Goal: Task Accomplishment & Management: Manage account settings

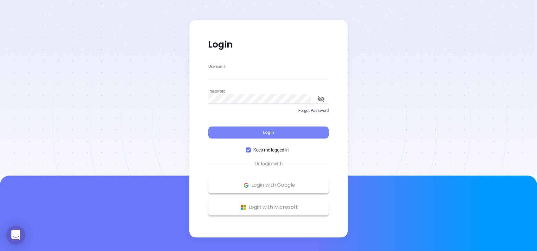
type input "vicky@motiva.net"
click at [266, 132] on span "Login" at bounding box center [268, 131] width 11 height 5
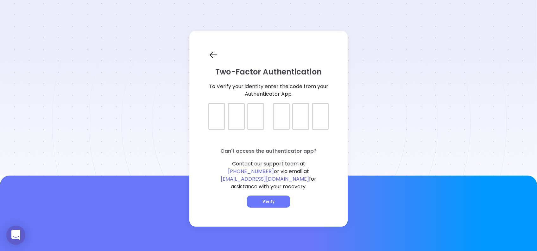
click at [214, 119] on div at bounding box center [268, 111] width 120 height 16
type input "378515"
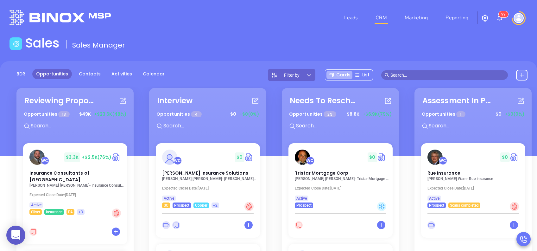
click at [124, 68] on div "BDR Opportunities Contacts Activities Calendar Filter by Cards List" at bounding box center [268, 108] width 537 height 95
click at [124, 71] on link "Activities" at bounding box center [122, 74] width 28 height 10
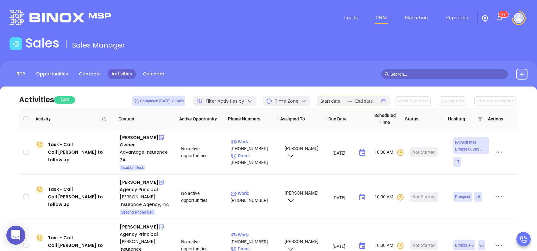
click at [355, 99] on div at bounding box center [350, 100] width 10 height 5
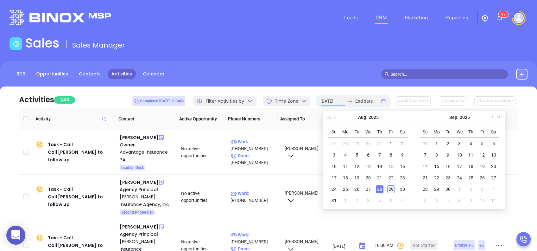
type input "2025-08-29"
click at [390, 190] on div "29" at bounding box center [391, 189] width 8 height 8
click at [391, 190] on div "29" at bounding box center [391, 189] width 8 height 8
type input "2025-08-29"
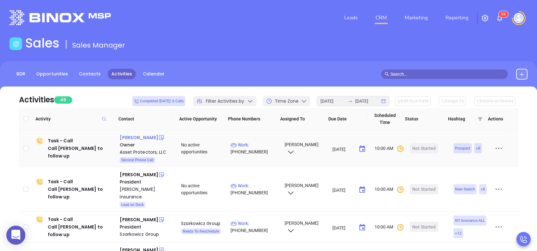
click at [140, 134] on div "Richard Costabile" at bounding box center [139, 137] width 38 height 8
click at [326, 57] on main "Sales Sales Manager BDR Opportunities Contacts Activities Calendar Call Now Cal…" at bounding box center [268, 195] width 537 height 321
click at [265, 146] on p "Work : (717) 699-2336" at bounding box center [254, 148] width 48 height 14
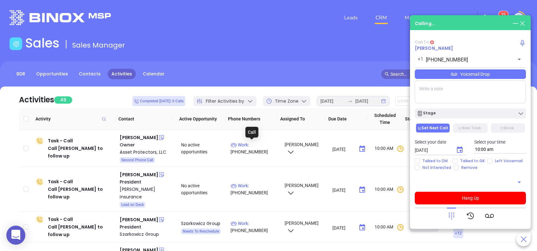
type input "(717) 699-2336"
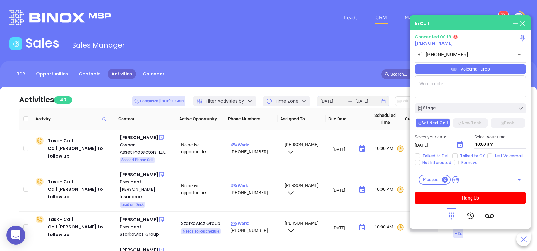
click at [457, 67] on div "Voicemail Drop" at bounding box center [469, 68] width 111 height 9
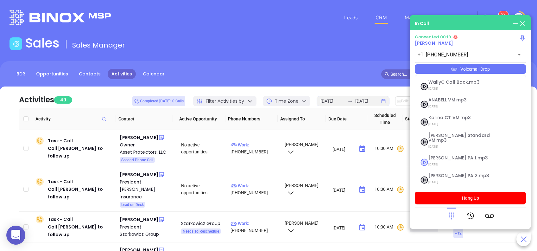
drag, startPoint x: 459, startPoint y: 147, endPoint x: 469, endPoint y: 166, distance: 21.7
click at [459, 152] on li "Vicky PA 1.mp3 07/18/2025" at bounding box center [470, 161] width 109 height 19
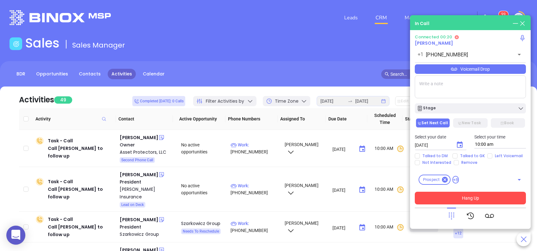
click at [487, 200] on button "Hang Up" at bounding box center [469, 197] width 111 height 13
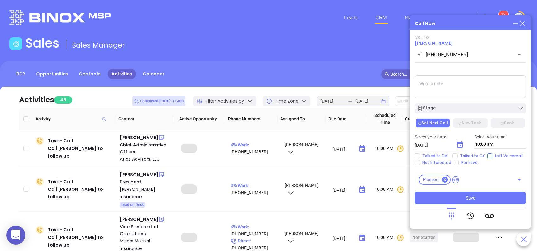
click at [489, 155] on input "Left Voicemail" at bounding box center [489, 155] width 5 height 5
checkbox input "true"
click at [461, 146] on icon "Choose date, selected date is Aug 30, 2025" at bounding box center [460, 145] width 8 height 8
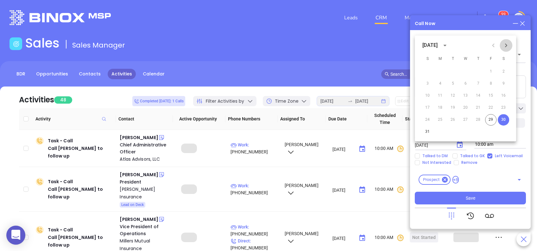
click at [506, 44] on icon "Next month" at bounding box center [506, 45] width 8 height 8
click at [453, 72] on button "2" at bounding box center [452, 71] width 11 height 11
type input "09/02/2025"
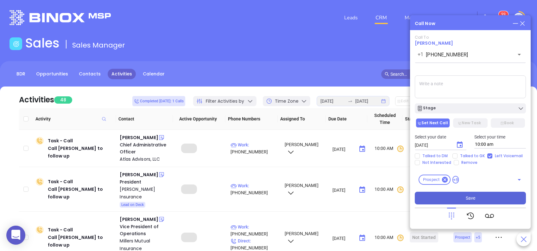
click at [498, 197] on button "Save" at bounding box center [469, 197] width 111 height 13
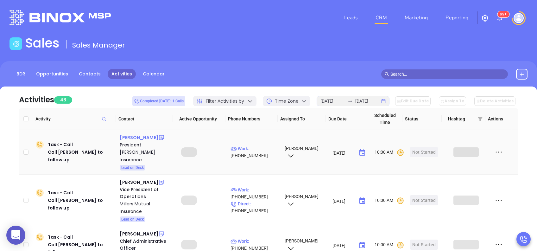
click at [142, 137] on div "Tom Sanders" at bounding box center [139, 137] width 38 height 8
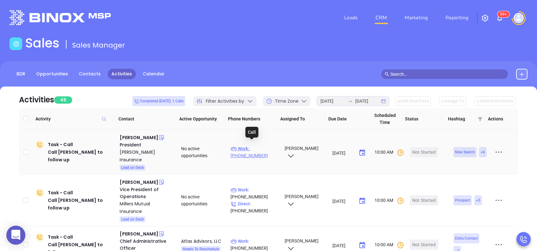
click at [257, 145] on p "Work : (412) 835-1900" at bounding box center [254, 152] width 48 height 14
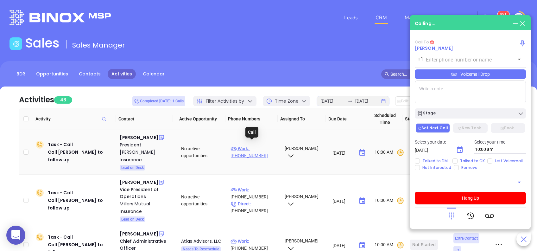
type input "(412) 835-1900"
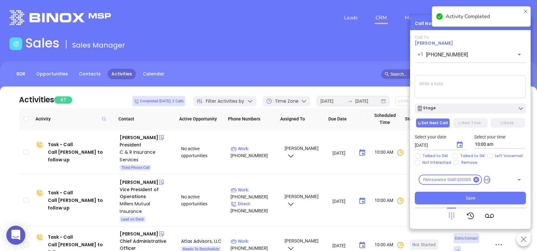
click at [453, 86] on textarea at bounding box center [469, 86] width 111 height 23
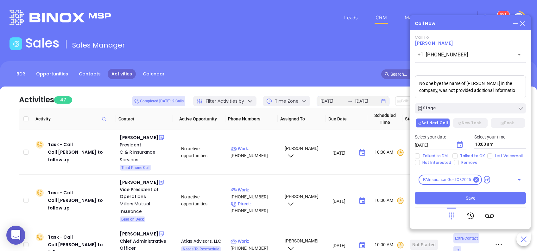
scroll to position [2, 0]
type textarea "No one bye the name of Tom Sanders in the company, was not provided additional …"
click at [462, 146] on icon "Choose date, selected date is Aug 30, 2025" at bounding box center [459, 144] width 6 height 6
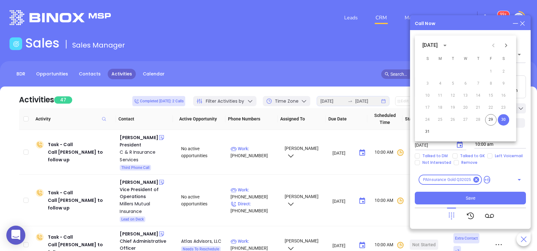
click at [504, 43] on icon "Next month" at bounding box center [506, 45] width 8 height 8
click at [455, 71] on button "2" at bounding box center [452, 71] width 11 height 11
type input "09/02/2025"
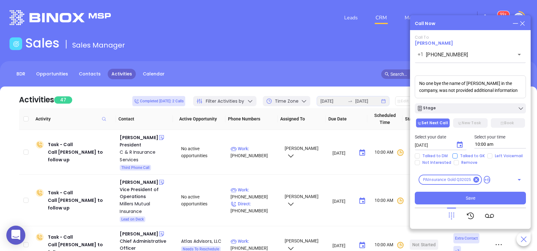
click at [466, 156] on span "Talked to GK" at bounding box center [472, 155] width 30 height 5
click at [457, 156] on input "Talked to GK" at bounding box center [454, 155] width 5 height 5
checkbox input "true"
click at [474, 195] on span "Save" at bounding box center [469, 197] width 9 height 7
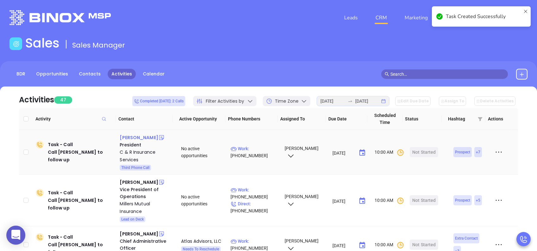
click at [146, 137] on div "Michael Rothman" at bounding box center [139, 137] width 38 height 8
click at [258, 148] on p "Work : (800) 637-7543" at bounding box center [254, 152] width 48 height 14
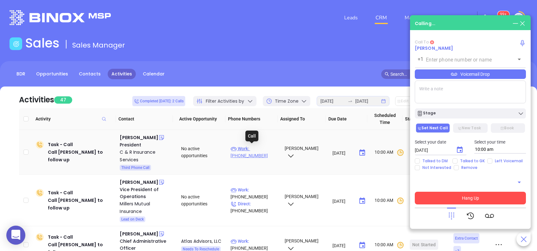
type input "(800) 637-7543"
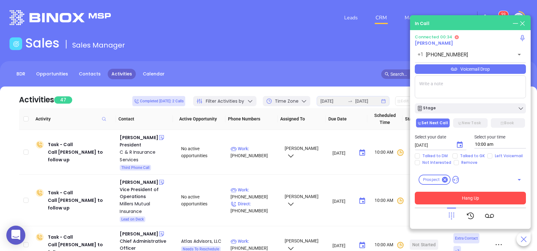
click at [452, 216] on icon at bounding box center [451, 215] width 9 height 9
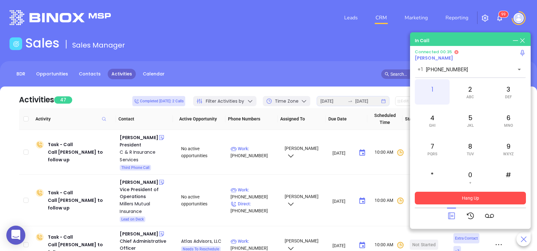
click at [430, 88] on div "1" at bounding box center [431, 91] width 35 height 25
click at [478, 199] on button "Hang Up" at bounding box center [469, 197] width 111 height 13
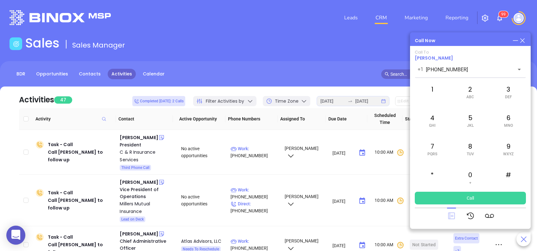
click at [448, 215] on icon at bounding box center [451, 215] width 9 height 9
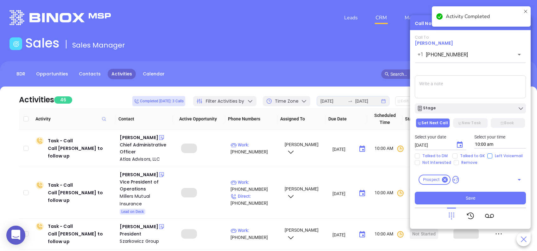
click at [489, 157] on input "Left Voicemail" at bounding box center [489, 155] width 5 height 5
checkbox input "true"
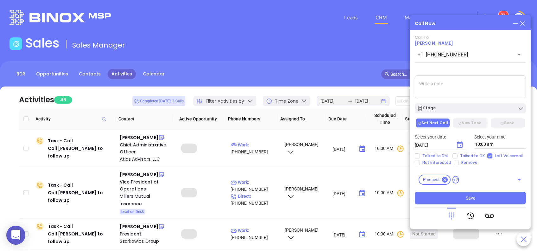
click at [457, 144] on icon "Choose date, selected date is Aug 30, 2025" at bounding box center [460, 145] width 8 height 8
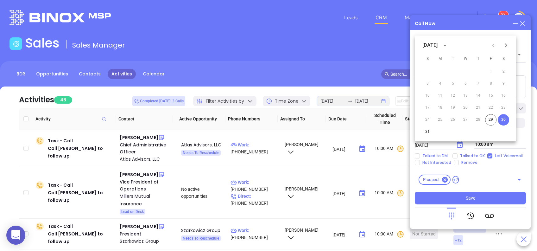
click at [506, 48] on icon "Next month" at bounding box center [506, 45] width 8 height 8
click at [466, 73] on button "3" at bounding box center [464, 71] width 11 height 11
type input "09/03/2025"
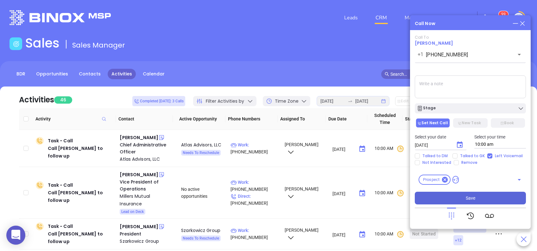
click at [467, 196] on span "Save" at bounding box center [469, 197] width 9 height 7
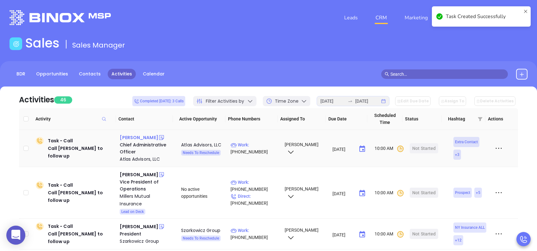
click at [142, 137] on div "Patricia Buckley" at bounding box center [139, 137] width 38 height 8
click at [257, 146] on p "Work : (212) 471-4100" at bounding box center [254, 148] width 48 height 14
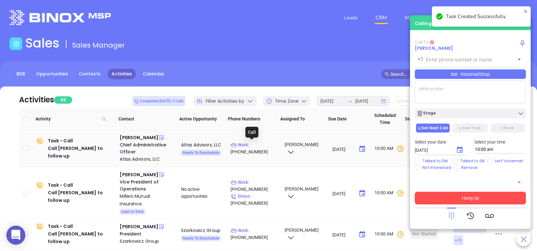
type input "(212) 471-4100"
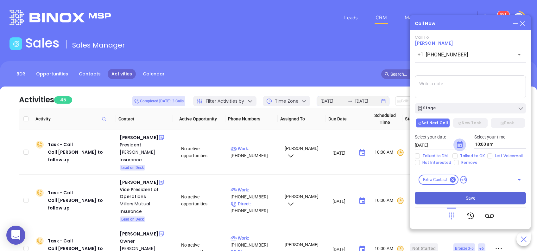
click at [460, 146] on icon "Choose date, selected date is Aug 30, 2025" at bounding box center [460, 145] width 8 height 8
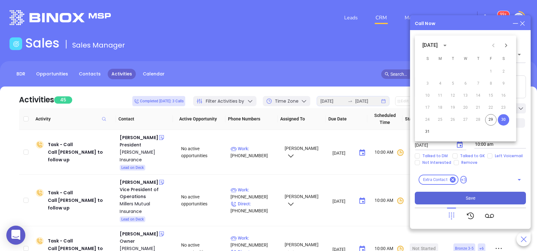
click at [508, 47] on icon "Next month" at bounding box center [506, 45] width 8 height 8
click at [465, 70] on button "3" at bounding box center [464, 71] width 11 height 11
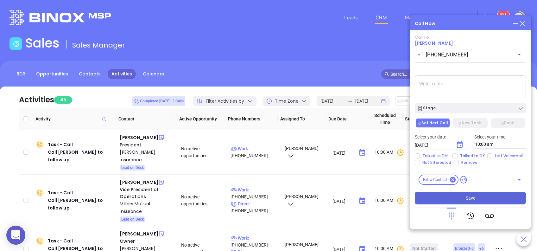
type input "09/03/2025"
click at [488, 195] on button "Save" at bounding box center [469, 197] width 111 height 13
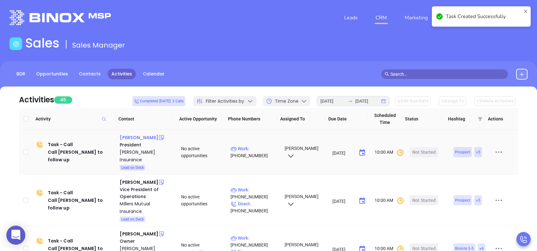
click at [146, 137] on div "Donald Enders" at bounding box center [139, 137] width 38 height 8
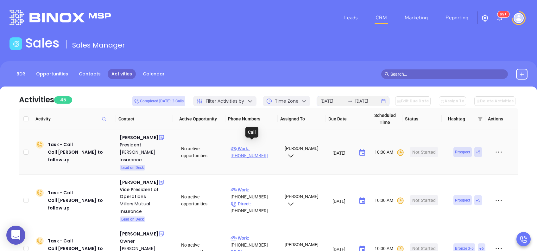
click at [258, 145] on p "Work : (717) 652-4902" at bounding box center [254, 152] width 48 height 14
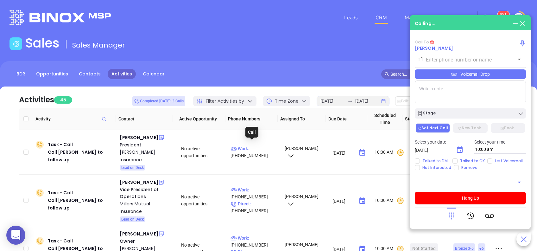
type input "(717) 652-4902"
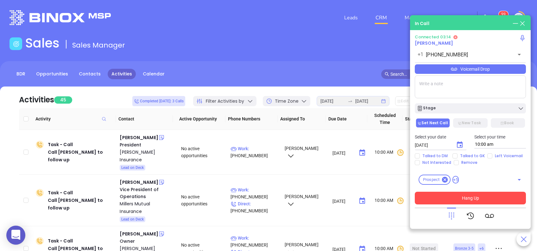
click at [499, 197] on button "Hang Up" at bounding box center [469, 197] width 111 height 13
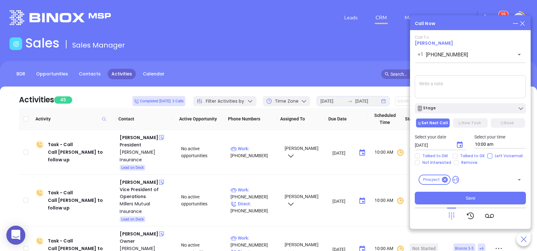
click at [488, 155] on input "Left Voicemail" at bounding box center [489, 155] width 5 height 5
checkbox input "true"
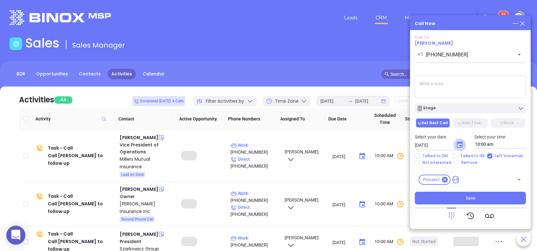
click at [459, 143] on icon "Choose date, selected date is Aug 30, 2025" at bounding box center [459, 144] width 6 height 6
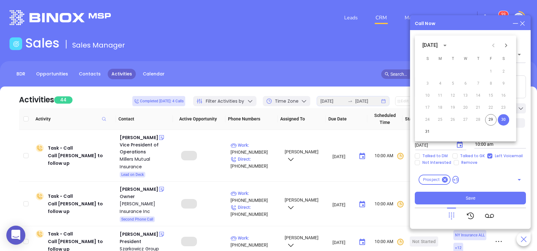
click at [505, 47] on icon "Next month" at bounding box center [506, 45] width 8 height 8
click at [461, 71] on button "3" at bounding box center [464, 71] width 11 height 11
type input "09/03/2025"
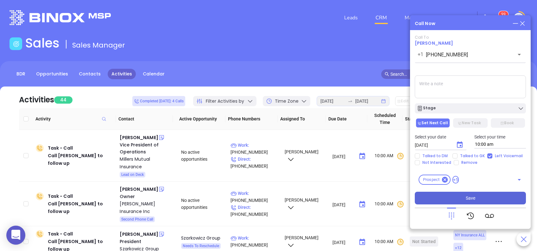
click at [482, 195] on button "Save" at bounding box center [469, 197] width 111 height 13
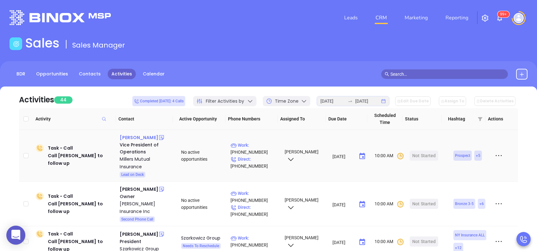
click at [130, 139] on div "Scott Billett" at bounding box center [139, 137] width 38 height 8
click at [261, 143] on p "Work : (800) 745-4555" at bounding box center [254, 148] width 48 height 14
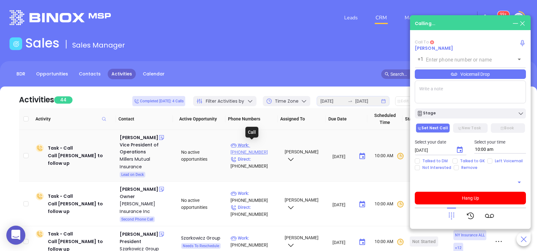
type input "(800) 745-4555"
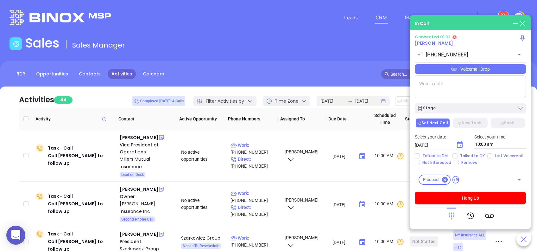
click at [451, 216] on icon at bounding box center [451, 215] width 9 height 9
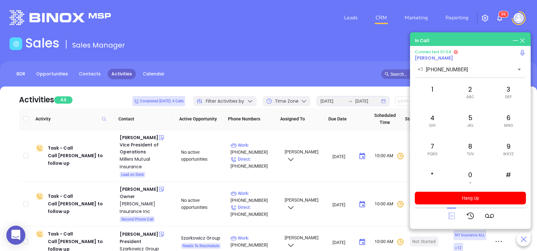
click at [453, 213] on icon at bounding box center [451, 215] width 9 height 9
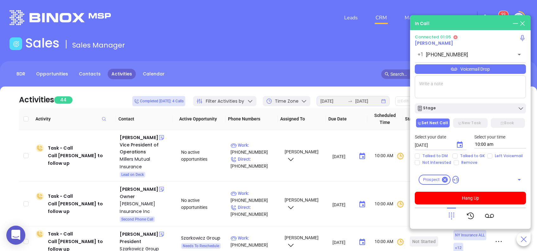
click at [471, 71] on div "Voicemail Drop" at bounding box center [469, 68] width 111 height 9
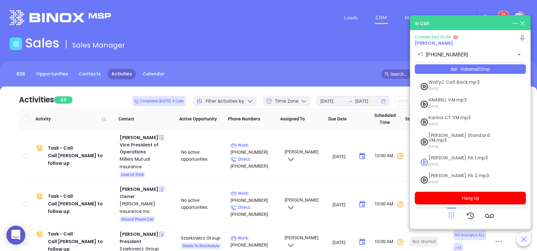
click at [456, 160] on span "07/18/2025" at bounding box center [462, 164] width 68 height 8
checkbox input "true"
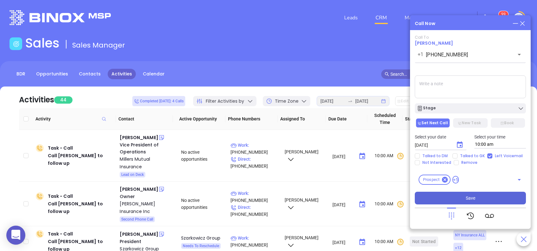
click at [466, 197] on span "Save" at bounding box center [469, 197] width 9 height 7
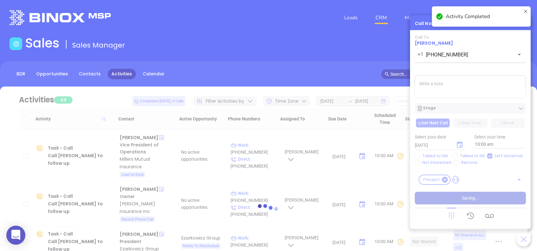
click at [456, 145] on div at bounding box center [268, 210] width 518 height 248
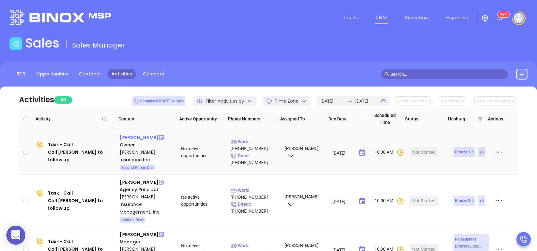
click at [132, 135] on div "Kim Ebright" at bounding box center [139, 137] width 38 height 8
click at [263, 138] on p "Work : (570) 539-8801" at bounding box center [254, 145] width 48 height 14
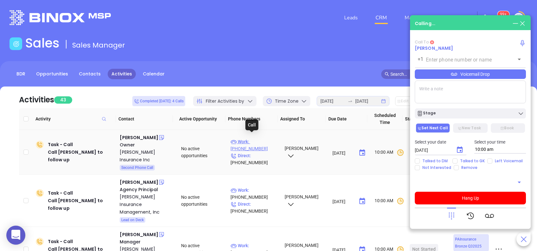
type input "(570) 539-8801"
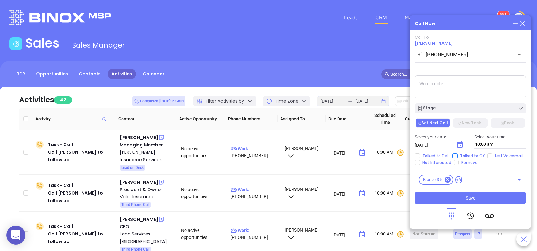
click at [453, 153] on input "Talked to GK" at bounding box center [454, 155] width 5 height 5
checkbox input "true"
click at [461, 91] on textarea at bounding box center [469, 86] width 111 height 23
type textarea "GK mentioned most likely DM will not be interested."
click at [459, 146] on icon "Choose date, selected date is Aug 30, 2025" at bounding box center [460, 145] width 8 height 8
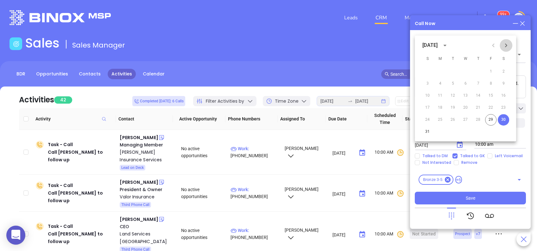
click at [507, 48] on icon "Next month" at bounding box center [506, 45] width 8 height 8
click at [466, 71] on button "3" at bounding box center [464, 71] width 11 height 11
type input "09/03/2025"
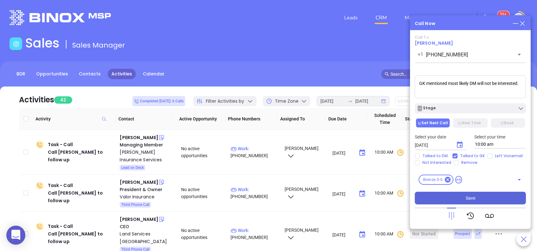
click at [488, 195] on button "Save" at bounding box center [469, 197] width 111 height 13
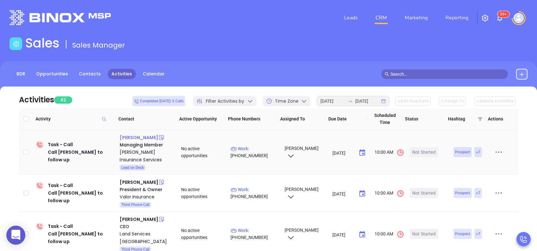
click at [139, 136] on div "Tom Walker" at bounding box center [139, 137] width 38 height 8
click at [260, 147] on p "Work : (717) 569-3016" at bounding box center [254, 152] width 48 height 14
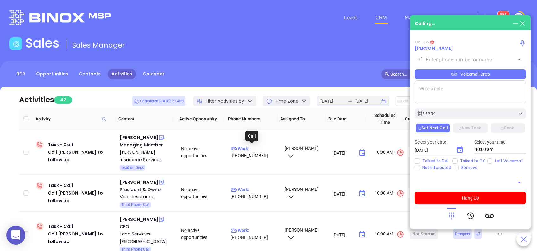
type input "(717) 569-3016"
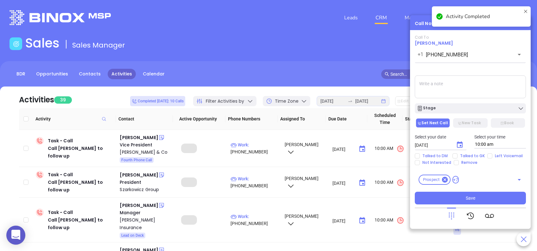
click at [458, 144] on icon "Choose date, selected date is Aug 30, 2025" at bounding box center [460, 145] width 8 height 8
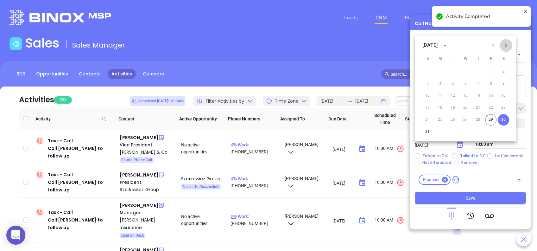
click at [507, 46] on icon "Next month" at bounding box center [506, 45] width 8 height 8
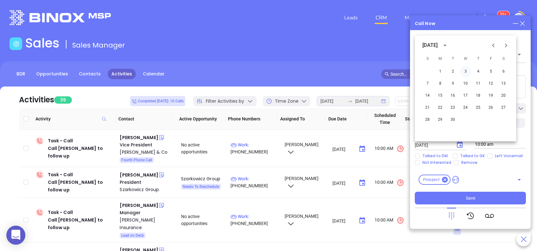
click at [465, 73] on button "3" at bounding box center [464, 71] width 11 height 11
type input "09/03/2025"
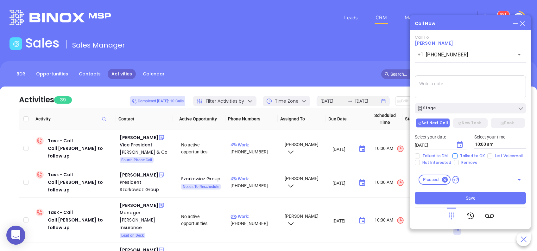
click at [473, 154] on span "Talked to GK" at bounding box center [472, 155] width 30 height 5
click at [457, 154] on input "Talked to GK" at bounding box center [454, 155] width 5 height 5
checkbox input "true"
click at [456, 86] on textarea at bounding box center [469, 86] width 111 height 23
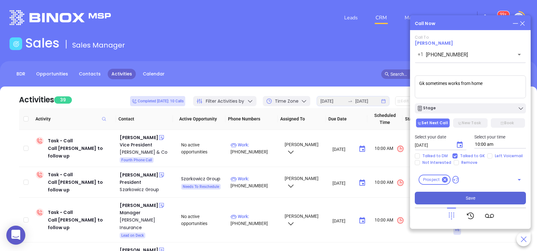
type textarea "Gk sometimes works from home"
click at [468, 194] on span "Save" at bounding box center [469, 197] width 9 height 7
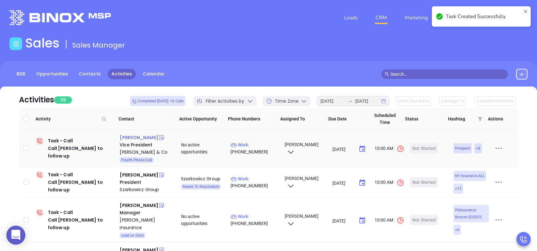
click at [145, 138] on div "Joseph H Tyson III" at bounding box center [139, 137] width 38 height 8
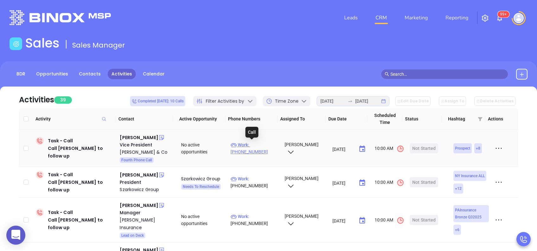
click at [259, 145] on p "Work : (610) 565-4500" at bounding box center [254, 148] width 48 height 14
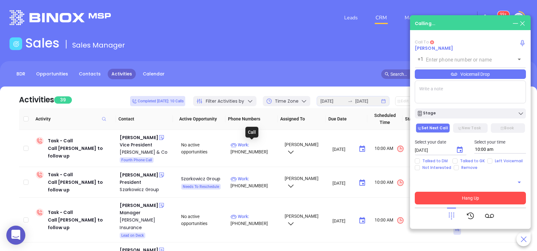
type input "(610) 565-4500"
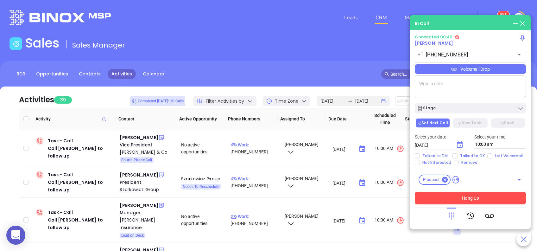
click at [452, 216] on icon at bounding box center [451, 215] width 9 height 9
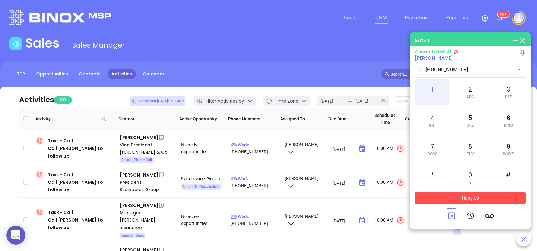
click at [436, 87] on div "1" at bounding box center [431, 91] width 35 height 25
click at [470, 177] on div "0 +" at bounding box center [469, 176] width 35 height 25
click at [434, 89] on div "1" at bounding box center [431, 91] width 35 height 25
click at [480, 197] on button "Hang Up" at bounding box center [469, 197] width 111 height 13
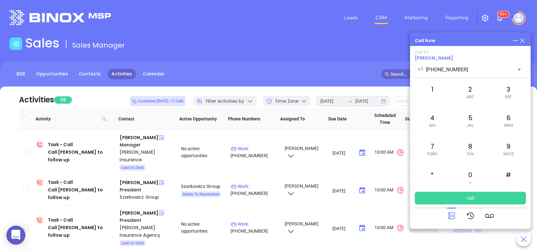
click at [449, 215] on icon at bounding box center [451, 215] width 9 height 9
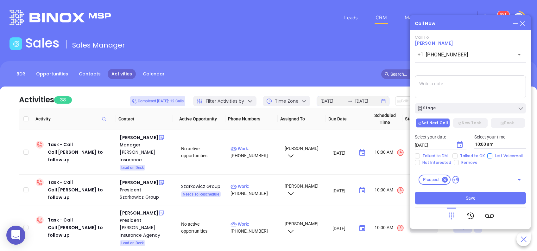
click at [488, 154] on input "Left Voicemail" at bounding box center [489, 155] width 5 height 5
checkbox input "true"
click at [459, 144] on icon "Choose date, selected date is Aug 30, 2025" at bounding box center [460, 145] width 8 height 8
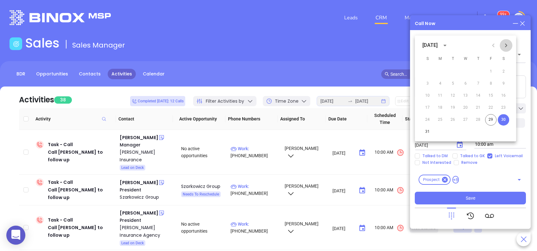
click at [506, 46] on icon "Next month" at bounding box center [506, 45] width 8 height 8
click at [455, 72] on button "2" at bounding box center [452, 71] width 11 height 11
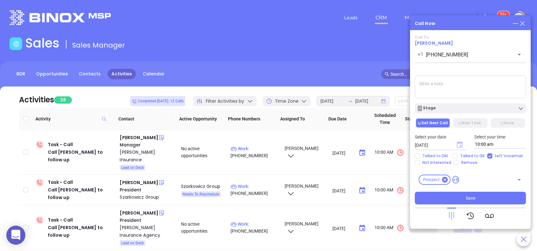
click at [458, 142] on icon "Choose date, selected date is Sep 2, 2025" at bounding box center [459, 144] width 6 height 6
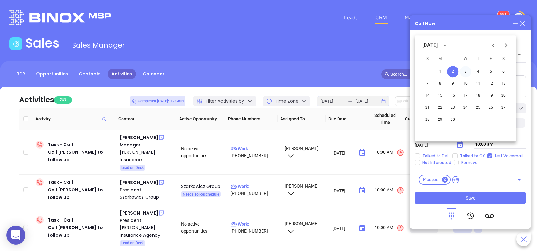
click at [466, 71] on button "3" at bounding box center [464, 71] width 11 height 11
type input "09/03/2025"
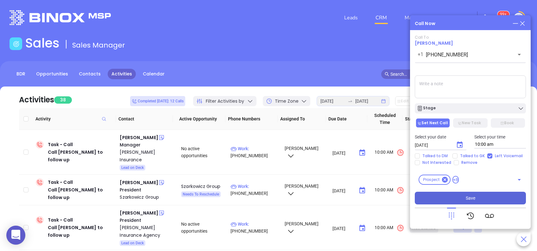
click at [462, 199] on button "Save" at bounding box center [469, 197] width 111 height 13
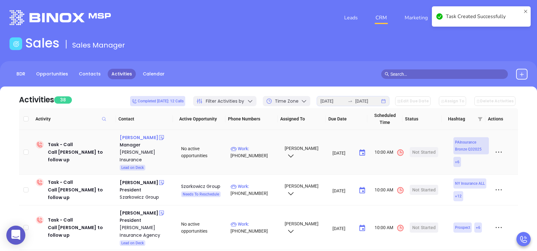
click at [144, 137] on div "Desiree Huber" at bounding box center [139, 137] width 38 height 8
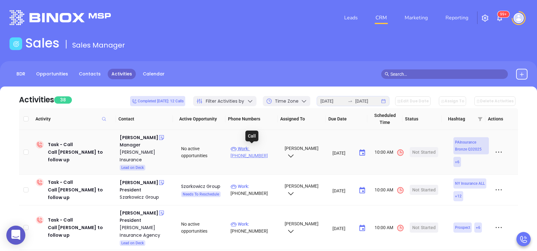
click at [258, 149] on p "Work : (800) 401-4261" at bounding box center [254, 152] width 48 height 14
type input "(800) 401-4261"
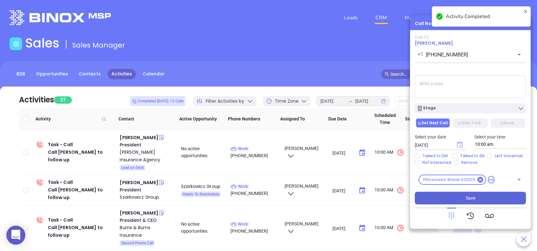
click at [461, 145] on icon "Choose date, selected date is Aug 30, 2025" at bounding box center [459, 144] width 6 height 6
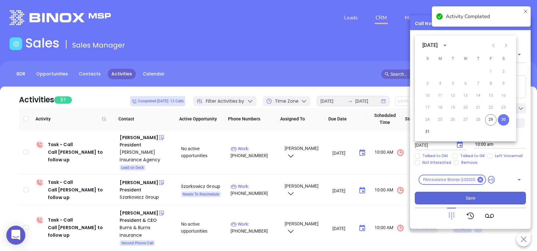
click at [506, 47] on icon "Next month" at bounding box center [506, 45] width 2 height 4
click at [464, 73] on button "3" at bounding box center [464, 71] width 11 height 11
type input "09/03/2025"
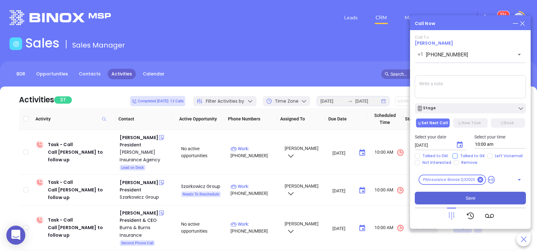
click at [476, 155] on span "Talked to GK" at bounding box center [472, 155] width 30 height 5
click at [457, 155] on input "Talked to GK" at bounding box center [454, 155] width 5 height 5
checkbox input "true"
click at [471, 199] on span "Save" at bounding box center [469, 197] width 9 height 7
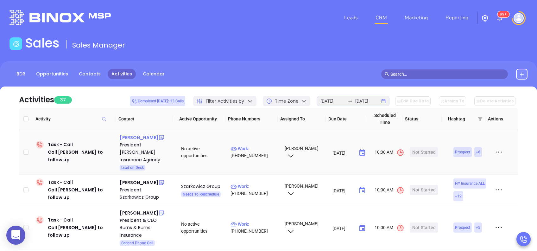
click at [146, 139] on div "Steve Gannon" at bounding box center [139, 137] width 38 height 8
click at [262, 148] on p "Work : (215) 891-9990" at bounding box center [254, 152] width 48 height 14
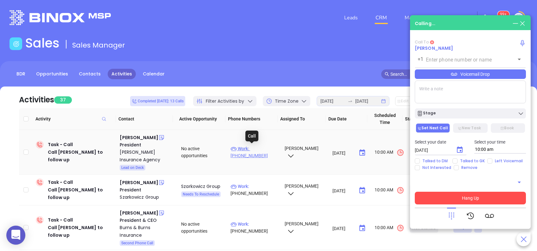
type input "(215) 891-9990"
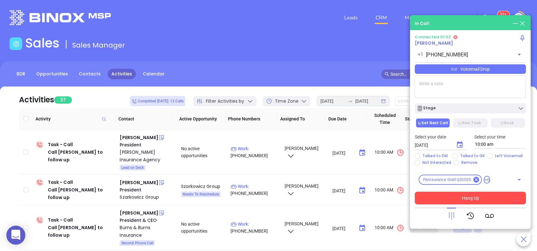
click at [456, 71] on icon at bounding box center [453, 69] width 6 height 3
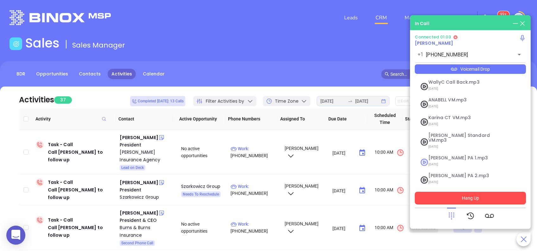
click at [456, 155] on span "Vicky PA 1.mp3" at bounding box center [462, 157] width 68 height 5
checkbox input "true"
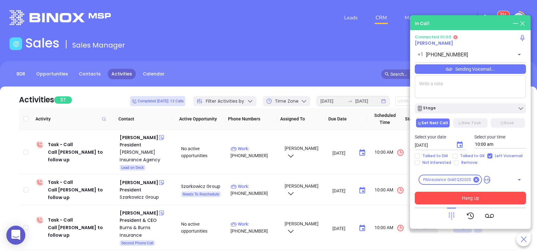
click at [452, 203] on button "Hang Up" at bounding box center [469, 197] width 111 height 13
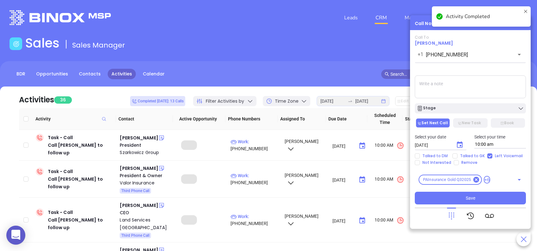
click at [463, 146] on icon "Choose date, selected date is Aug 30, 2025" at bounding box center [460, 145] width 8 height 8
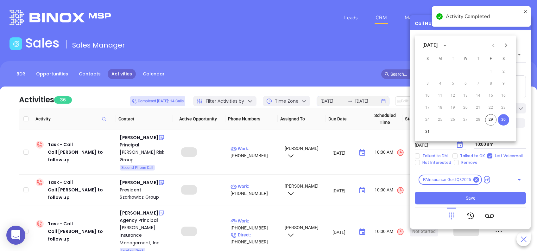
click at [506, 41] on icon "Next month" at bounding box center [506, 45] width 8 height 8
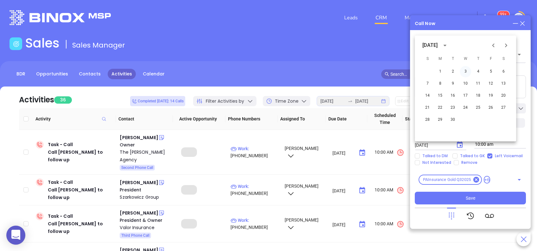
click at [463, 72] on button "3" at bounding box center [464, 71] width 11 height 11
type input "09/03/2025"
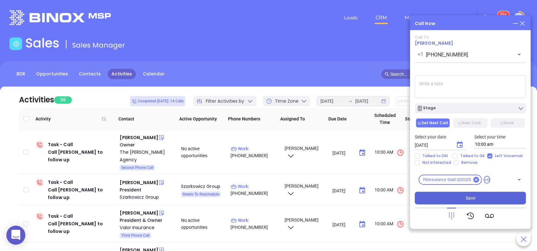
click at [469, 196] on span "Save" at bounding box center [469, 197] width 9 height 7
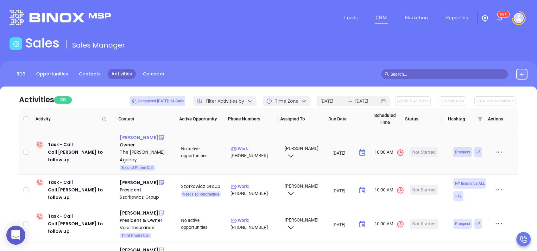
click at [148, 137] on div "Joseph DeFinis" at bounding box center [139, 137] width 38 height 8
click at [258, 145] on p "Work : (215) 483-4040" at bounding box center [254, 152] width 48 height 14
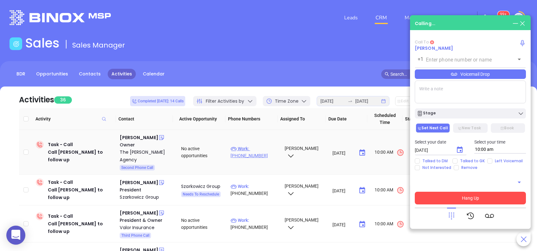
type input "(215) 483-4040"
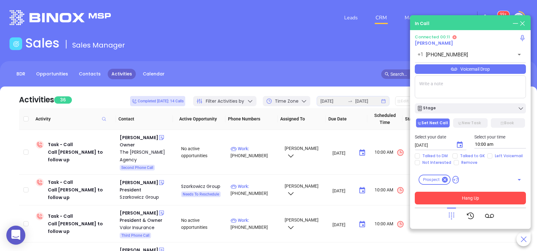
drag, startPoint x: 453, startPoint y: 216, endPoint x: 450, endPoint y: 198, distance: 18.3
click at [453, 215] on icon at bounding box center [451, 215] width 9 height 9
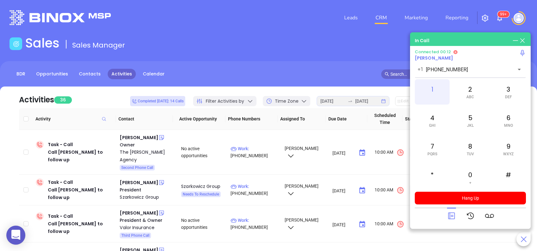
click at [432, 93] on div "1" at bounding box center [431, 91] width 35 height 25
click at [455, 214] on icon at bounding box center [451, 215] width 9 height 9
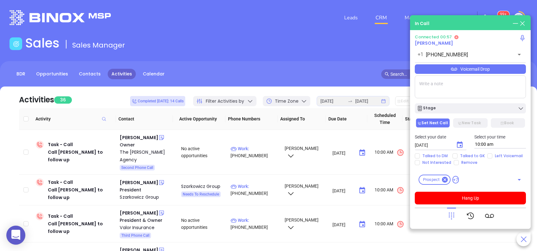
click at [462, 68] on div "Voicemail Drop" at bounding box center [469, 68] width 111 height 9
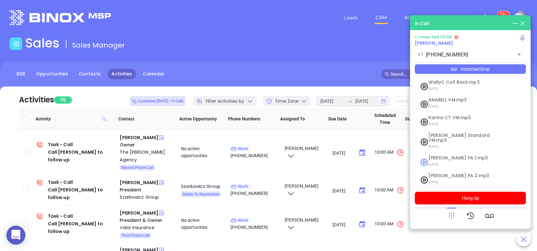
click at [462, 160] on span "07/18/2025" at bounding box center [462, 164] width 68 height 8
checkbox input "true"
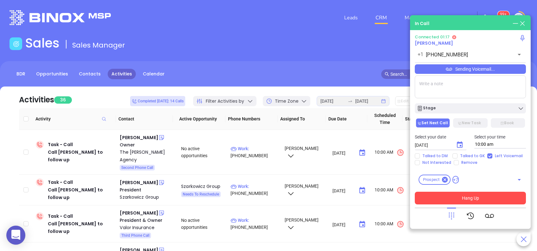
click at [465, 200] on button "Hang Up" at bounding box center [469, 197] width 111 height 13
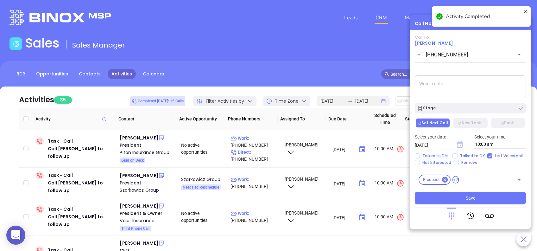
click at [460, 142] on icon "Choose date, selected date is Aug 30, 2025" at bounding box center [459, 144] width 6 height 6
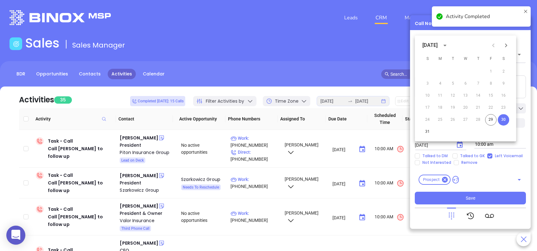
click at [506, 46] on icon "Next month" at bounding box center [506, 45] width 8 height 8
click at [465, 71] on button "3" at bounding box center [464, 71] width 11 height 11
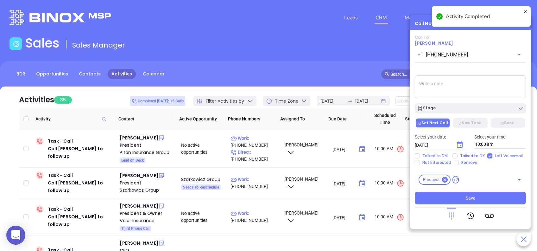
type input "09/03/2025"
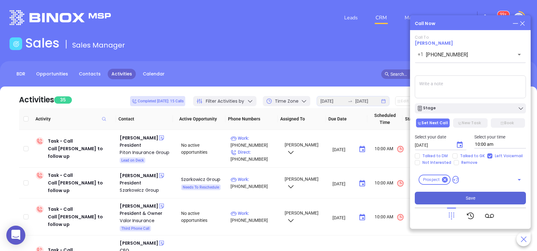
click at [478, 197] on button "Save" at bounding box center [469, 197] width 111 height 13
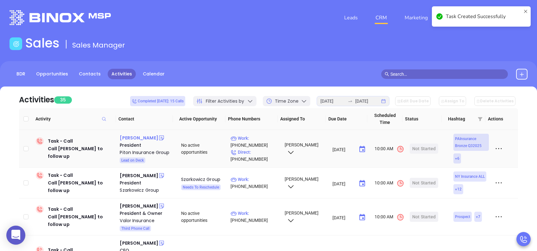
click at [145, 138] on div "Chuck Peterson" at bounding box center [139, 138] width 38 height 8
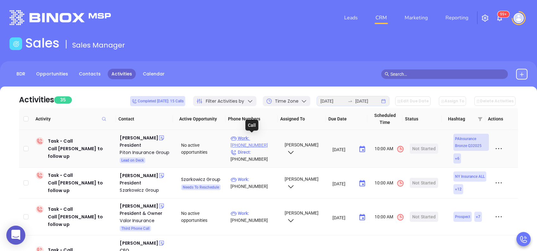
click at [260, 138] on p "Work : (610) 527-1108" at bounding box center [254, 141] width 48 height 14
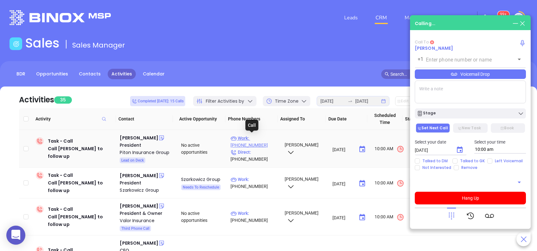
type input "(610) 527-1108"
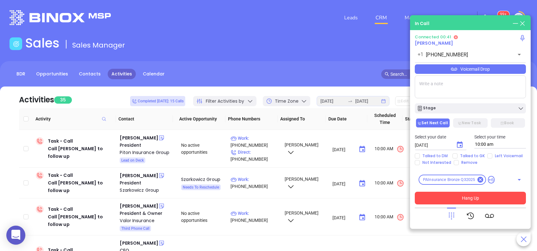
click at [486, 195] on button "Hang Up" at bounding box center [469, 197] width 111 height 13
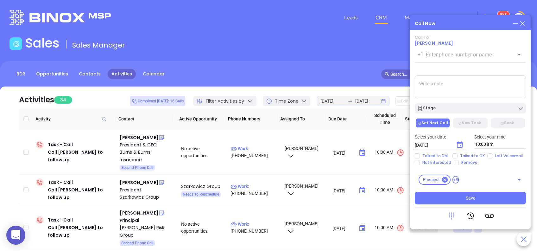
type input "(717) 699-2336"
drag, startPoint x: 524, startPoint y: 24, endPoint x: 502, endPoint y: 28, distance: 22.6
click at [524, 23] on icon at bounding box center [521, 23] width 7 height 7
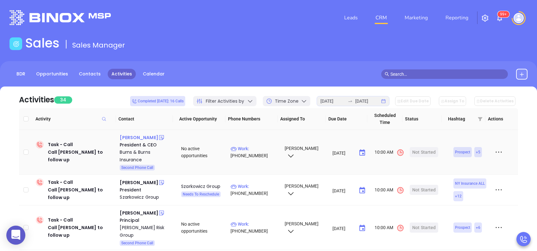
click at [128, 136] on div "Scott E. Burns" at bounding box center [139, 137] width 38 height 8
click at [261, 146] on p "Work : (814) 226-8041" at bounding box center [254, 152] width 48 height 14
type input "(814) 226-8041"
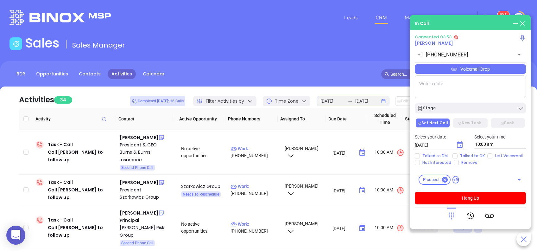
click at [467, 71] on div "Voicemail Drop" at bounding box center [469, 68] width 111 height 9
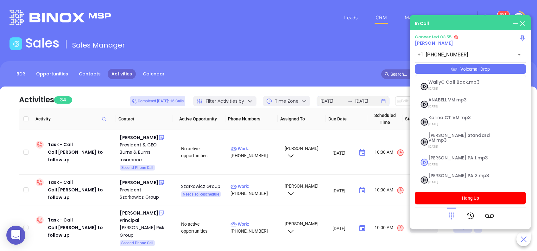
click at [453, 155] on span "Vicky PA 1.mp3" at bounding box center [462, 157] width 68 height 5
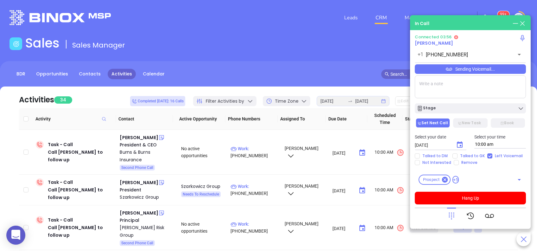
checkbox input "true"
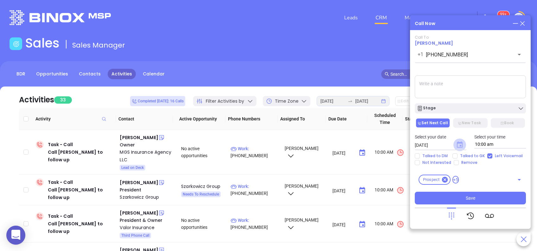
click at [461, 147] on icon "Choose date, selected date is Aug 30, 2025" at bounding box center [459, 144] width 6 height 6
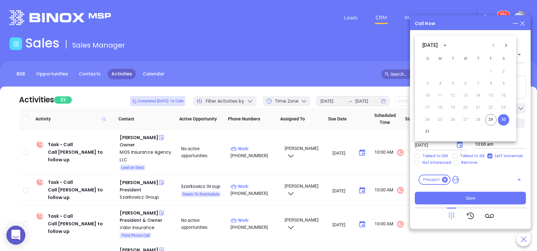
click at [507, 47] on icon "Next month" at bounding box center [506, 45] width 8 height 8
click at [464, 71] on button "3" at bounding box center [464, 71] width 11 height 11
type input "09/03/2025"
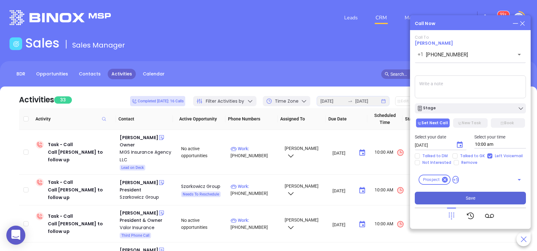
click at [470, 195] on span "Save" at bounding box center [469, 197] width 9 height 7
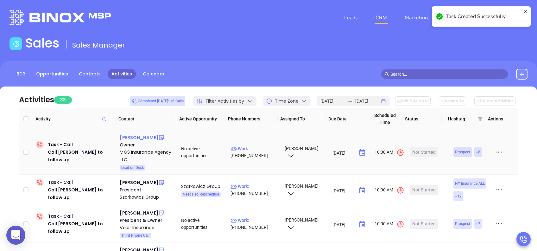
click at [143, 138] on div "Michael Sirak" at bounding box center [139, 137] width 38 height 8
click at [265, 147] on p "Work : (610) 375-6142" at bounding box center [254, 152] width 48 height 14
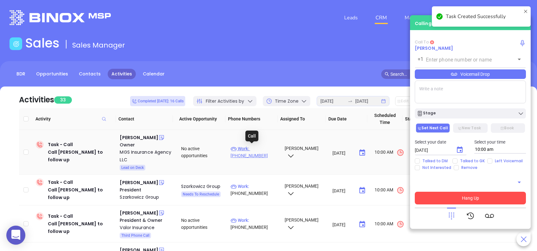
type input "(610) 375-6142"
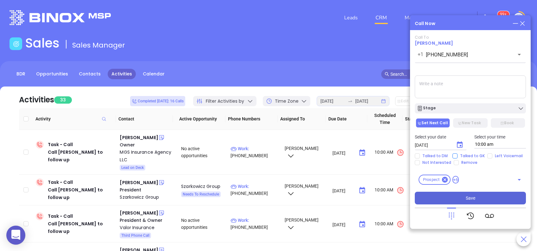
click at [453, 154] on input "Talked to GK" at bounding box center [454, 155] width 5 height 5
checkbox input "true"
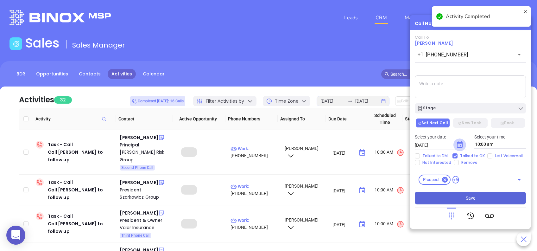
click at [460, 145] on icon "Choose date, selected date is Aug 30, 2025" at bounding box center [459, 144] width 6 height 6
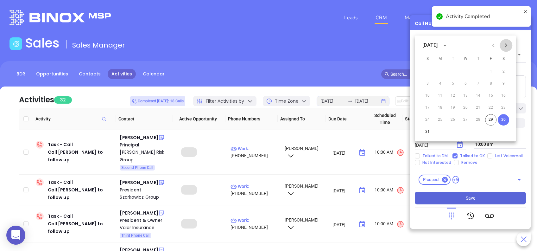
click at [509, 44] on icon "Next month" at bounding box center [506, 45] width 8 height 8
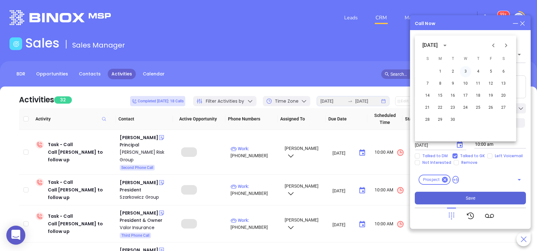
click at [467, 72] on button "3" at bounding box center [464, 71] width 11 height 11
type input "09/03/2025"
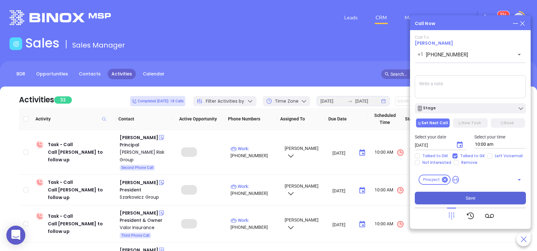
click at [480, 199] on button "Save" at bounding box center [469, 197] width 111 height 13
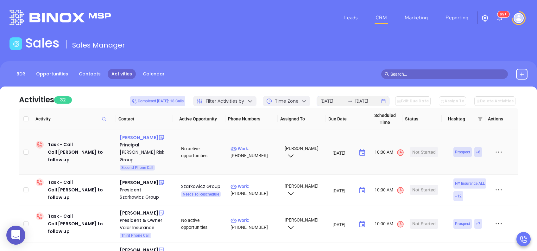
click at [139, 137] on div "Tom Gannon" at bounding box center [139, 137] width 38 height 8
click at [254, 145] on p "Work : (215) 396-9000" at bounding box center [254, 152] width 48 height 14
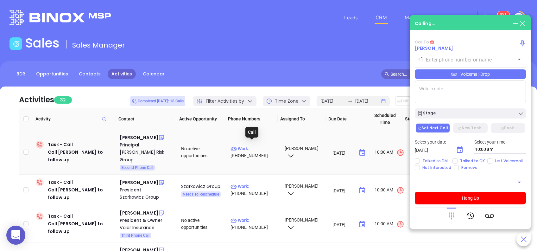
type input "(215) 396-9000"
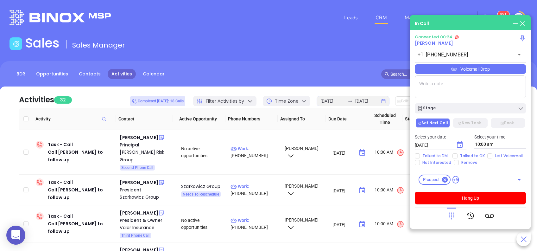
click at [455, 217] on icon at bounding box center [451, 215] width 9 height 9
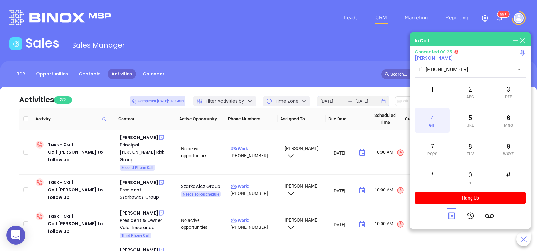
click at [435, 117] on div "4 GHI" at bounding box center [431, 120] width 35 height 25
click at [467, 148] on div "8 TUV" at bounding box center [469, 148] width 35 height 25
click at [509, 121] on div "6 MNO" at bounding box center [508, 120] width 35 height 25
click at [428, 93] on div "1" at bounding box center [431, 91] width 35 height 25
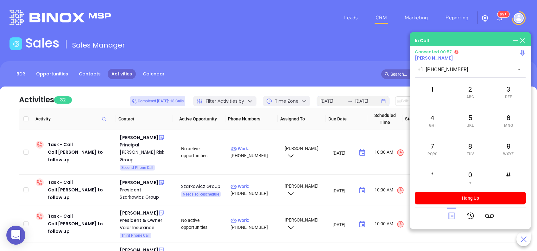
click at [450, 215] on icon at bounding box center [451, 215] width 7 height 7
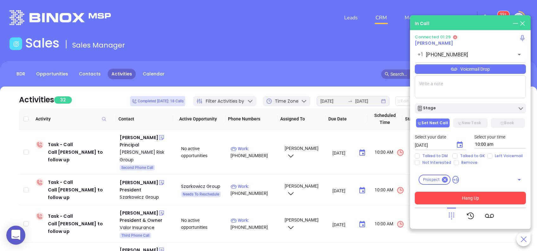
click at [467, 195] on button "Hang Up" at bounding box center [469, 197] width 111 height 13
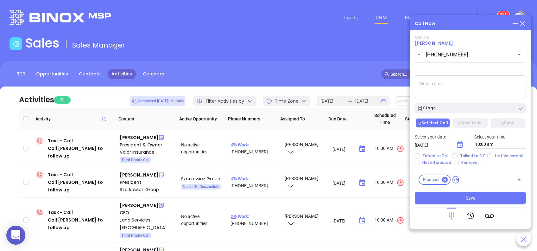
click at [461, 144] on icon "Choose date, selected date is Aug 30, 2025" at bounding box center [460, 145] width 8 height 8
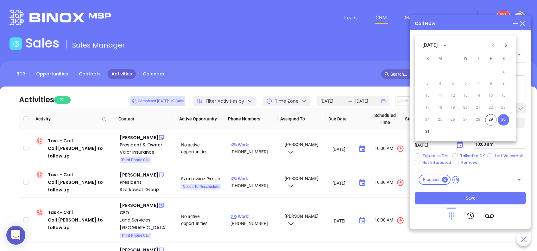
click at [510, 45] on button "Next month" at bounding box center [505, 45] width 13 height 13
click at [479, 72] on button "4" at bounding box center [477, 71] width 11 height 11
type input "09/04/2025"
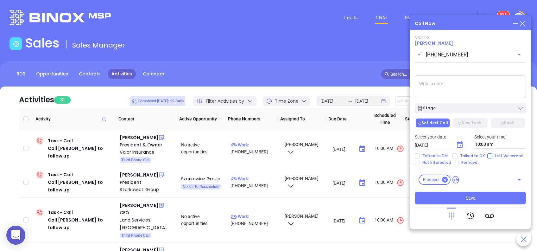
click at [488, 154] on input "Left Voicemail" at bounding box center [489, 155] width 5 height 5
checkbox input "true"
click at [488, 195] on button "Save" at bounding box center [469, 197] width 111 height 13
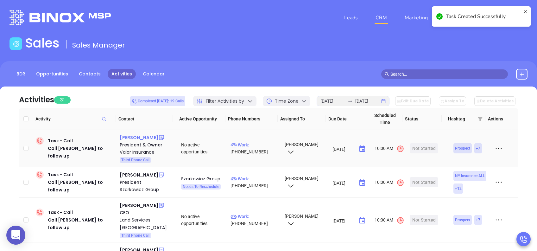
click at [137, 136] on div "Matthew Potter" at bounding box center [139, 137] width 38 height 8
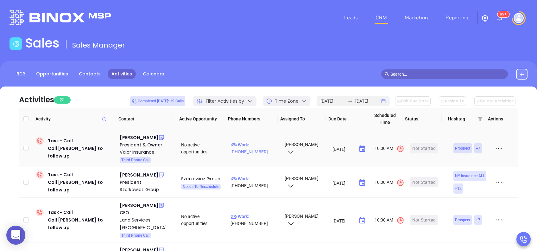
click at [253, 142] on p "Work : (800) 419-0849" at bounding box center [254, 148] width 48 height 14
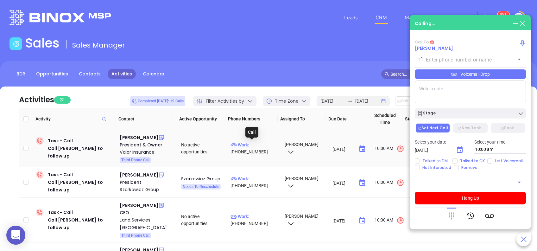
type input "(800) 419-0849"
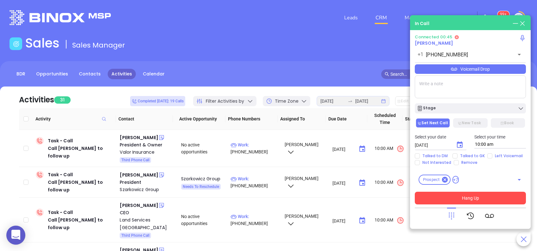
click at [463, 199] on button "Hang Up" at bounding box center [469, 197] width 111 height 13
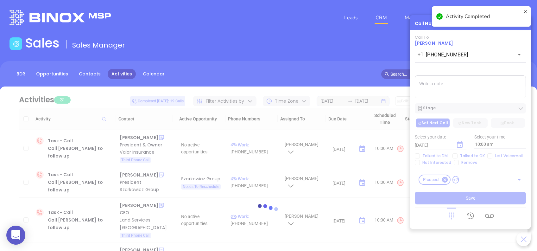
click at [489, 156] on div at bounding box center [268, 210] width 518 height 248
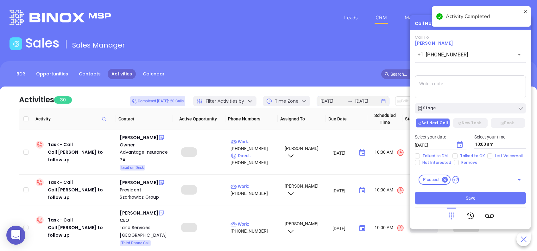
click at [489, 156] on input "Left Voicemail" at bounding box center [489, 155] width 5 height 5
checkbox input "true"
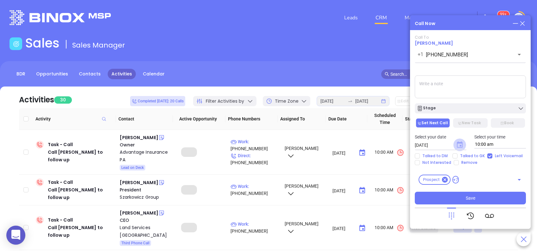
click at [460, 143] on icon "Choose date, selected date is Aug 30, 2025" at bounding box center [459, 144] width 6 height 6
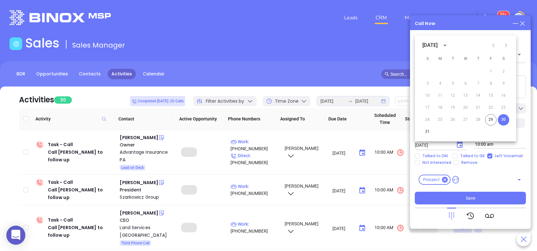
click at [506, 45] on icon "Next month" at bounding box center [506, 45] width 2 height 4
click at [465, 71] on button "3" at bounding box center [464, 71] width 11 height 11
type input "09/03/2025"
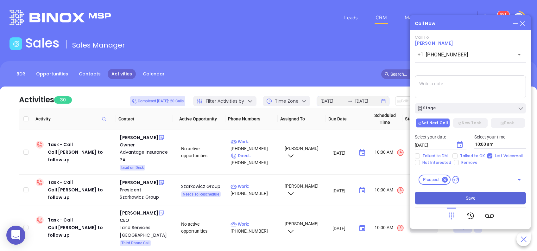
click at [472, 196] on span "Save" at bounding box center [469, 197] width 9 height 7
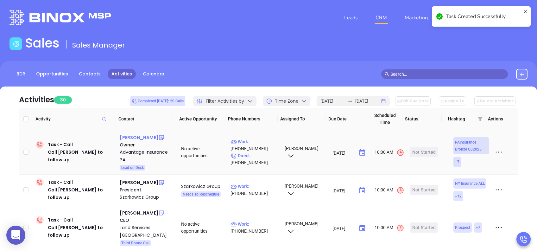
click at [125, 137] on div "Lee Kirsh" at bounding box center [139, 137] width 38 height 8
click at [257, 143] on p "Work : (215) 860-6510" at bounding box center [254, 145] width 48 height 14
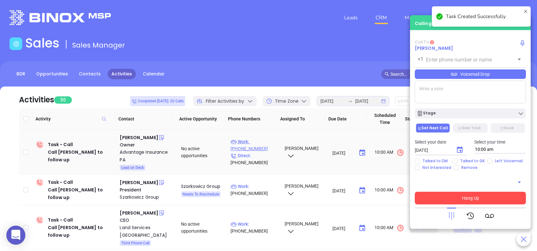
type input "(215) 860-6510"
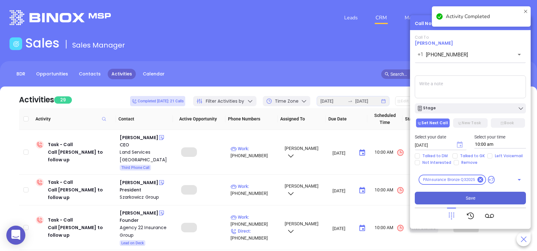
click at [459, 144] on icon "Choose date, selected date is Aug 30, 2025" at bounding box center [460, 145] width 8 height 8
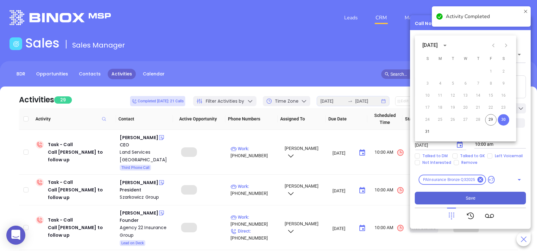
click at [506, 44] on icon "Next month" at bounding box center [506, 45] width 2 height 4
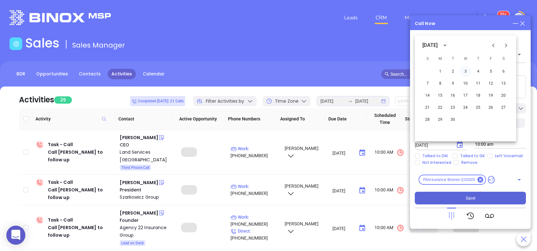
click at [466, 74] on button "3" at bounding box center [464, 71] width 11 height 11
type input "09/03/2025"
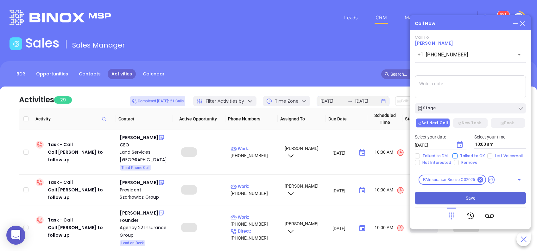
click at [466, 154] on span "Talked to GK" at bounding box center [472, 155] width 30 height 5
click at [457, 154] on input "Talked to GK" at bounding box center [454, 155] width 5 height 5
checkbox input "true"
click at [481, 200] on button "Save" at bounding box center [469, 197] width 111 height 13
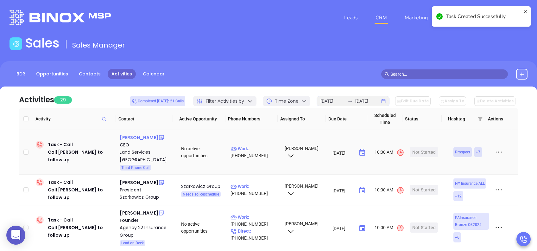
click at [147, 136] on div "Gordon Daniels" at bounding box center [139, 137] width 38 height 8
click at [259, 145] on p "Work : (215) 563-5468" at bounding box center [254, 152] width 48 height 14
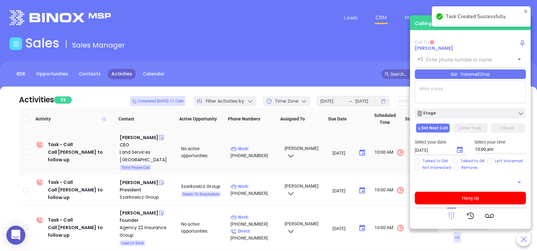
type input "(215) 563-5468"
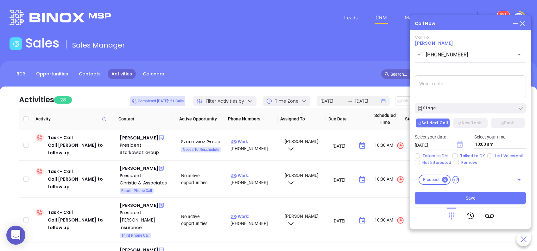
click at [458, 144] on icon "Choose date, selected date is Aug 30, 2025" at bounding box center [460, 145] width 8 height 8
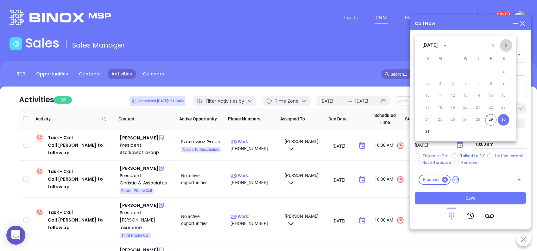
click at [505, 48] on icon "Next month" at bounding box center [506, 45] width 8 height 8
click at [466, 71] on button "3" at bounding box center [464, 71] width 11 height 11
type input "09/03/2025"
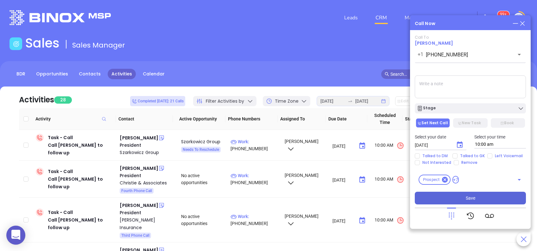
click at [462, 195] on button "Save" at bounding box center [469, 197] width 111 height 13
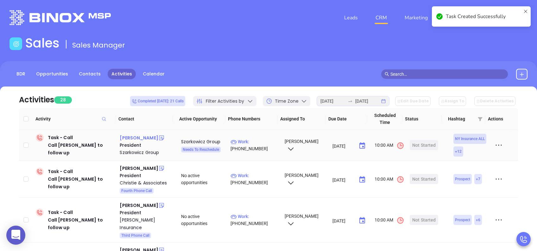
click at [136, 138] on div "Richie Szarkowicz" at bounding box center [139, 138] width 38 height 8
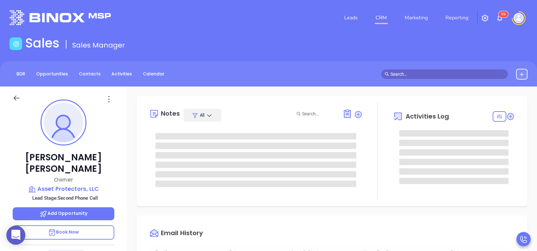
type input "[DATE]"
type input "[PERSON_NAME]"
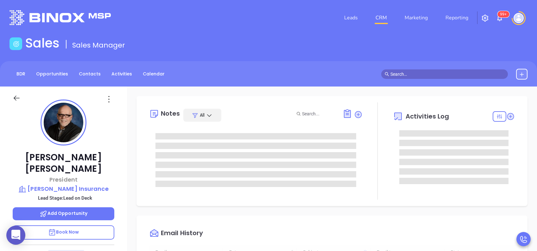
scroll to position [147, 0]
type input "[PERSON_NAME]"
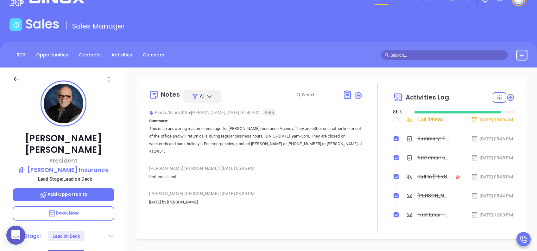
scroll to position [0, 0]
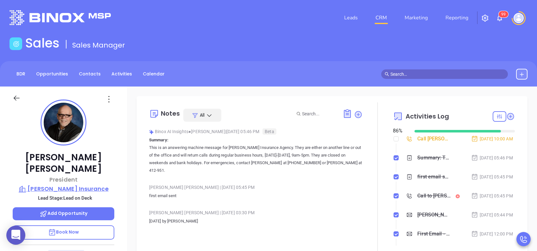
click at [87, 184] on p "Sanders Insurance" at bounding box center [64, 188] width 102 height 9
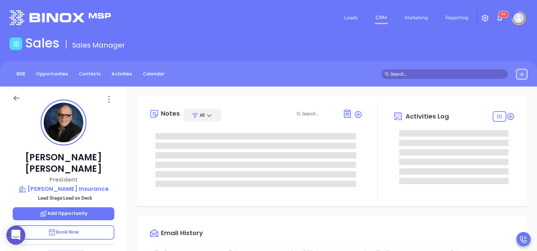
type input "[DATE]"
click at [74, 184] on p "Sanders Insurance" at bounding box center [64, 188] width 102 height 9
type input "[PERSON_NAME]"
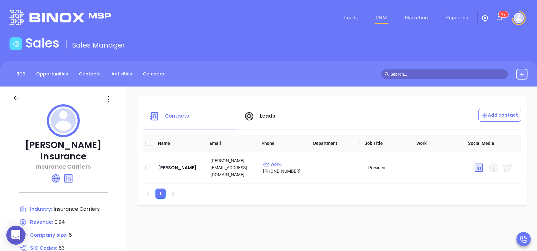
click at [268, 119] on span "Leads" at bounding box center [268, 115] width 16 height 7
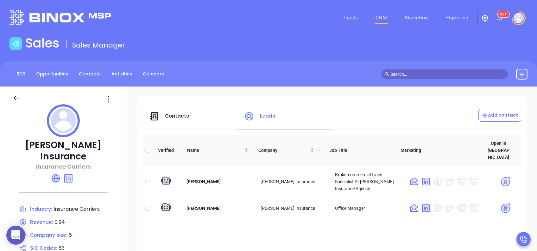
click at [60, 173] on icon at bounding box center [56, 178] width 10 height 10
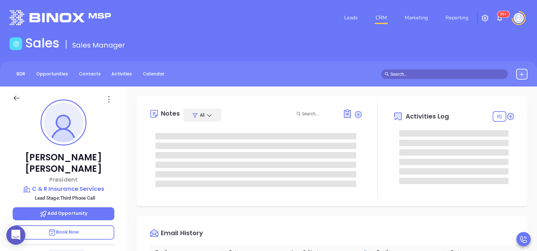
scroll to position [147, 0]
type input "[PERSON_NAME]"
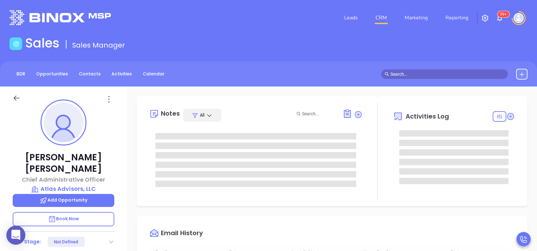
scroll to position [147, 0]
type input "[PERSON_NAME]"
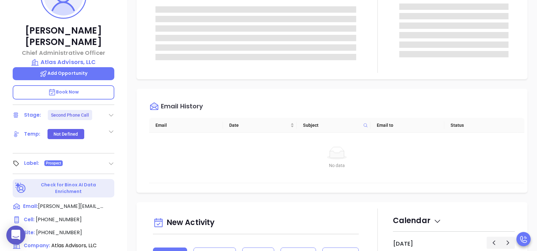
scroll to position [253, 0]
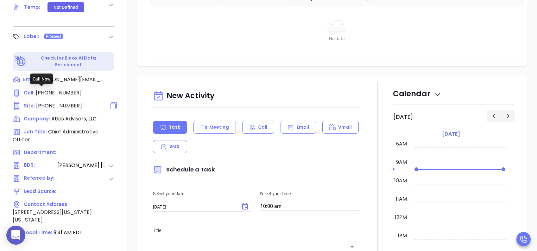
click at [66, 102] on span "(212) 471-4100" at bounding box center [59, 105] width 46 height 7
type input "(212) 471-4100"
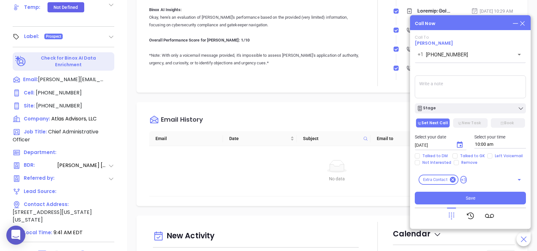
click at [525, 23] on icon at bounding box center [521, 23] width 7 height 7
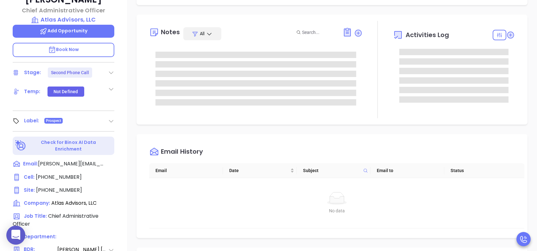
scroll to position [169, 0]
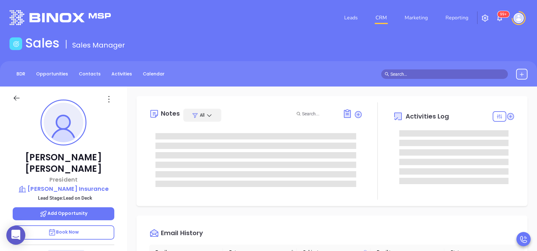
scroll to position [147, 0]
type input "[PERSON_NAME]"
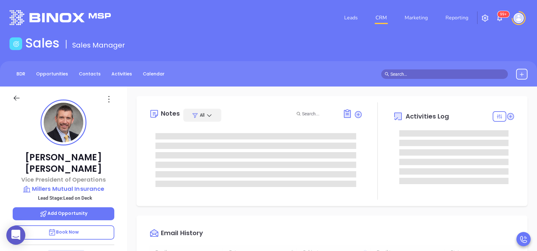
type input "[DATE]"
type input "[PERSON_NAME]"
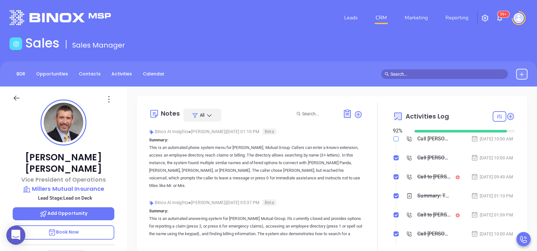
click at [393, 138] on input "checkbox" at bounding box center [395, 138] width 5 height 5
checkbox input "true"
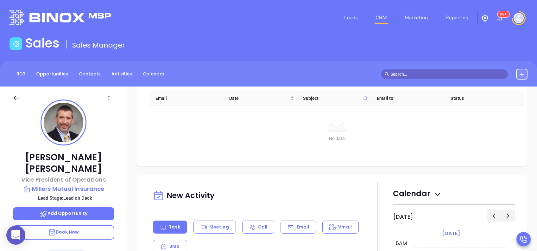
scroll to position [211, 0]
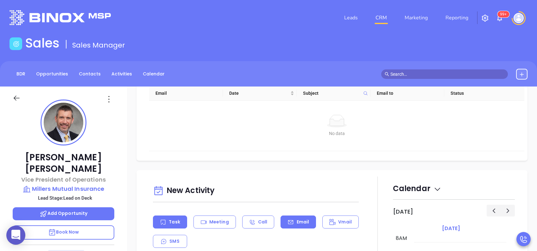
click at [300, 221] on p "Email" at bounding box center [302, 221] width 13 height 7
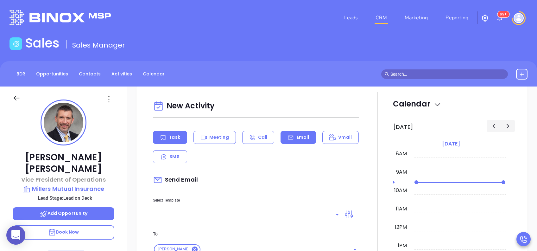
click at [177, 141] on div "Task" at bounding box center [170, 137] width 34 height 13
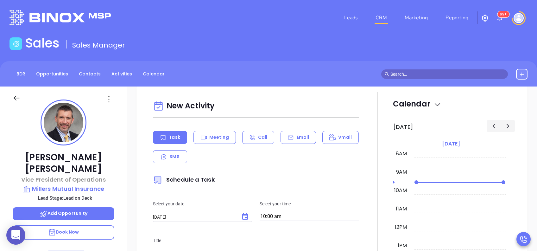
scroll to position [422, 0]
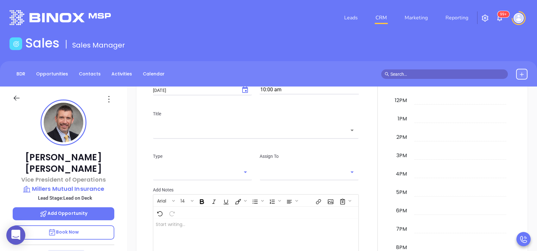
type input "[PERSON_NAME]"
click at [244, 89] on icon "Choose date, selected date is Aug 30, 2025" at bounding box center [245, 90] width 8 height 8
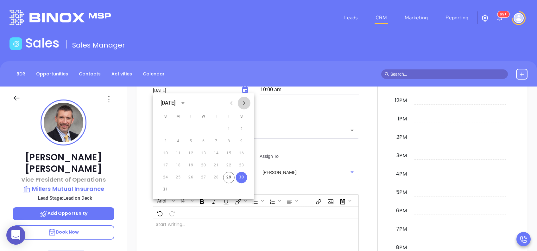
click at [242, 103] on icon "Next month" at bounding box center [244, 103] width 8 height 8
click at [202, 131] on button "3" at bounding box center [203, 128] width 11 height 11
type input "[DATE]"
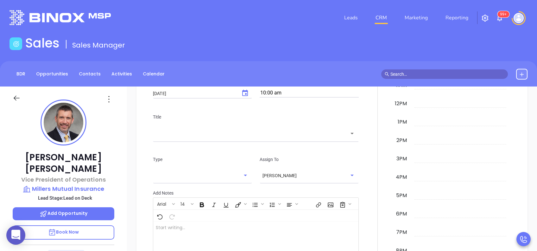
click at [266, 142] on div "Title ​" at bounding box center [255, 126] width 213 height 42
click at [268, 137] on div "​" at bounding box center [256, 133] width 206 height 14
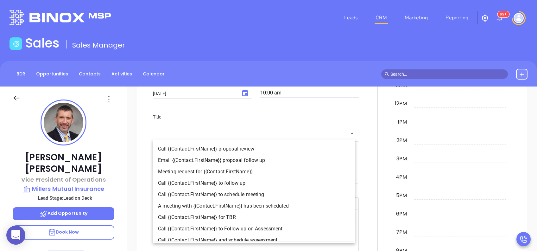
click at [244, 183] on li "Call {{Contact.FirstName}} to follow up" at bounding box center [254, 182] width 202 height 11
type input "Call Scott to follow up"
type input "Call"
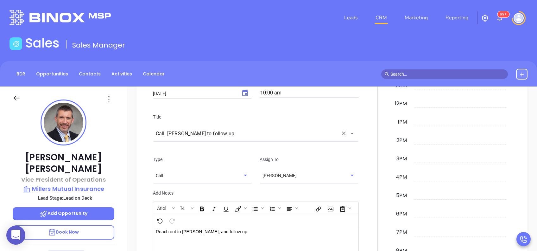
click at [347, 160] on p "Assign To" at bounding box center [308, 159] width 99 height 7
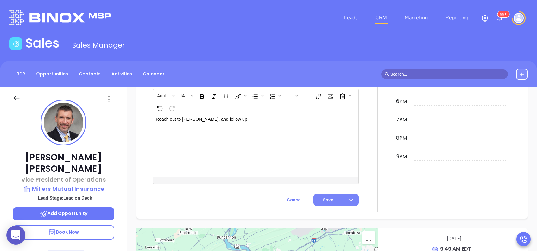
click at [326, 201] on span "Save" at bounding box center [328, 200] width 10 height 6
click at [301, 210] on span "Save" at bounding box center [321, 211] width 57 height 7
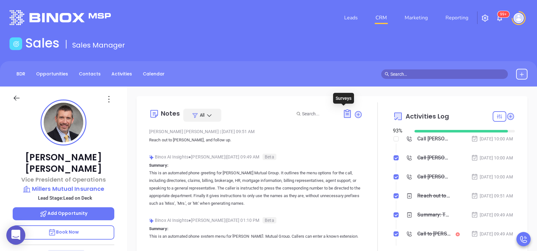
scroll to position [0, 0]
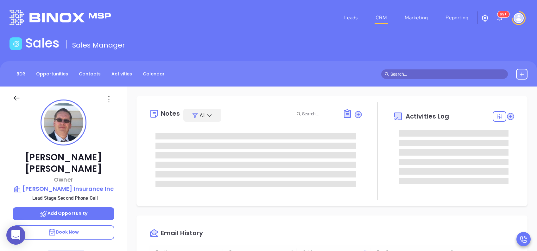
type input "[DATE]"
type input "[PERSON_NAME]"
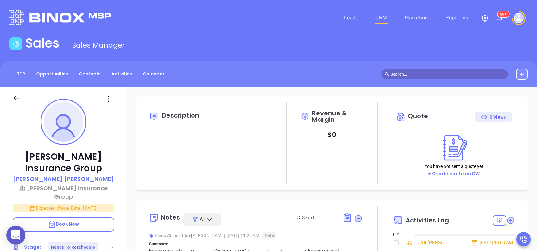
type input "[DATE]"
type input "[PERSON_NAME]"
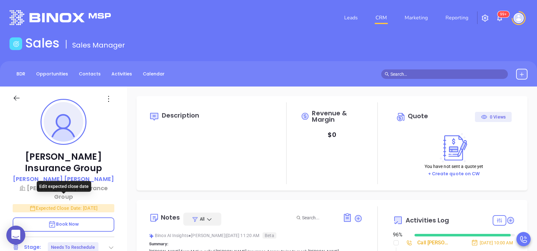
click at [97, 204] on p "Expected Close Date: Aug 28, 2025" at bounding box center [64, 208] width 102 height 8
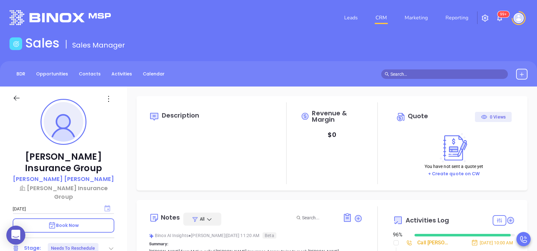
click at [105, 205] on icon "Choose date, selected date is Aug 28, 2025" at bounding box center [107, 208] width 6 height 6
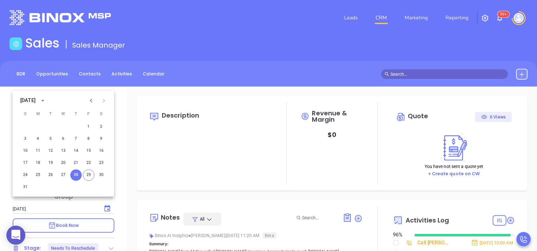
click at [104, 101] on icon "Next month" at bounding box center [104, 100] width 2 height 4
click at [65, 138] on button "10" at bounding box center [63, 138] width 11 height 11
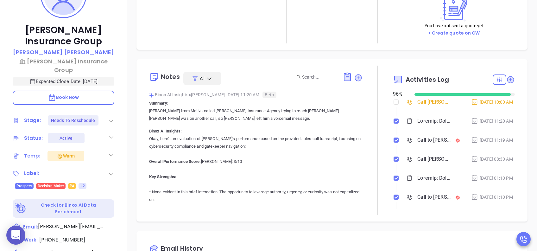
scroll to position [0, 0]
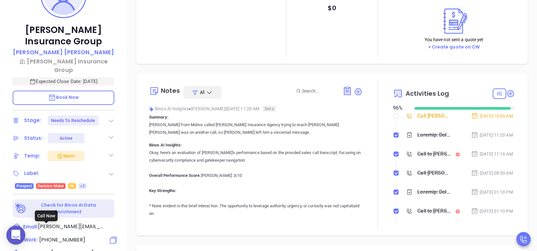
click at [72, 236] on span "(724) 458-8240" at bounding box center [62, 239] width 46 height 7
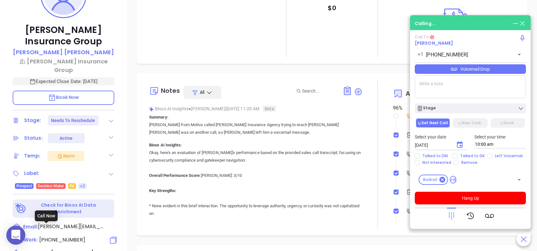
type input "(724) 458-8240"
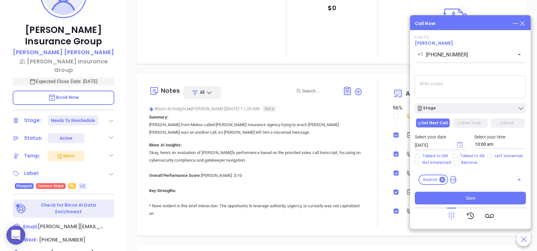
click at [461, 142] on icon "Choose date, selected date is Aug 30, 2025" at bounding box center [459, 144] width 6 height 6
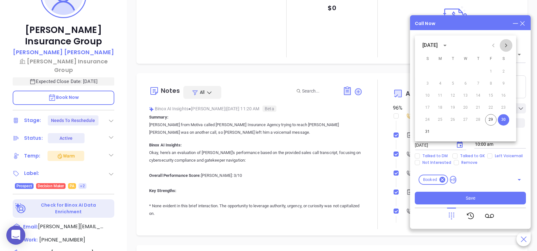
click at [508, 45] on icon "Next month" at bounding box center [506, 45] width 8 height 8
click at [468, 71] on button "3" at bounding box center [464, 71] width 11 height 11
type input "09/03/2025"
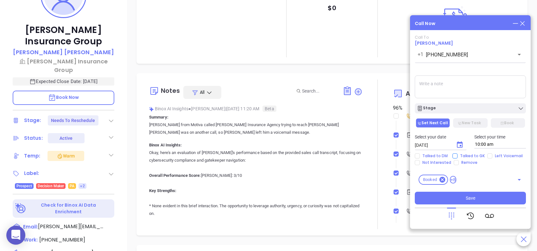
click at [466, 155] on span "Talked to GK" at bounding box center [472, 155] width 30 height 5
click at [457, 155] on input "Talked to GK" at bounding box center [454, 155] width 5 height 5
checkbox input "true"
click at [468, 193] on button "Save" at bounding box center [469, 197] width 111 height 13
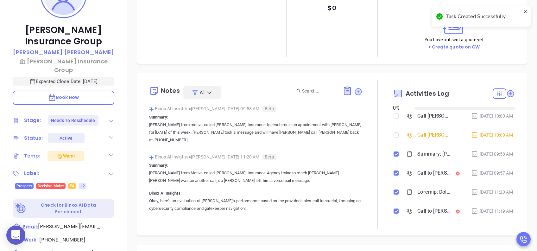
type input "[DATE]"
type input "[PERSON_NAME]"
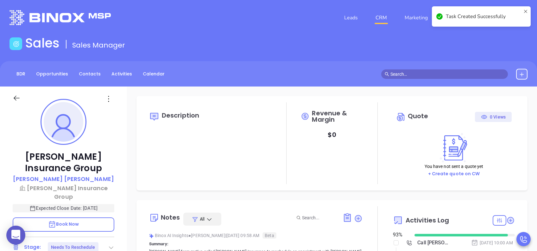
scroll to position [84, 0]
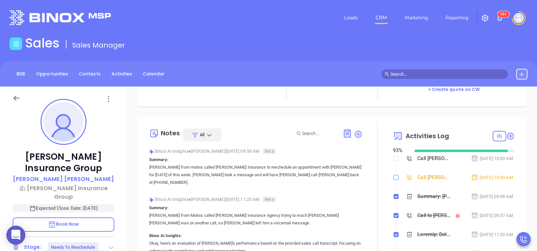
click at [393, 180] on input "checkbox" at bounding box center [395, 177] width 5 height 5
checkbox input "true"
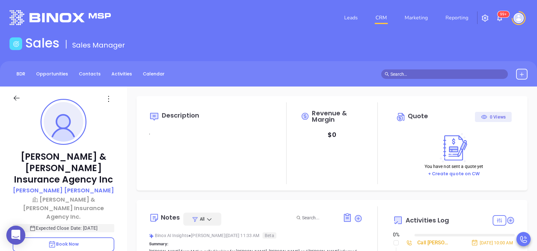
type input "[DATE]"
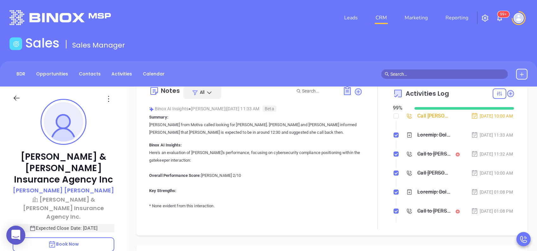
type input "[PERSON_NAME]"
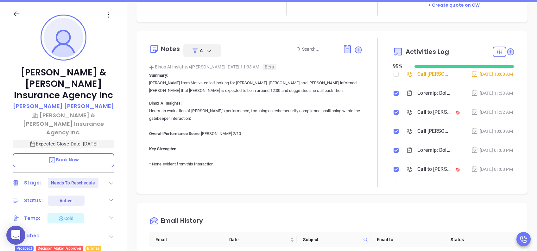
scroll to position [127, 0]
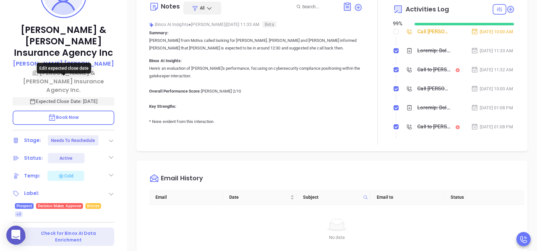
click at [90, 97] on p "Expected Close Date: [DATE]" at bounding box center [64, 101] width 102 height 8
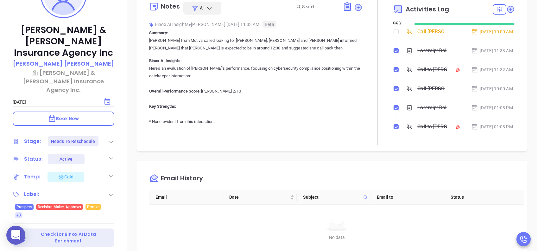
click at [107, 98] on icon "Choose date, selected date is Aug 31, 2025" at bounding box center [107, 102] width 8 height 8
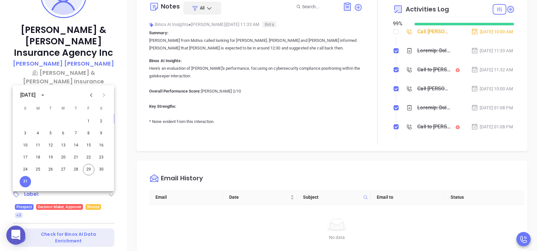
click at [104, 95] on icon "Next month" at bounding box center [104, 95] width 2 height 4
click at [63, 134] on button "10" at bounding box center [63, 132] width 11 height 11
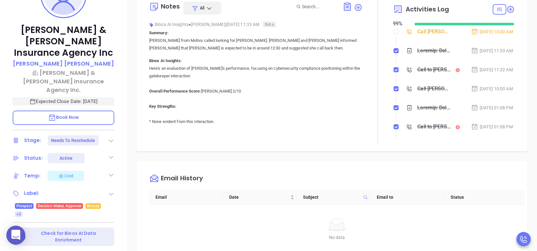
scroll to position [169, 0]
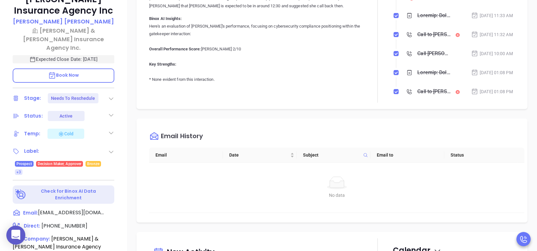
click at [84, 222] on div "Direct : [PHONE_NUMBER]" at bounding box center [64, 226] width 102 height 8
click at [69, 222] on span "[PHONE_NUMBER]" at bounding box center [64, 225] width 46 height 7
type input "[PHONE_NUMBER]"
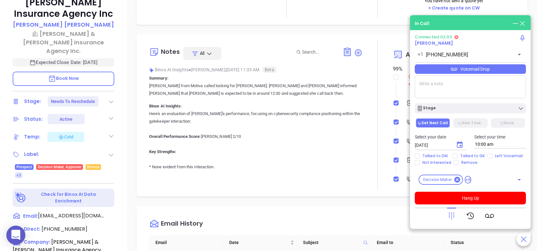
scroll to position [250, 0]
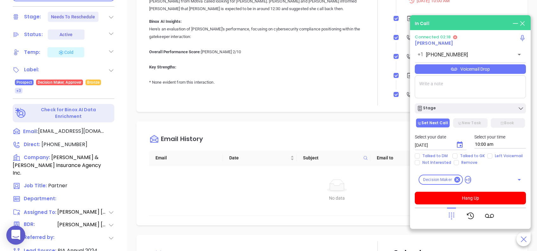
click at [459, 145] on icon "Choose date, selected date is Aug 30, 2025" at bounding box center [460, 145] width 8 height 8
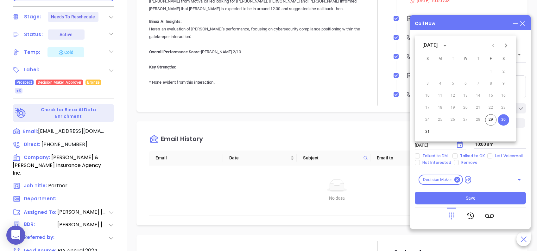
click at [508, 46] on icon "Next month" at bounding box center [506, 45] width 8 height 8
click at [463, 71] on button "3" at bounding box center [464, 71] width 11 height 11
type input "09/03/2025"
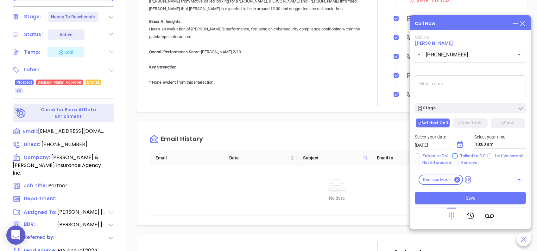
click at [464, 156] on span "Talked to GK" at bounding box center [472, 155] width 30 height 5
click at [457, 156] on input "Talked to GK" at bounding box center [454, 155] width 5 height 5
checkbox input "true"
click at [480, 197] on button "Save" at bounding box center [469, 197] width 111 height 13
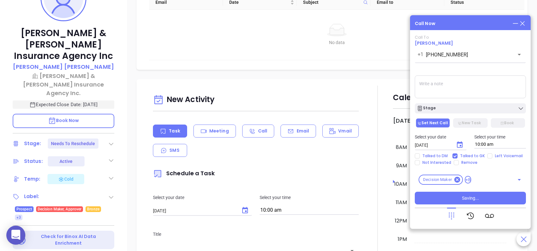
scroll to position [295, 0]
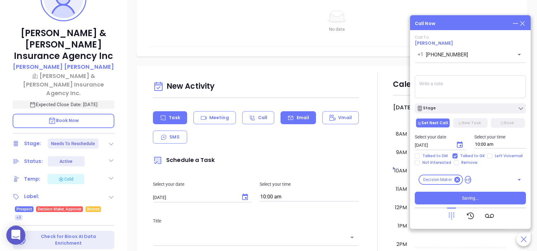
click at [296, 115] on p "Email" at bounding box center [302, 117] width 13 height 7
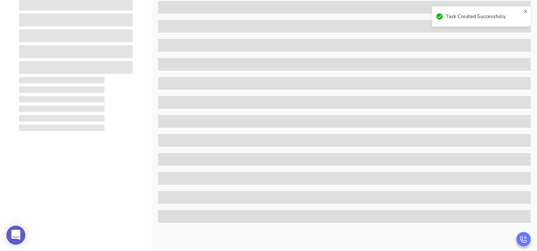
scroll to position [0, 0]
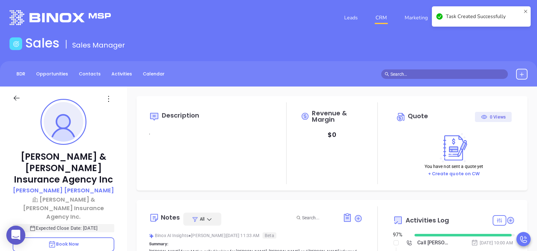
type input "[DATE]"
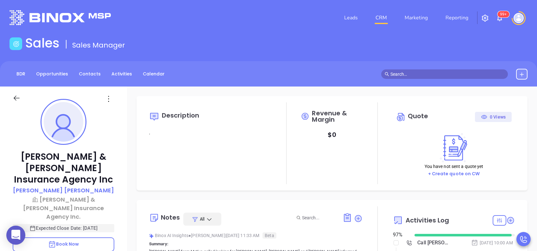
scroll to position [166, 0]
type input "[PERSON_NAME]"
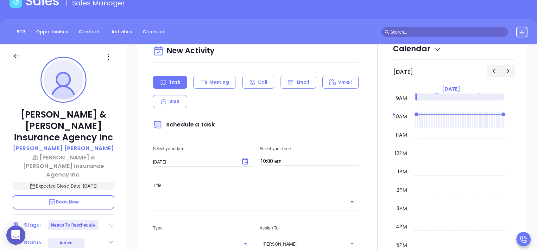
scroll to position [422, 0]
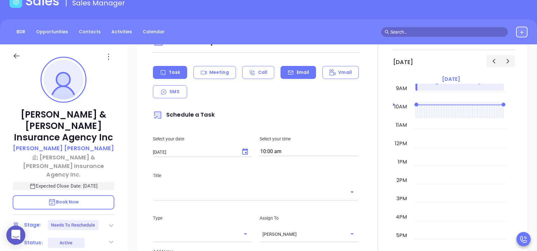
click at [300, 69] on p "Email" at bounding box center [302, 72] width 13 height 7
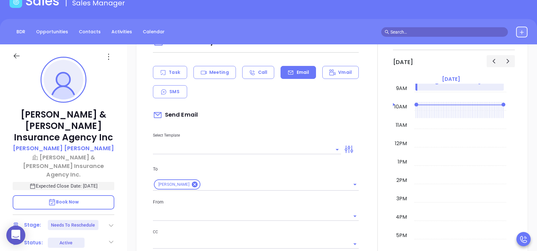
click at [248, 147] on input "text" at bounding box center [242, 149] width 178 height 9
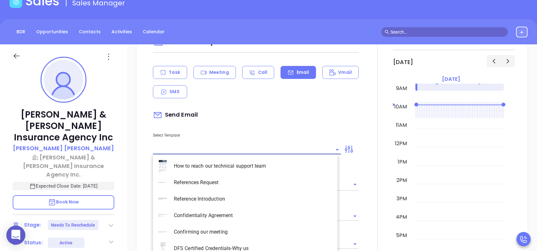
type input "[PERSON_NAME]"
click at [223, 183] on li "NY Insurance 0625" at bounding box center [245, 182] width 184 height 16
type input "NY Insurance 0625"
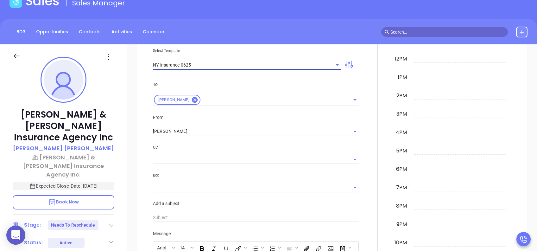
type input "Heather, did you know NY DFS is being enforced ?"
type input "NY Insurance 0625"
click at [208, 132] on input "Vicky Mendoza" at bounding box center [247, 131] width 188 height 9
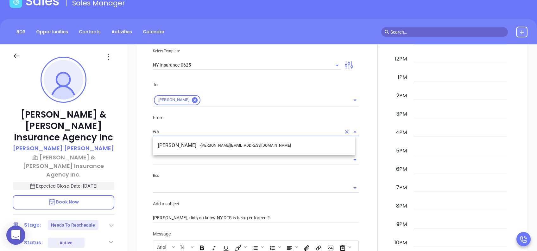
click at [220, 143] on span "- walter@motiva.net" at bounding box center [245, 145] width 91 height 6
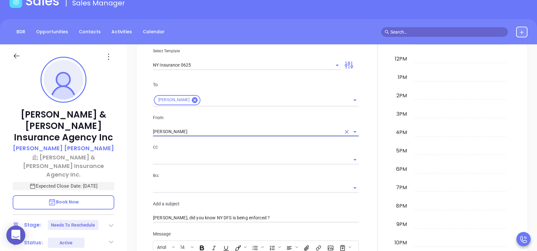
type input "[PERSON_NAME]"
click at [369, 179] on div at bounding box center [377, 229] width 30 height 572
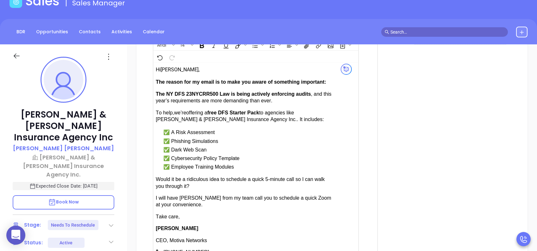
scroll to position [759, 0]
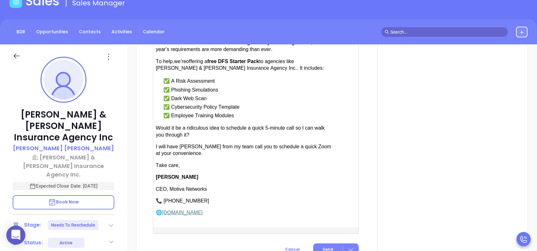
click at [326, 246] on span "Send" at bounding box center [327, 249] width 10 height 6
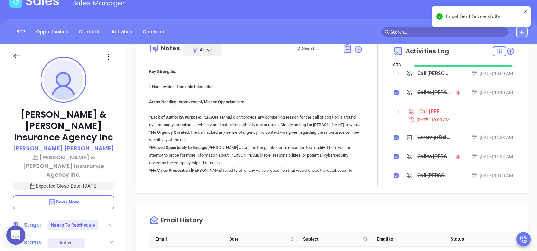
scroll to position [0, 0]
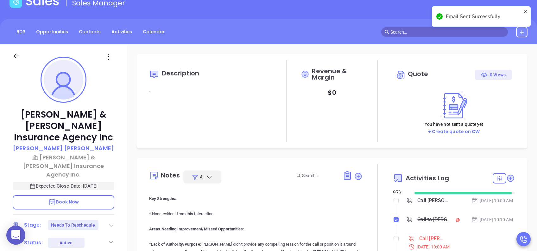
checkbox input "true"
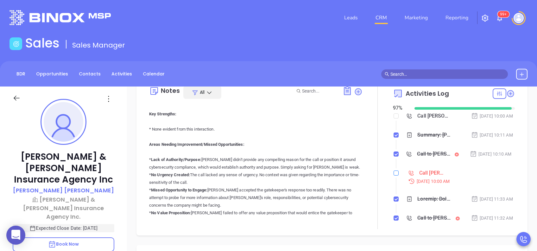
click at [393, 175] on input "checkbox" at bounding box center [395, 172] width 5 height 5
checkbox input "true"
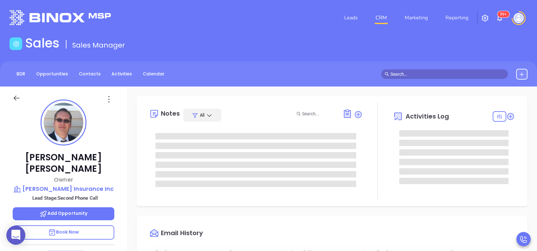
type input "[DATE]"
type input "[PERSON_NAME]"
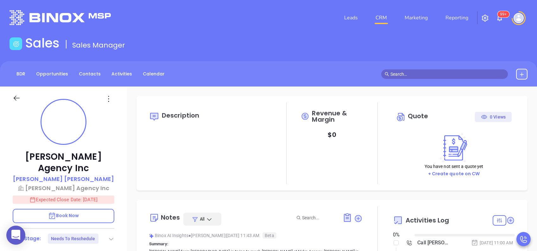
type input "[DATE]"
type input "[PERSON_NAME]"
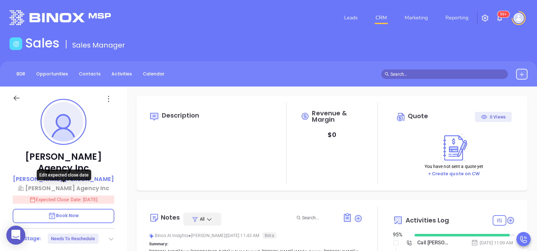
click at [87, 188] on p "Expected Close Date: [DATE]" at bounding box center [64, 199] width 102 height 8
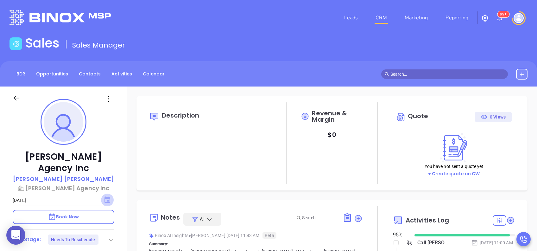
click at [105, 188] on icon "Choose date, selected date is Aug 24, 2025" at bounding box center [107, 199] width 6 height 6
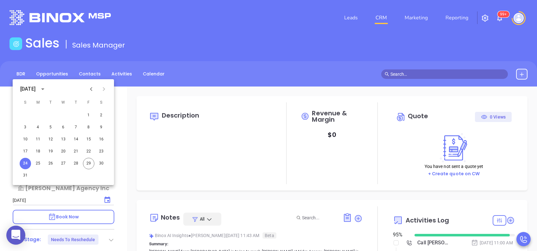
click at [104, 88] on icon "Next month" at bounding box center [104, 89] width 2 height 4
click at [64, 127] on button "10" at bounding box center [63, 126] width 11 height 11
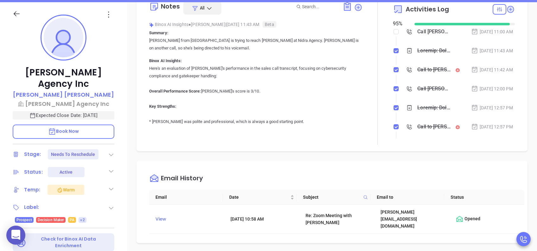
scroll to position [169, 0]
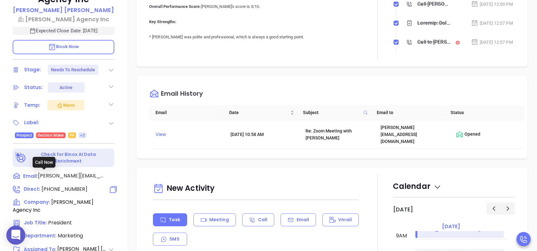
click at [71, 185] on span "[PHONE_NUMBER]" at bounding box center [64, 188] width 46 height 7
type input "[PHONE_NUMBER]"
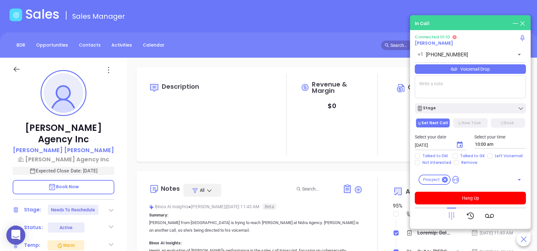
scroll to position [42, 0]
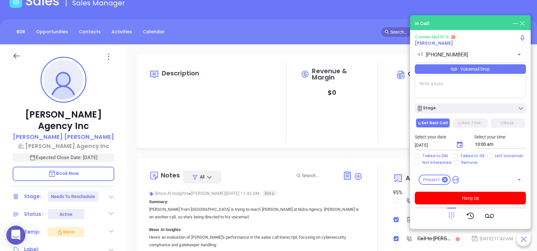
click at [71, 170] on span "Book Now" at bounding box center [63, 173] width 31 height 6
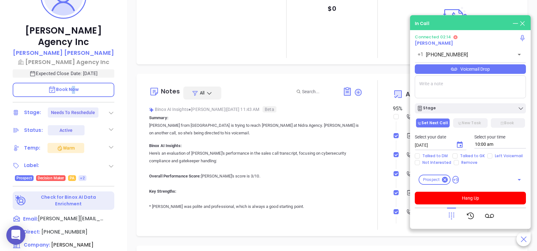
scroll to position [211, 0]
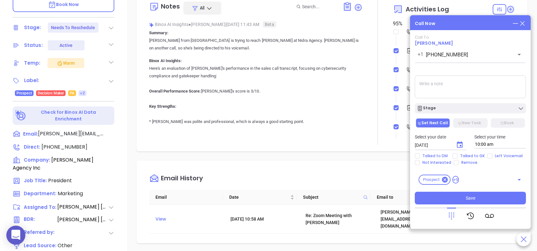
click at [402, 78] on textarea at bounding box center [469, 86] width 111 height 23
paste textarea "Booking date and time Tuesday, September 9, 2025 02:30 PM - 03:00 PM"
type textarea "Booking date and time Tuesday, September 9, 2025 02:30 PM - 03:00 PM"
click at [402, 155] on span "Talked to GK" at bounding box center [472, 155] width 30 height 5
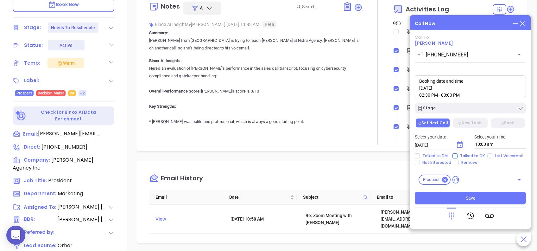
click at [402, 155] on input "Talked to GK" at bounding box center [454, 155] width 5 height 5
click at [402, 155] on span "Talked to GK" at bounding box center [472, 155] width 30 height 5
click at [402, 155] on input "Talked to GK" at bounding box center [454, 155] width 5 height 5
checkbox input "false"
click at [402, 156] on input "Talked to DM" at bounding box center [416, 155] width 5 height 5
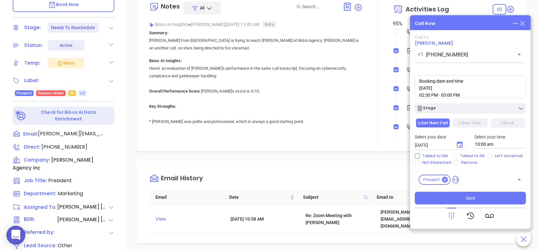
checkbox input "true"
click at [402, 188] on span "Save" at bounding box center [469, 197] width 9 height 7
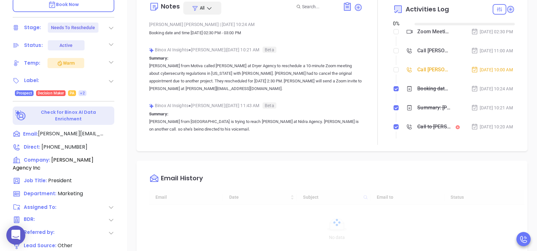
type input "08/30/2025"
type input "Vicky Mendoza"
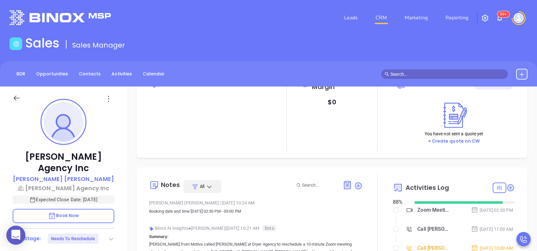
scroll to position [84, 0]
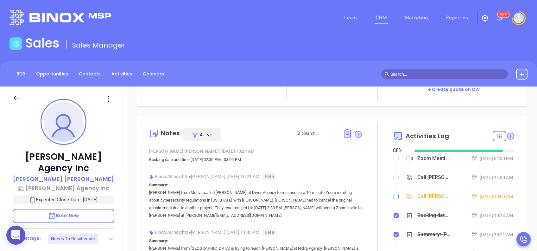
click at [393, 188] on label at bounding box center [395, 196] width 5 height 7
click at [393, 188] on input "checkbox" at bounding box center [395, 196] width 5 height 5
checkbox input "true"
click at [393, 180] on input "checkbox" at bounding box center [395, 177] width 5 height 5
checkbox input "true"
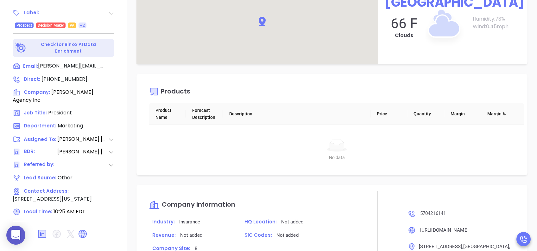
scroll to position [717, 0]
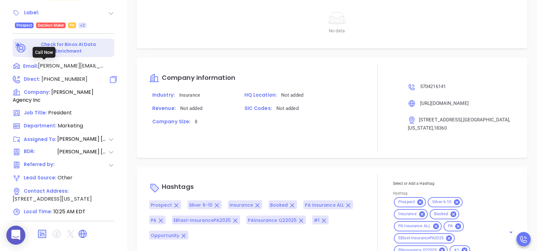
click at [65, 75] on span "[PHONE_NUMBER]" at bounding box center [64, 78] width 46 height 7
type input "[PHONE_NUMBER]"
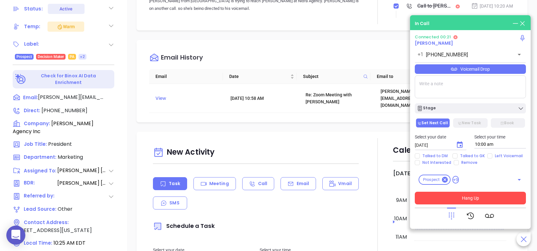
scroll to position [278, 0]
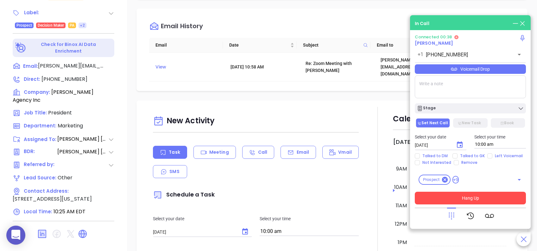
click at [402, 88] on textarea at bounding box center [469, 86] width 111 height 23
type textarea "Employees: 8, Remote: No. IT: outsource IT."
click at [402, 155] on span "Talked to DM" at bounding box center [434, 155] width 30 height 5
click at [402, 155] on input "Talked to DM" at bounding box center [416, 155] width 5 height 5
checkbox input "true"
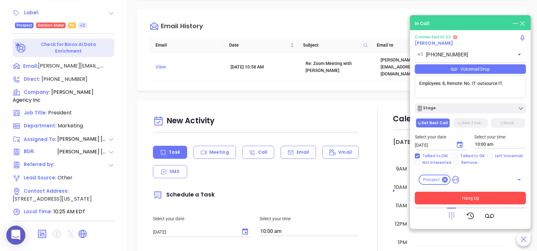
click at [402, 188] on button "Hang Up" at bounding box center [469, 197] width 111 height 13
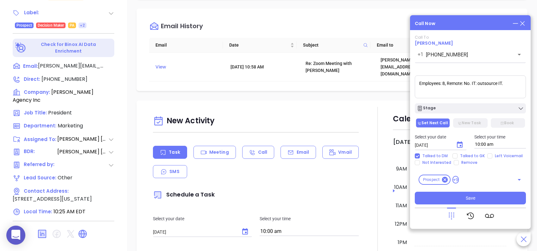
click at [402, 84] on textarea "Employees: 8, Remote: No. IT: outsource IT." at bounding box center [469, 86] width 111 height 23
click at [402, 188] on button "Save" at bounding box center [469, 197] width 111 height 13
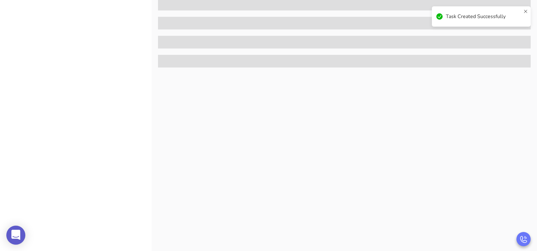
scroll to position [0, 0]
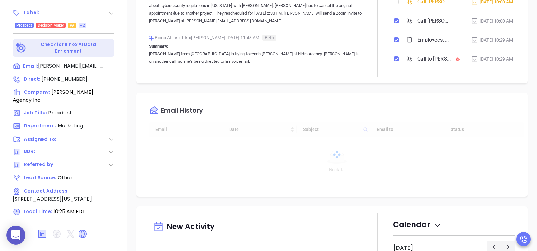
type input "[DATE]"
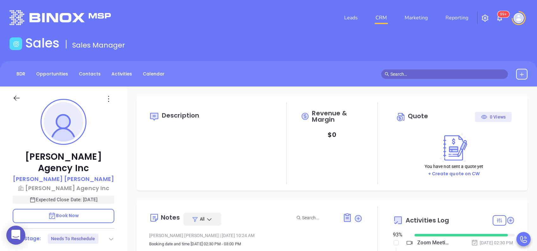
type input "[PERSON_NAME]"
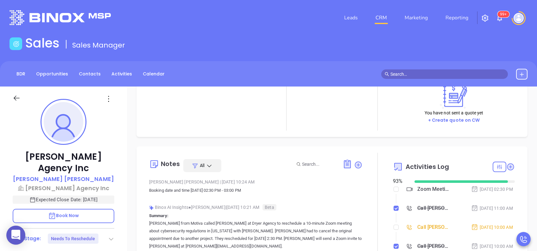
scroll to position [84, 0]
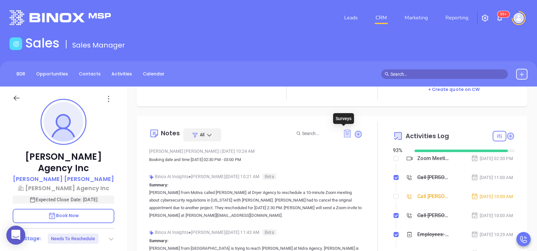
click at [344, 130] on icon at bounding box center [347, 133] width 7 height 9
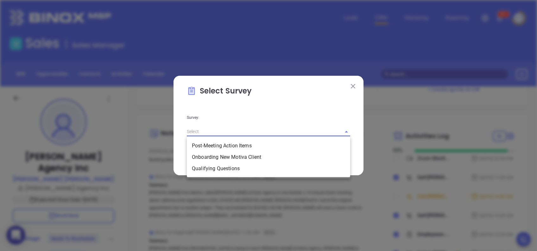
click at [285, 133] on input "text" at bounding box center [260, 131] width 146 height 9
click at [251, 169] on li "Qualifying Questions" at bounding box center [268, 168] width 163 height 11
type input "Qualifying Questions"
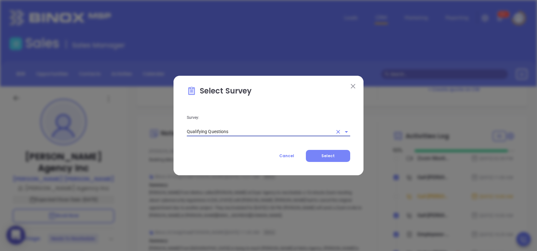
click at [326, 157] on span "Select" at bounding box center [327, 155] width 13 height 5
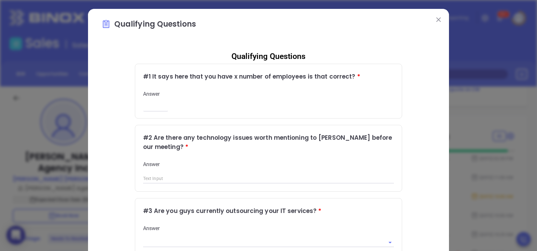
click at [152, 97] on div "Answer ​" at bounding box center [268, 100] width 251 height 20
click at [153, 104] on input "number" at bounding box center [155, 106] width 25 height 5
type input "8"
click at [182, 180] on input "text" at bounding box center [268, 178] width 251 height 9
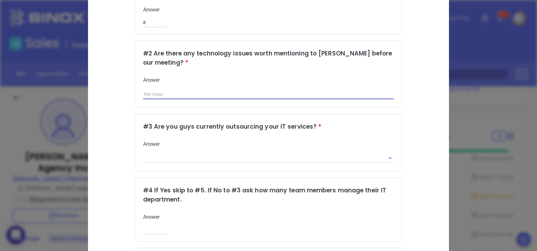
click at [172, 156] on input "text" at bounding box center [259, 157] width 233 height 9
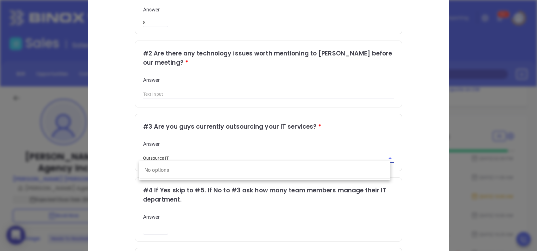
type input "Outsource IT"
click at [104, 188] on div "Qualifying Questions # 1 It says here that you have x number of employees is th…" at bounding box center [268, 174] width 334 height 427
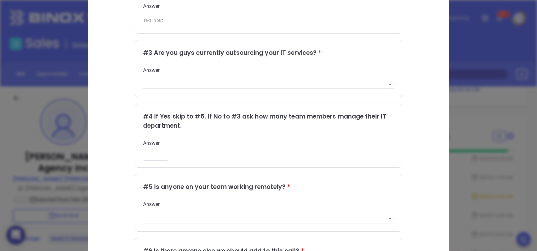
scroll to position [211, 0]
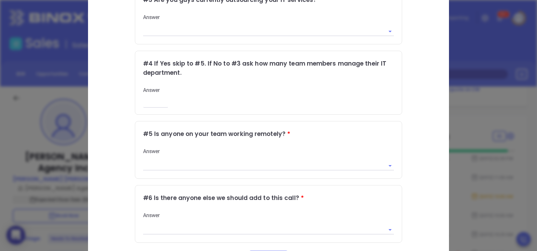
click at [245, 162] on input "text" at bounding box center [259, 165] width 233 height 9
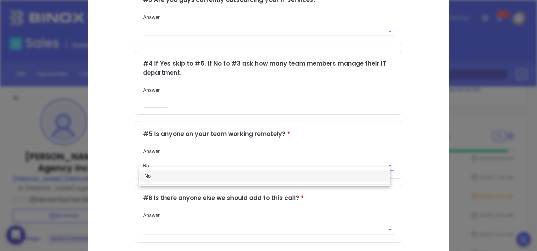
type input "No"
click at [103, 188] on div "Qualifying Questions # 1 It says here that you have x number of employees is th…" at bounding box center [268, 48] width 334 height 427
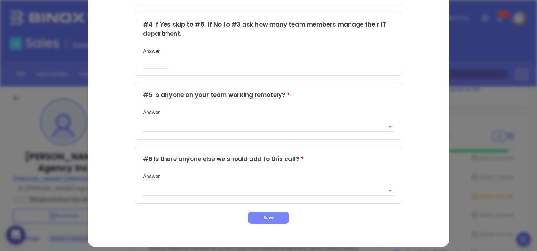
click at [253, 188] on button "Save" at bounding box center [268, 217] width 41 height 12
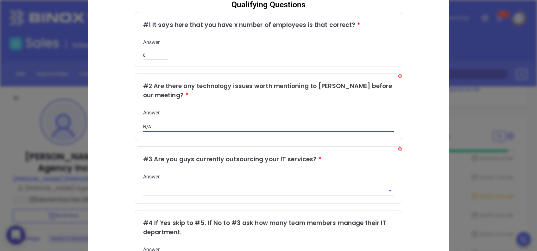
type input "N/A"
click at [104, 184] on div "Qualifying Questions # 1 It says here that you have x number of employees is th…" at bounding box center [268, 207] width 334 height 427
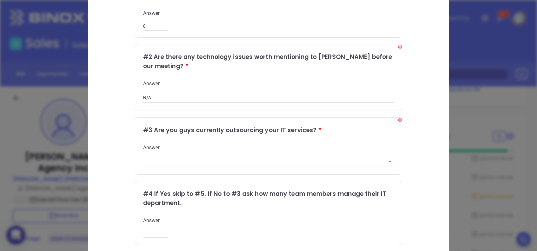
scroll to position [94, 0]
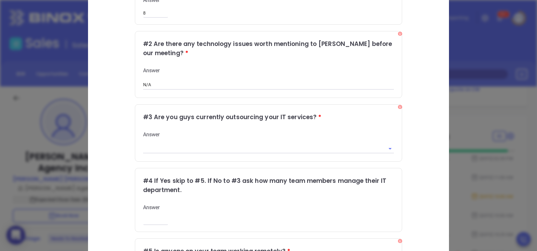
click at [172, 146] on input "text" at bounding box center [259, 148] width 233 height 9
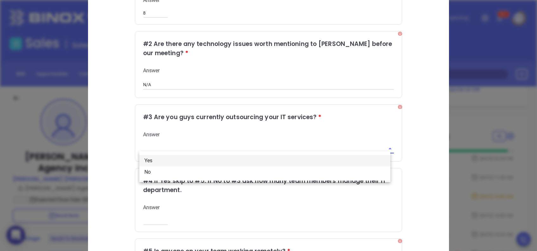
click at [158, 160] on li "Yes" at bounding box center [264, 160] width 251 height 11
type input "Yes"
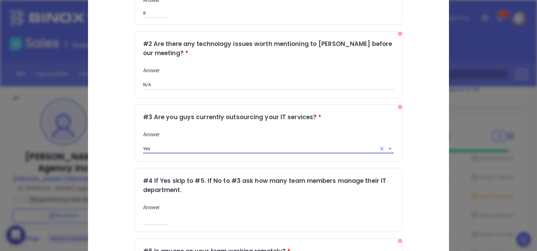
click at [101, 154] on div "Qualifying Questions # 1 It says here that you have x number of employees is th…" at bounding box center [268, 165] width 334 height 427
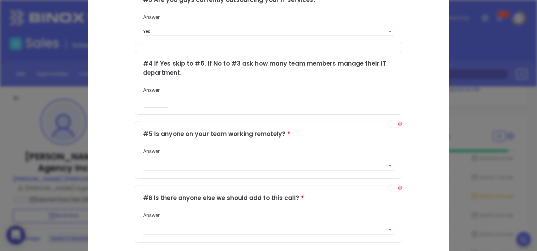
scroll to position [208, 0]
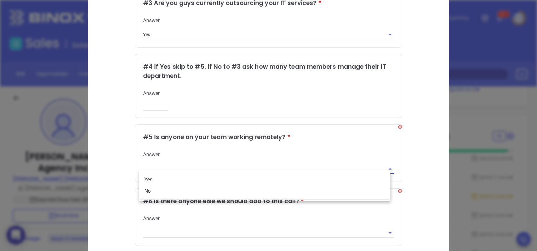
click at [155, 166] on input "text" at bounding box center [259, 168] width 233 height 9
click at [149, 188] on li "No" at bounding box center [264, 190] width 251 height 11
type input "No"
click at [102, 188] on div "Qualifying Questions # 1 It says here that you have x number of employees is th…" at bounding box center [268, 51] width 334 height 427
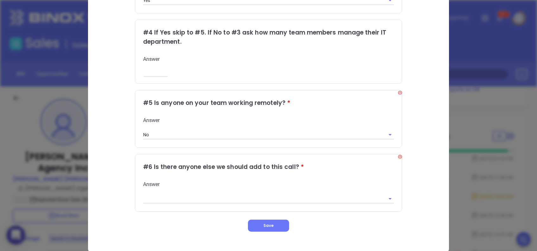
scroll to position [250, 0]
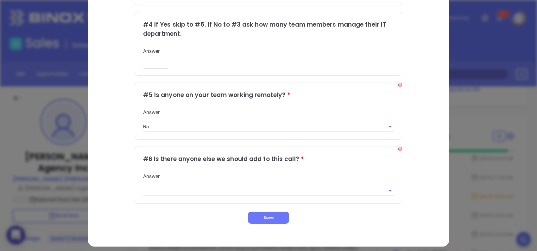
click at [148, 186] on input "text" at bounding box center [259, 190] width 233 height 9
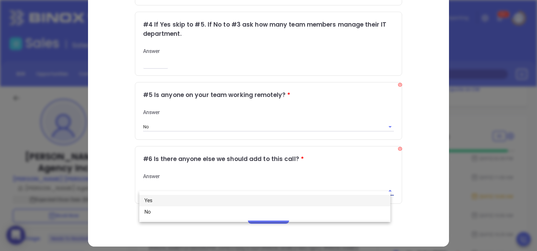
click at [114, 177] on div "Qualifying Questions # 1 It says here that you have x number of employees is th…" at bounding box center [268, 9] width 334 height 427
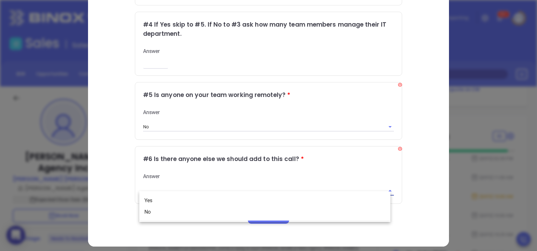
click at [250, 188] on input "text" at bounding box center [259, 190] width 233 height 9
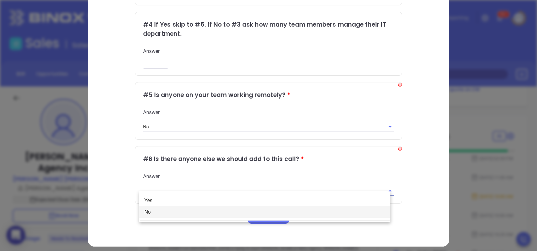
click at [164, 188] on li "No" at bounding box center [264, 211] width 251 height 11
type input "No"
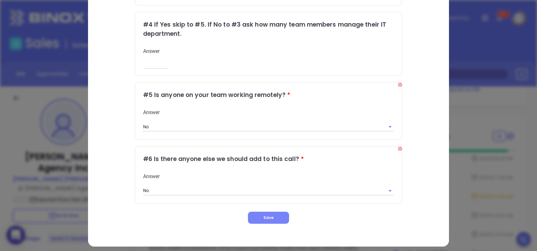
click at [273, 188] on button "Save" at bounding box center [268, 217] width 41 height 12
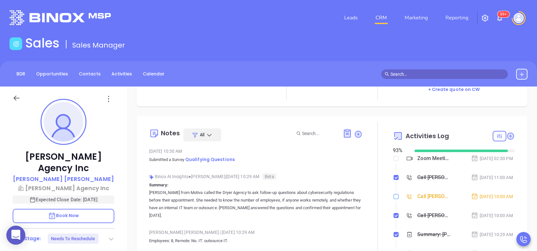
click at [393, 188] on input "checkbox" at bounding box center [395, 196] width 5 height 5
checkbox input "true"
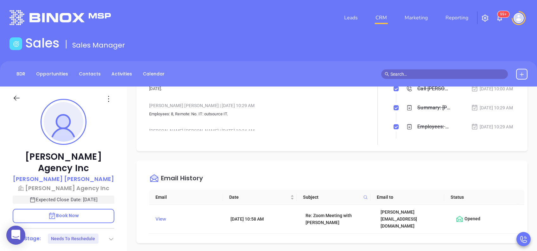
scroll to position [84, 0]
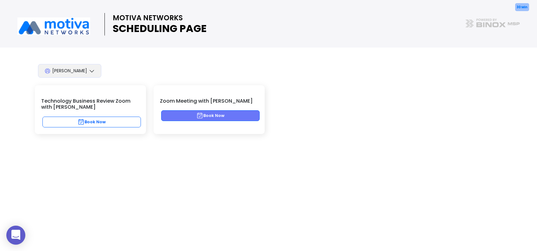
click at [225, 115] on button "Book Now" at bounding box center [210, 115] width 98 height 11
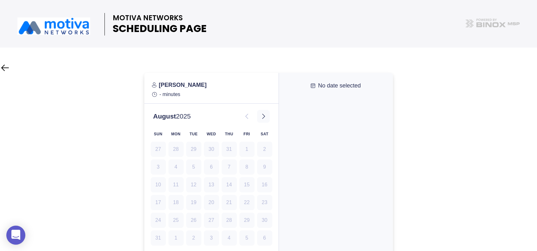
click at [263, 115] on icon at bounding box center [263, 116] width 8 height 8
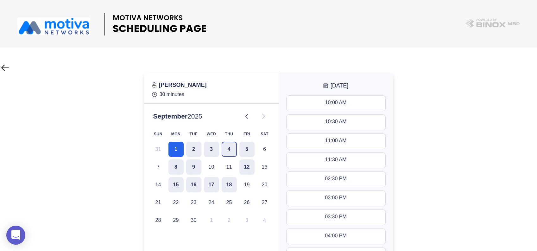
click at [230, 149] on button "4" at bounding box center [228, 148] width 15 height 15
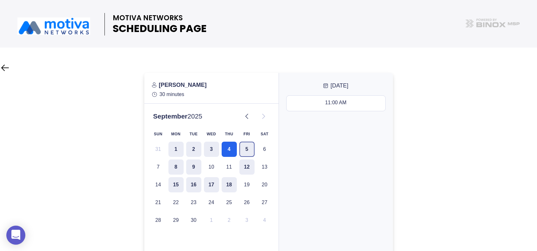
click at [247, 148] on button "5" at bounding box center [246, 148] width 15 height 15
click at [195, 165] on button "9" at bounding box center [193, 166] width 15 height 15
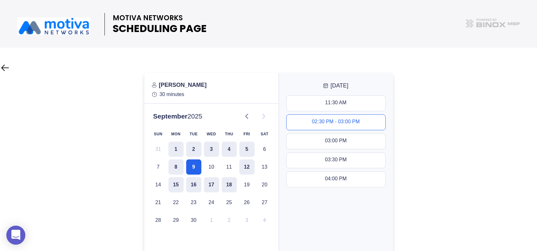
click at [345, 122] on div "02:30 PM - 03:00 PM" at bounding box center [336, 122] width 48 height 7
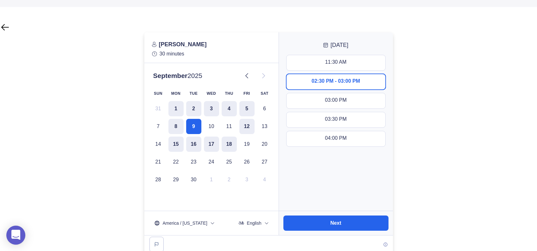
scroll to position [43, 0]
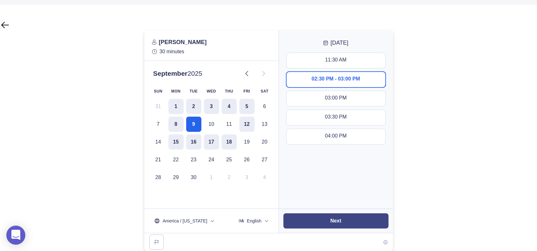
click at [354, 223] on button "Next" at bounding box center [335, 220] width 105 height 15
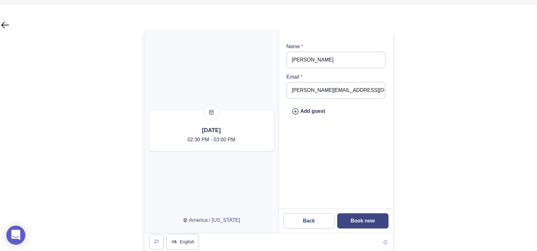
click at [0, 0] on slot "Book now" at bounding box center [0, 0] width 0 height 0
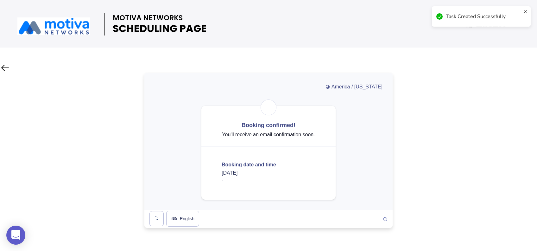
scroll to position [0, 0]
drag, startPoint x: 277, startPoint y: 179, endPoint x: 221, endPoint y: 164, distance: 57.7
click at [221, 164] on div "Booking date and time Tuesday, September 9, 2025 02:30 PM - 03:00 PM" at bounding box center [248, 172] width 65 height 23
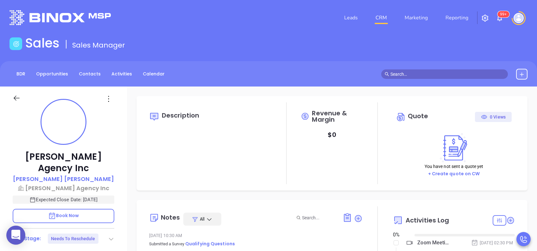
type input "[DATE]"
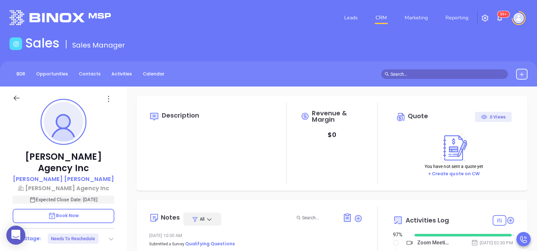
type input "[PERSON_NAME]"
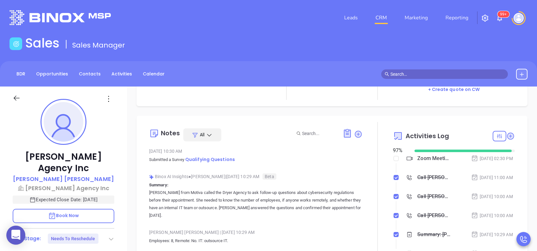
scroll to position [42, 0]
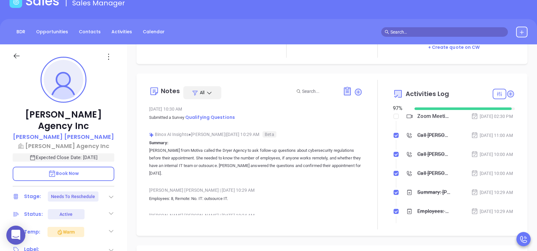
click at [291, 204] on div "[PERSON_NAME] | [DATE] 10:29 AM Employees: 8, Remote: No. IT: outsource IT." at bounding box center [255, 196] width 213 height 22
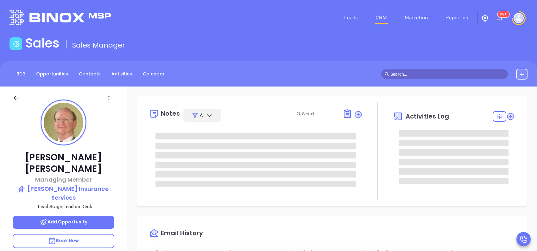
type input "[DATE]"
type input "[PERSON_NAME]"
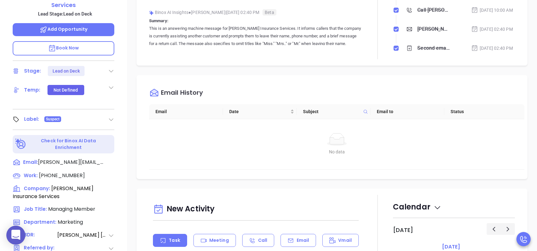
scroll to position [211, 0]
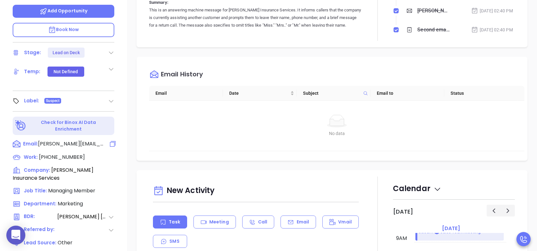
click at [110, 141] on icon at bounding box center [113, 144] width 6 height 6
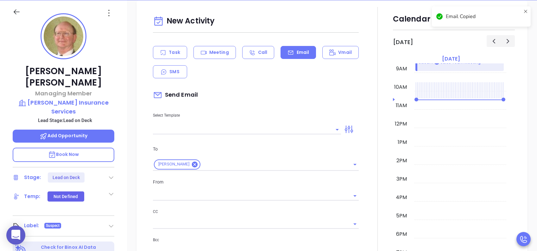
scroll to position [378, 0]
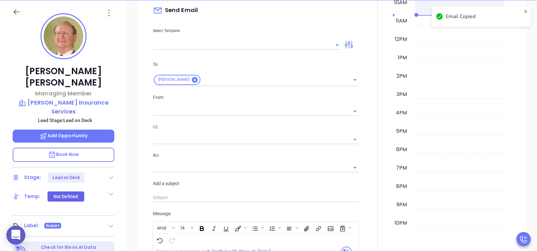
click at [197, 42] on input "text" at bounding box center [242, 44] width 178 height 9
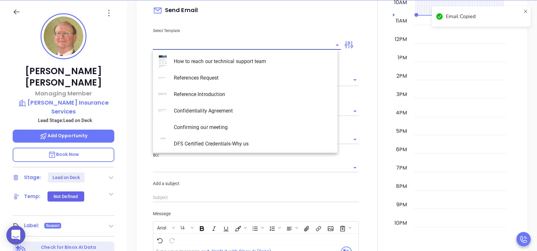
type input "[PERSON_NAME]"
paste input "[PERSON_NAME][EMAIL_ADDRESS][DOMAIN_NAME]"
type input "[PERSON_NAME][EMAIL_ADDRESS][DOMAIN_NAME]"
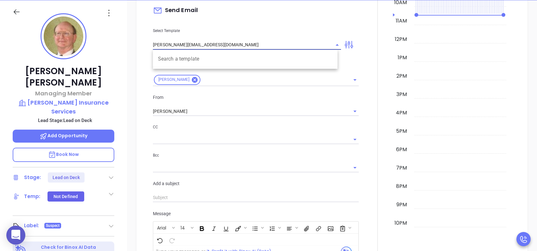
drag, startPoint x: 228, startPoint y: 45, endPoint x: 153, endPoint y: 40, distance: 75.4
click at [153, 40] on input "[PERSON_NAME][EMAIL_ADDRESS][DOMAIN_NAME]" at bounding box center [242, 44] width 178 height 9
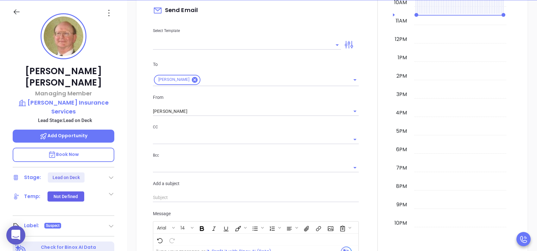
click at [246, 34] on div "Select Template" at bounding box center [246, 34] width 195 height 32
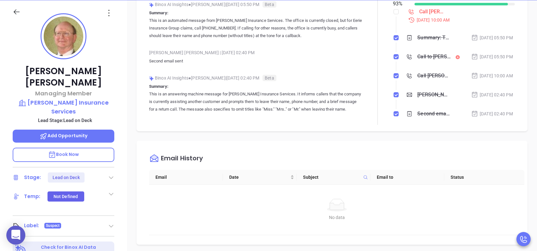
scroll to position [0, 0]
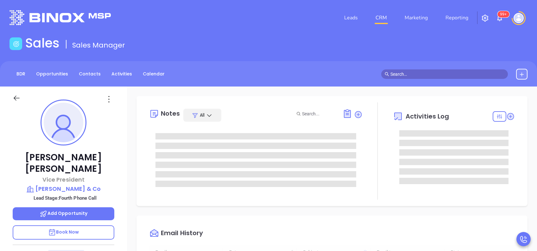
type input "[DATE]"
type input "[PERSON_NAME]"
type input "[DATE]"
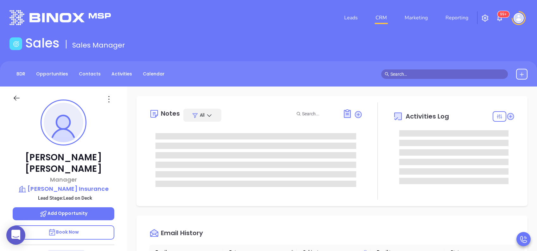
type input "[PERSON_NAME]"
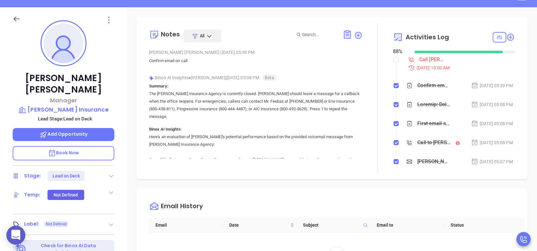
scroll to position [84, 0]
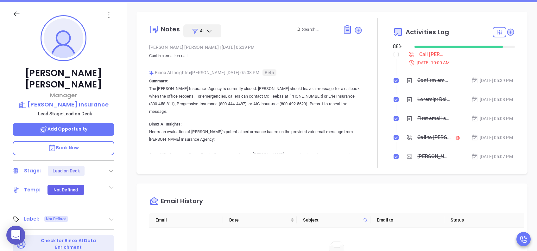
click at [73, 100] on p "[PERSON_NAME] Insurance" at bounding box center [64, 104] width 102 height 9
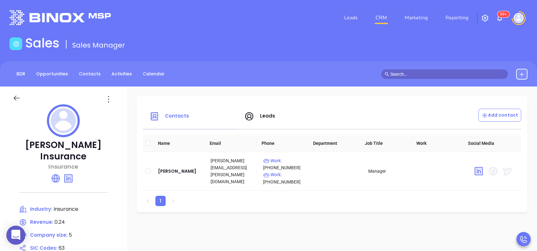
click at [268, 114] on span "Leads" at bounding box center [268, 115] width 16 height 7
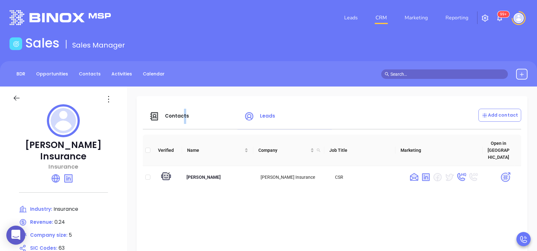
click at [182, 112] on div "Contacts" at bounding box center [192, 116] width 95 height 15
drag, startPoint x: 182, startPoint y: 112, endPoint x: 182, endPoint y: 118, distance: 6.0
click at [179, 117] on span "Contacts" at bounding box center [177, 115] width 24 height 7
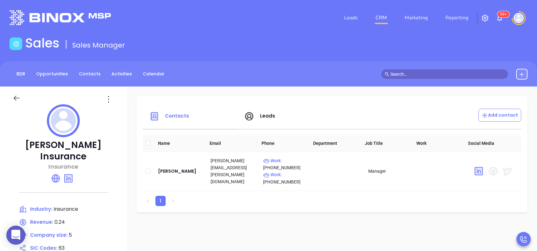
click at [265, 118] on span "Leads" at bounding box center [268, 115] width 16 height 7
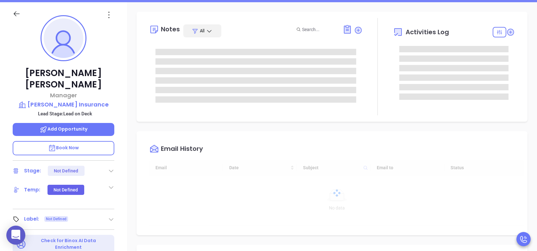
scroll to position [184, 0]
type input "[PERSON_NAME]"
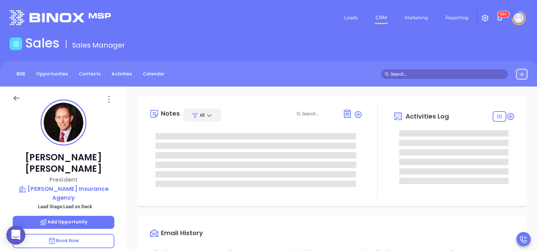
type input "[DATE]"
type input "[PERSON_NAME]"
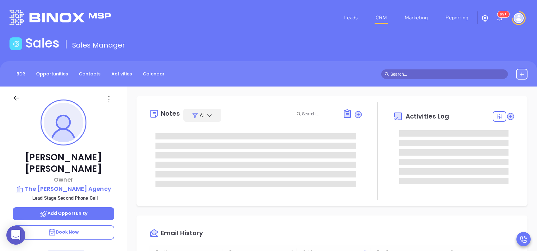
type input "[DATE]"
type input "[PERSON_NAME]"
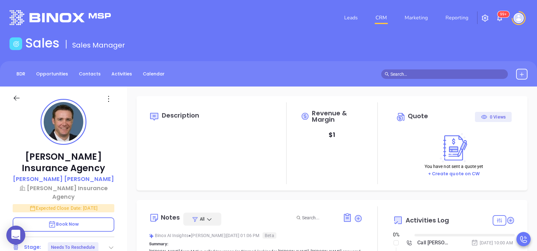
type input "[DATE]"
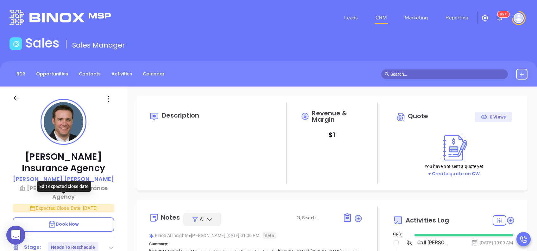
click at [77, 204] on p "Expected Close Date: Aug 29, 2025" at bounding box center [64, 208] width 102 height 8
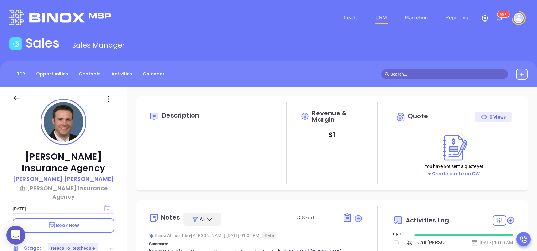
type input "[PERSON_NAME]"
click at [107, 205] on icon "Choose date, selected date is Aug 29, 2025" at bounding box center [107, 208] width 6 height 6
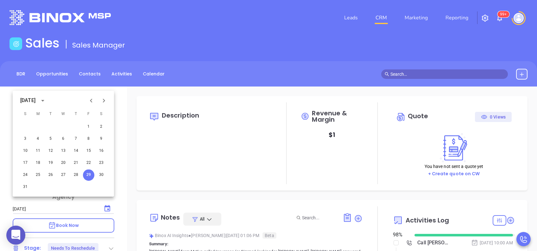
click at [104, 98] on icon "Next month" at bounding box center [104, 100] width 8 height 8
click at [61, 138] on button "10" at bounding box center [63, 138] width 11 height 11
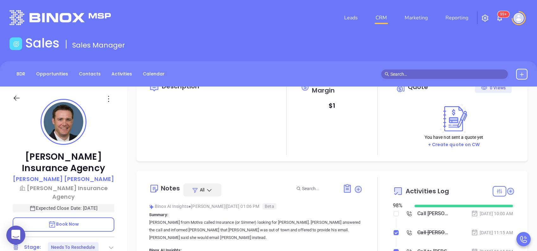
scroll to position [0, 0]
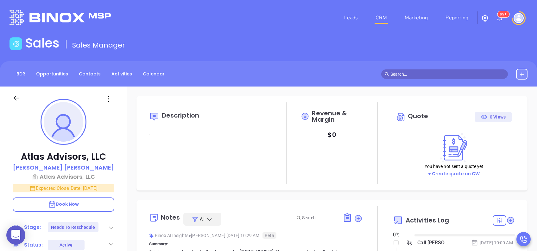
type input "[DATE]"
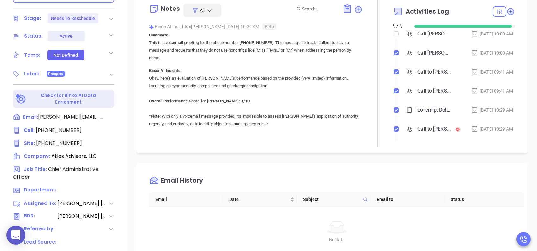
scroll to position [211, 0]
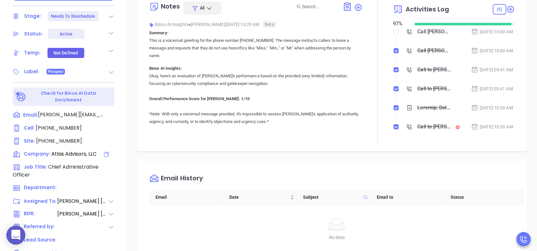
type input "[PERSON_NAME]"
click at [64, 138] on span "(212) 471-4100" at bounding box center [59, 140] width 46 height 7
type input "(212) 471-4100"
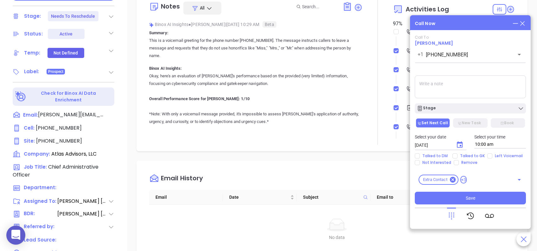
click at [523, 24] on icon at bounding box center [521, 23] width 7 height 7
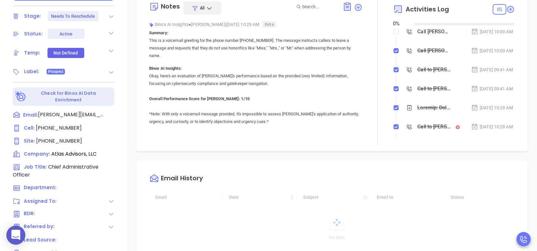
type input "[DATE]"
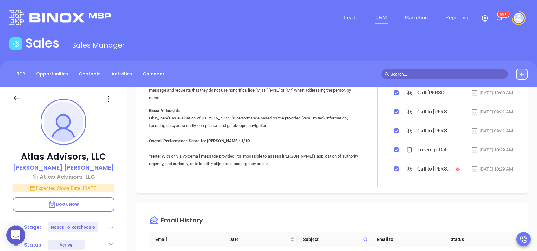
scroll to position [84, 0]
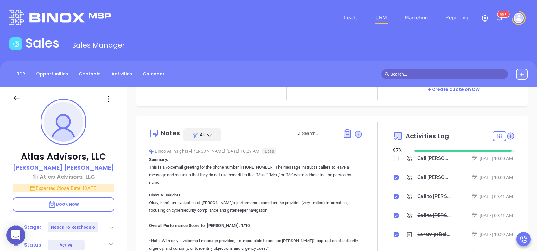
type input "[PERSON_NAME]"
click at [78, 188] on p "Expected Close Date: Aug 28, 2025" at bounding box center [64, 188] width 102 height 8
click at [109, 188] on icon "Choose date, selected date is Aug 28, 2025" at bounding box center [107, 188] width 6 height 6
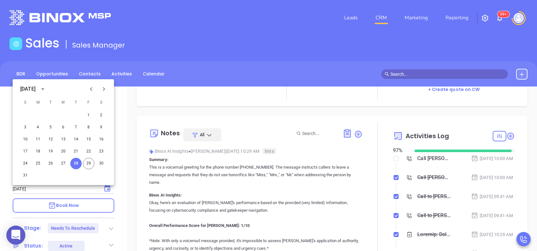
click at [105, 90] on icon "Next month" at bounding box center [104, 89] width 8 height 8
click at [63, 127] on button "10" at bounding box center [63, 126] width 11 height 11
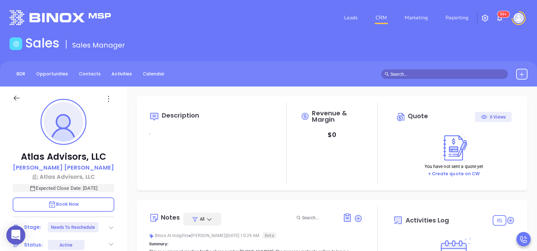
type input "[DATE]"
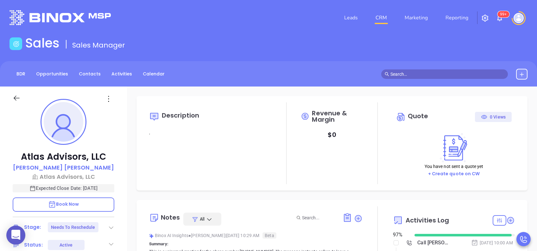
scroll to position [184, 0]
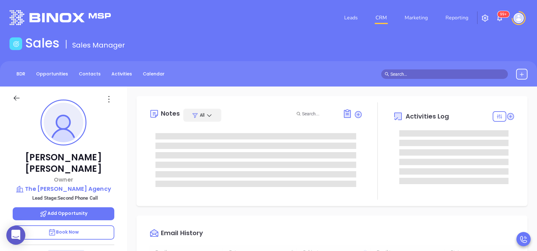
type input "[DATE]"
type input "[PERSON_NAME]"
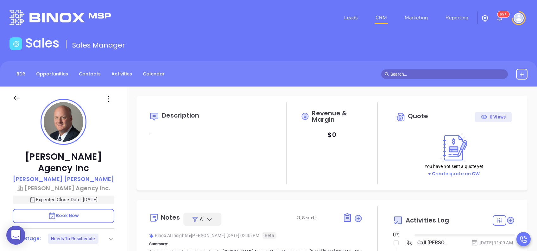
type input "[DATE]"
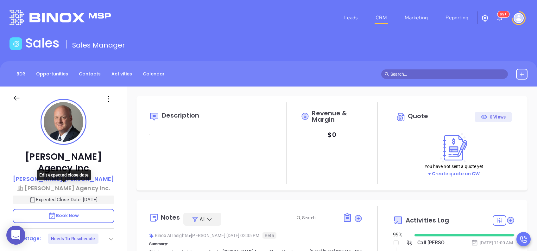
click at [68, 195] on p "Expected Close Date: [DATE]" at bounding box center [64, 199] width 102 height 8
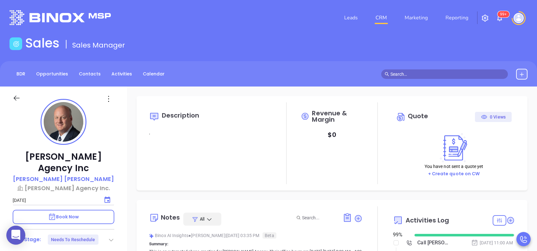
type input "[PERSON_NAME]"
click at [108, 196] on icon "Choose date, selected date is Aug 31, 2025" at bounding box center [107, 199] width 6 height 6
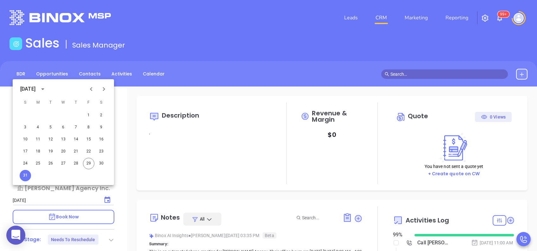
click at [103, 88] on icon "Next month" at bounding box center [104, 89] width 8 height 8
click at [63, 129] on button "10" at bounding box center [63, 126] width 11 height 11
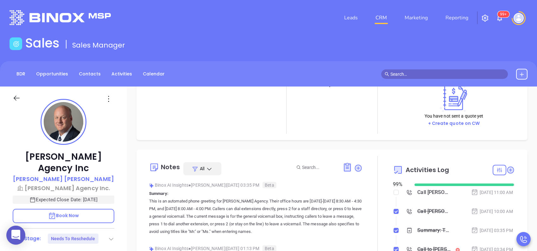
scroll to position [127, 0]
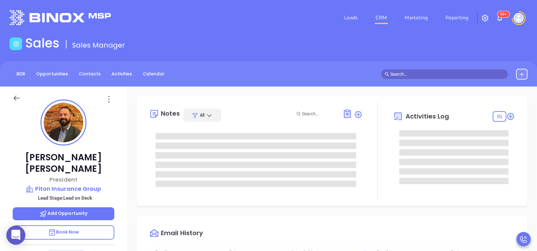
type input "[DATE]"
type input "[PERSON_NAME]"
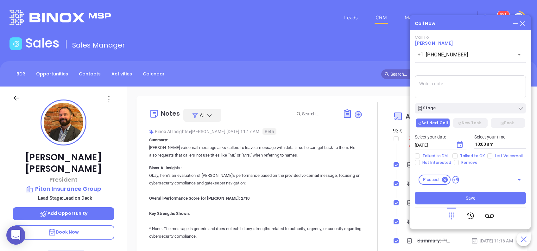
click at [521, 24] on icon at bounding box center [521, 23] width 7 height 7
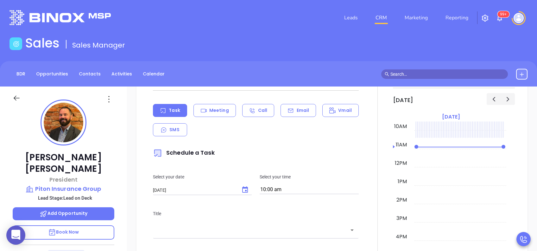
scroll to position [380, 0]
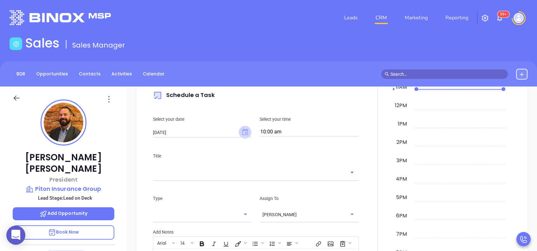
click at [243, 130] on icon "Choose date, selected date is Aug 30, 2025" at bounding box center [245, 131] width 6 height 6
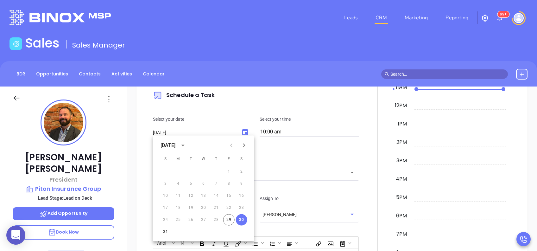
click at [245, 147] on icon "Next month" at bounding box center [244, 145] width 8 height 8
click at [204, 172] on button "3" at bounding box center [203, 171] width 11 height 11
type input "09/03/2025"
click at [259, 180] on div "Title ​" at bounding box center [255, 165] width 213 height 42
click at [257, 177] on div "​" at bounding box center [256, 172] width 206 height 14
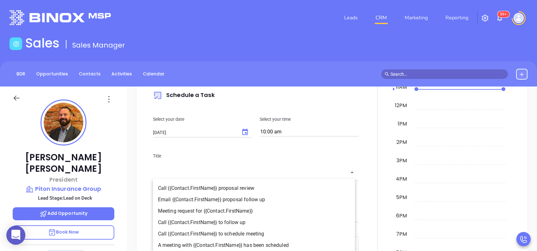
click at [247, 223] on li "Call {{Contact.FirstName}} to follow up" at bounding box center [254, 221] width 202 height 11
type input "Call Chuck to follow up"
type input "Call"
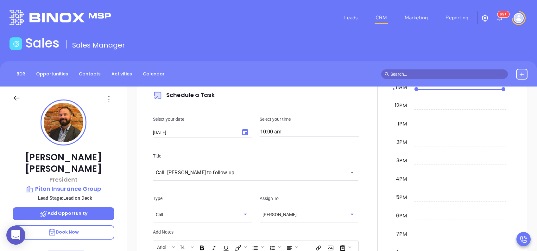
click div
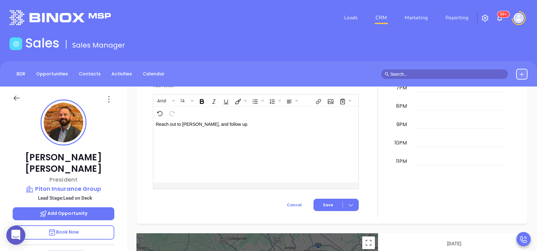
scroll to position [555, 0]
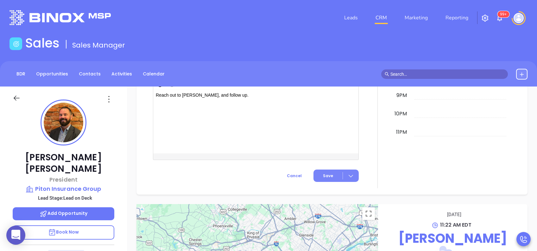
click span "Save"
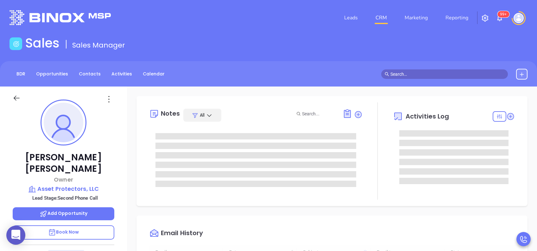
type input "[DATE]"
type input "[PERSON_NAME]"
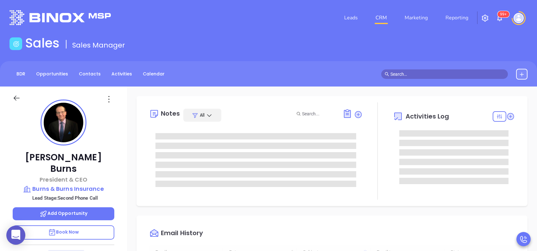
type input "[DATE]"
type input "[PERSON_NAME]"
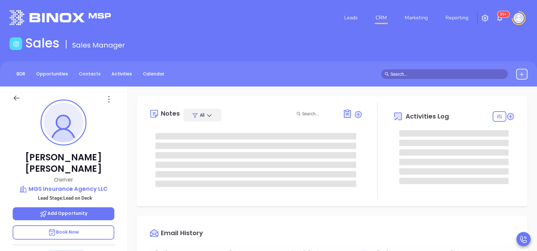
type input "[DATE]"
type input "[PERSON_NAME]"
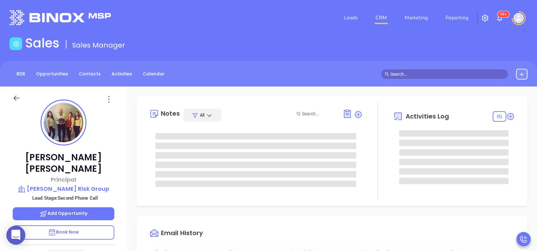
type input "[DATE]"
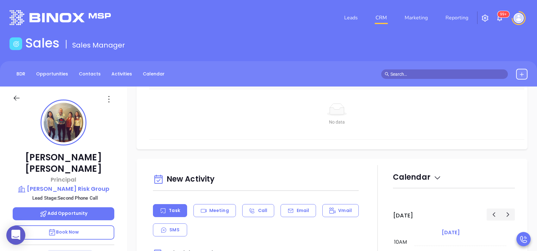
scroll to position [211, 0]
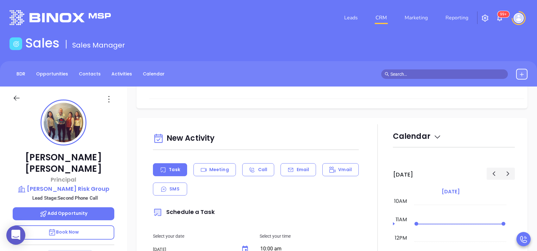
type input "[PERSON_NAME]"
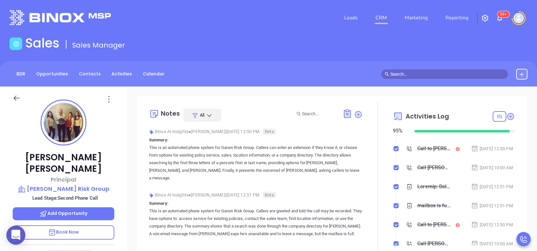
scroll to position [0, 0]
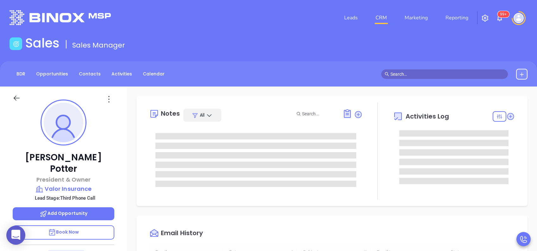
type input "[DATE]"
type input "[PERSON_NAME]"
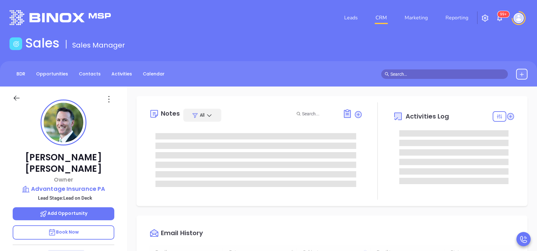
type input "[DATE]"
type input "[PERSON_NAME]"
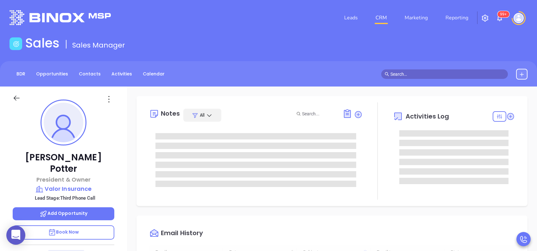
type input "[DATE]"
type input "[PERSON_NAME]"
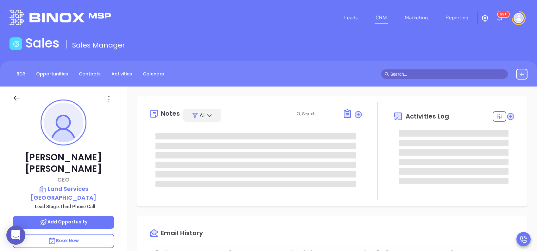
scroll to position [184, 0]
type input "[PERSON_NAME]"
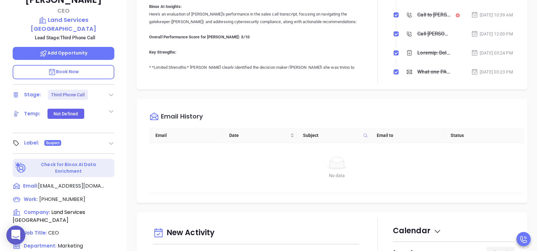
scroll to position [211, 0]
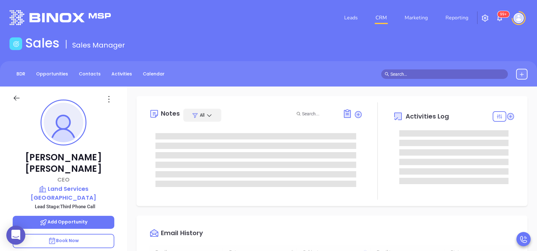
scroll to position [184, 0]
type input "[PERSON_NAME]"
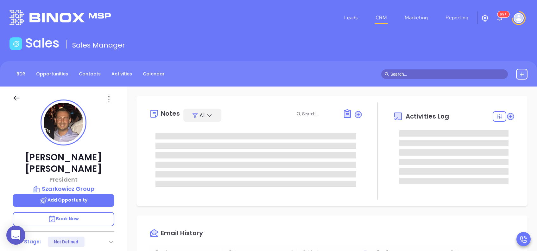
scroll to position [184, 0]
type input "[PERSON_NAME]"
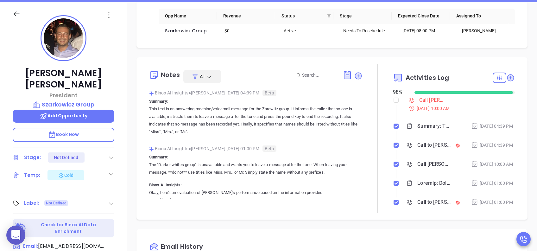
scroll to position [127, 0]
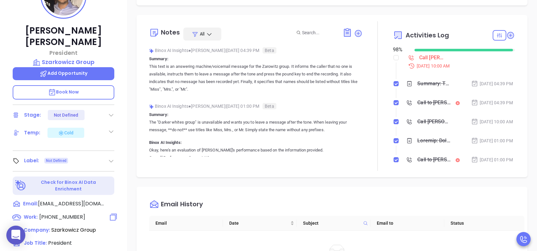
click at [68, 213] on span "[PHONE_NUMBER]" at bounding box center [62, 216] width 46 height 7
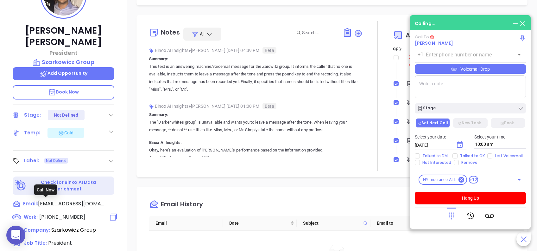
type input "[PHONE_NUMBER]"
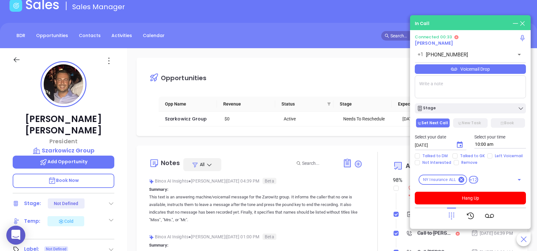
scroll to position [25, 0]
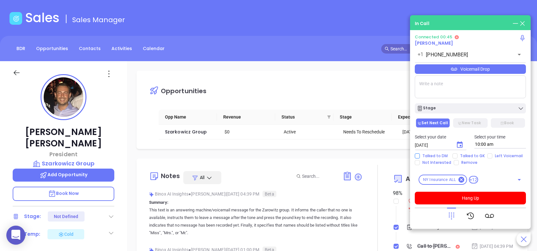
click at [444, 155] on span "Talked to DM" at bounding box center [434, 155] width 30 height 5
click at [419, 155] on input "Talked to DM" at bounding box center [416, 155] width 5 height 5
checkbox input "true"
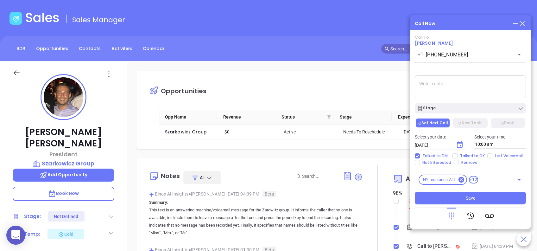
click at [457, 83] on textarea at bounding box center [469, 86] width 111 height 23
type textarea "He is busy finishing up a few things, will CB [DATE]"
click at [460, 145] on icon "Choose date, selected date is Aug 30, 2025" at bounding box center [459, 144] width 6 height 6
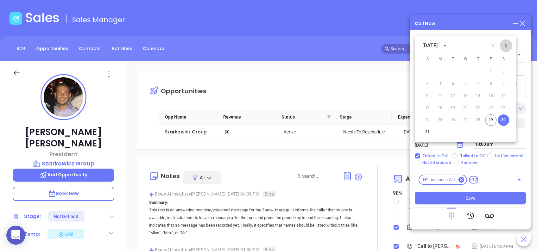
click at [508, 44] on icon "Next month" at bounding box center [506, 46] width 8 height 8
click at [476, 71] on button "4" at bounding box center [477, 71] width 11 height 11
type input "09/04/2025"
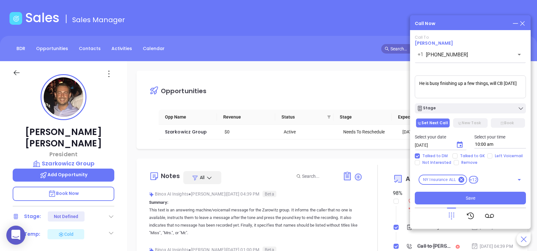
click at [495, 144] on input "10:00 am" at bounding box center [500, 144] width 52 height 8
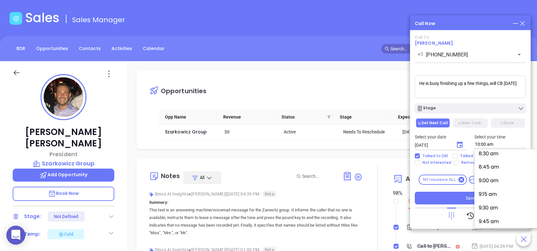
scroll to position [446, 0]
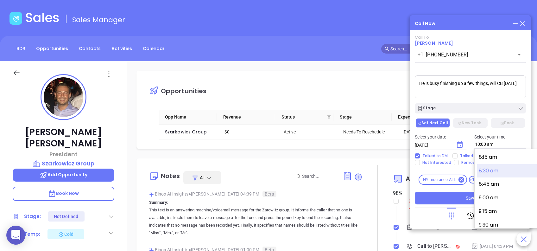
click at [496, 174] on button "8:30 am" at bounding box center [526, 171] width 98 height 14
type input "8:30 am"
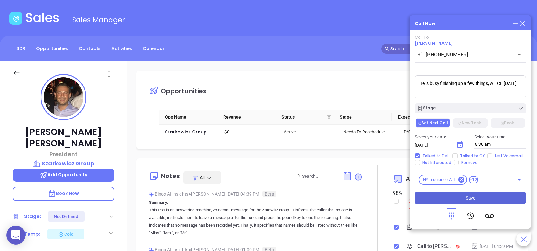
type textarea "He is busy finishing up a few things, will CB Thursday"
click at [471, 198] on span "Save" at bounding box center [469, 197] width 9 height 7
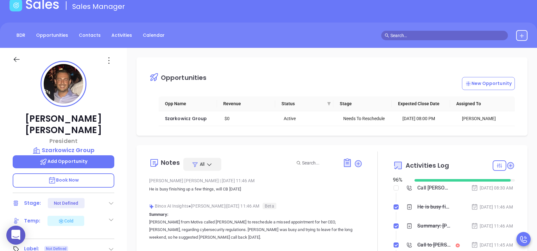
scroll to position [25, 0]
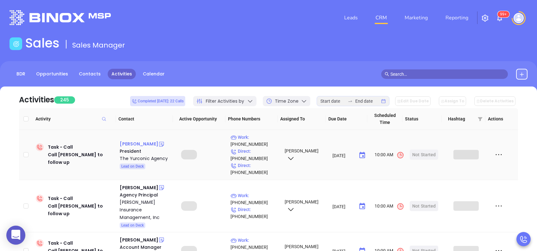
click at [139, 142] on div "[PERSON_NAME]" at bounding box center [139, 144] width 38 height 8
click at [259, 138] on p "Work : [PHONE_NUMBER]" at bounding box center [254, 140] width 48 height 14
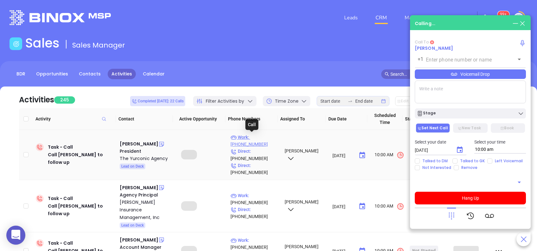
type input "[PHONE_NUMBER]"
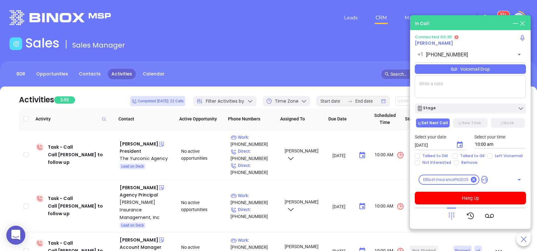
click at [491, 67] on div "Voicemail Drop" at bounding box center [469, 68] width 111 height 9
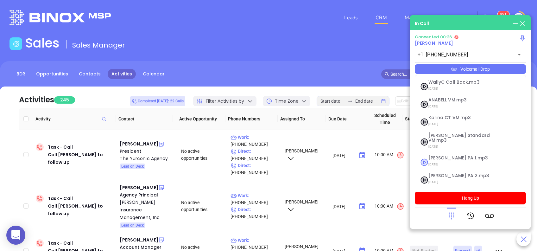
click at [462, 155] on span "Vicky PA 1.mp3" at bounding box center [462, 157] width 68 height 5
checkbox input "true"
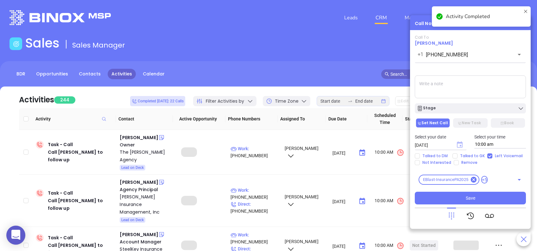
click at [459, 146] on icon "Choose date, selected date is Aug 30, 2025" at bounding box center [459, 144] width 6 height 6
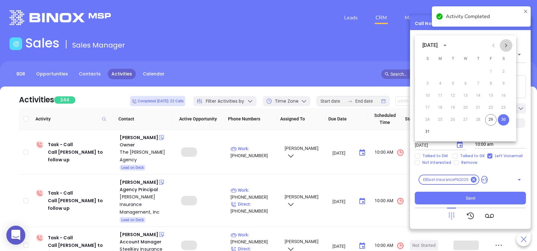
click at [507, 46] on icon "Next month" at bounding box center [506, 45] width 8 height 8
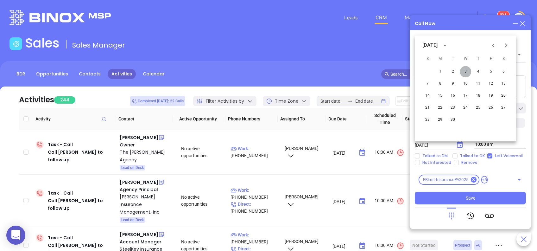
click at [462, 71] on button "3" at bounding box center [464, 71] width 11 height 11
type input "09/03/2025"
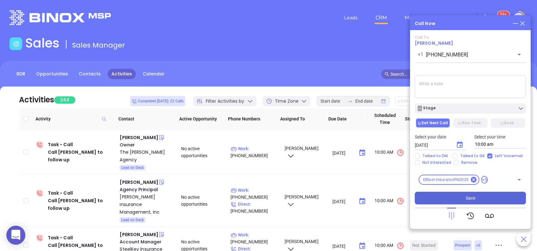
click at [494, 198] on button "Save" at bounding box center [469, 197] width 111 height 13
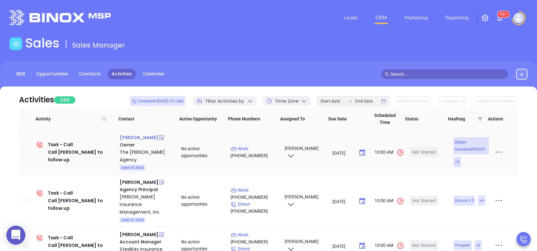
click at [142, 136] on div "Steven Faus" at bounding box center [139, 137] width 38 height 8
click at [259, 145] on p "Work : (717) 665-2770" at bounding box center [254, 152] width 48 height 14
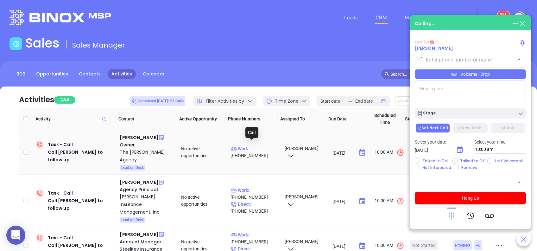
type input "(717) 665-2770"
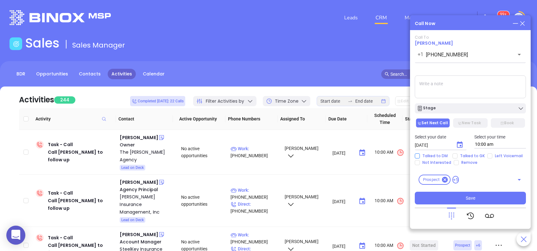
click at [419, 156] on span "Talked to DM" at bounding box center [434, 155] width 30 height 5
click at [419, 156] on input "Talked to DM" at bounding box center [416, 155] width 5 height 5
checkbox input "true"
click at [418, 165] on main "Sales Sales Manager BDR Opportunities Contacts Activities Calendar Call Now Cal…" at bounding box center [268, 195] width 537 height 321
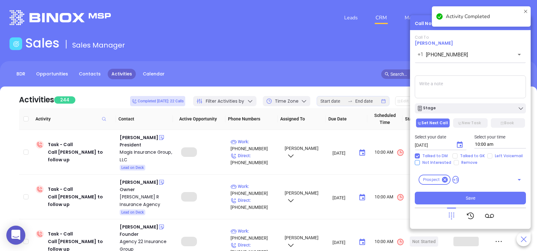
click at [418, 163] on input "Not Interested" at bounding box center [416, 162] width 5 height 5
checkbox input "true"
click at [470, 109] on div "Stage" at bounding box center [469, 108] width 107 height 6
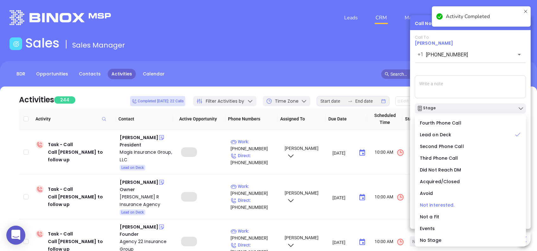
click at [460, 205] on div "Not interested." at bounding box center [469, 204] width 101 height 7
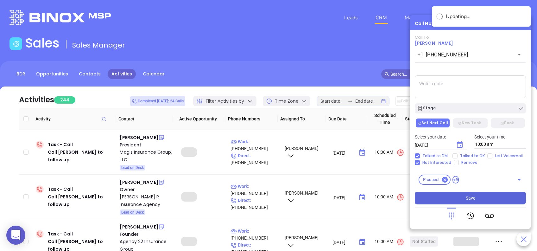
click at [477, 197] on button "Save" at bounding box center [469, 197] width 111 height 13
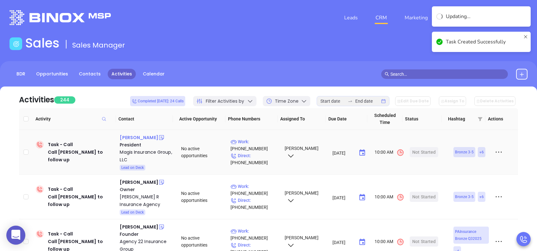
click at [135, 137] on div "Rick Davis" at bounding box center [139, 137] width 38 height 8
click at [258, 142] on p "Work : (484) 588-2711" at bounding box center [254, 145] width 48 height 14
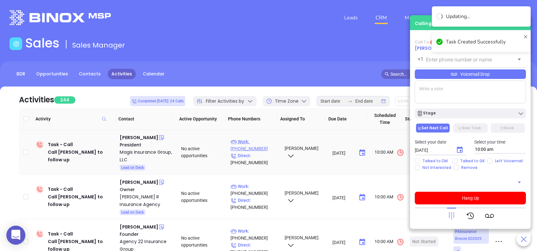
type input "(484) 588-2711"
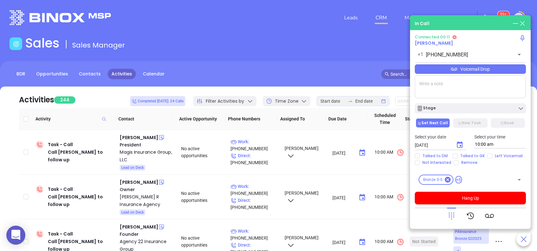
drag, startPoint x: 451, startPoint y: 214, endPoint x: 453, endPoint y: 190, distance: 24.1
click at [451, 214] on icon at bounding box center [451, 215] width 9 height 9
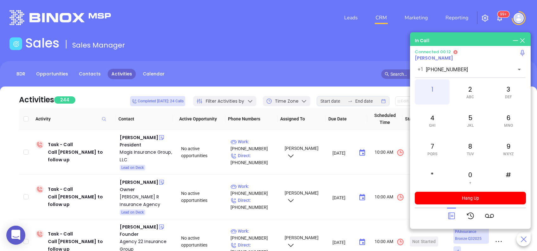
click at [432, 88] on div "1" at bounding box center [431, 91] width 35 height 25
click at [453, 217] on icon at bounding box center [451, 215] width 9 height 9
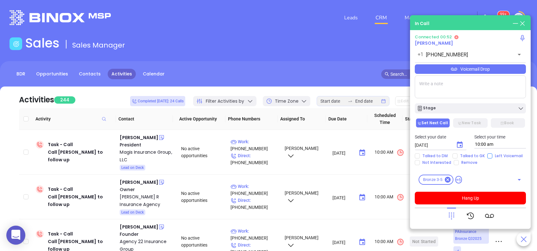
click at [488, 156] on input "Left Voicemail" at bounding box center [489, 155] width 5 height 5
checkbox input "true"
click at [487, 192] on button "Hang Up" at bounding box center [469, 197] width 111 height 13
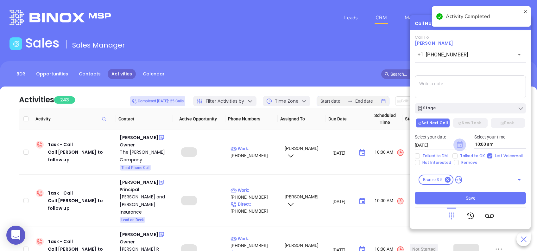
click at [457, 142] on icon "Choose date, selected date is Aug 30, 2025" at bounding box center [459, 144] width 6 height 6
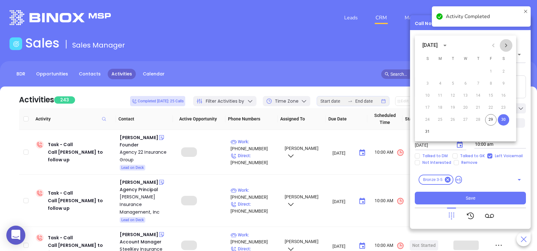
click at [507, 46] on icon "Next month" at bounding box center [506, 45] width 8 height 8
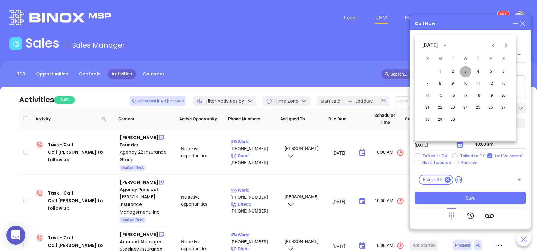
click at [468, 72] on button "3" at bounding box center [464, 71] width 11 height 11
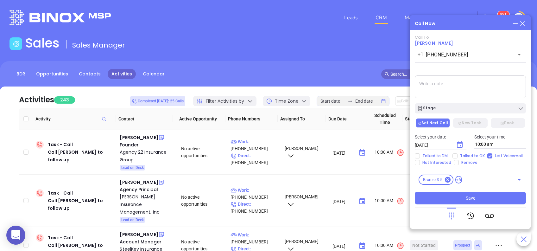
type input "09/03/2025"
click at [478, 194] on button "Save" at bounding box center [469, 197] width 111 height 13
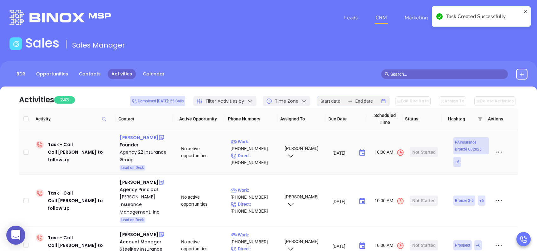
click at [146, 137] on div "Adam Pompei" at bounding box center [139, 137] width 38 height 8
click at [263, 142] on p "Work : (844) 226-2486" at bounding box center [254, 145] width 48 height 14
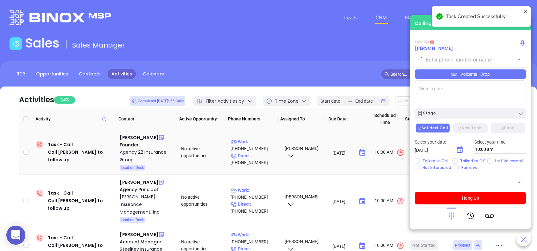
type input "(844) 226-2486"
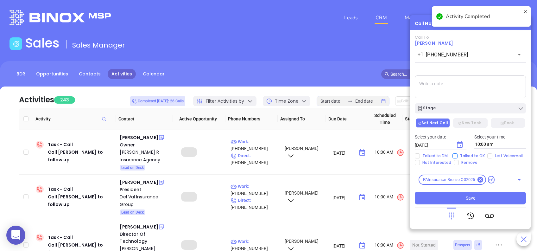
click at [456, 155] on input "Talked to GK" at bounding box center [454, 155] width 5 height 5
checkbox input "true"
click at [458, 141] on icon "Choose date, selected date is Aug 30, 2025" at bounding box center [459, 144] width 6 height 6
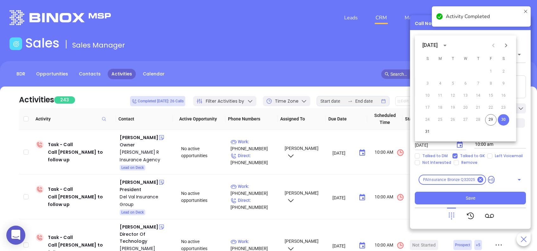
click at [505, 46] on icon "Next month" at bounding box center [506, 45] width 8 height 8
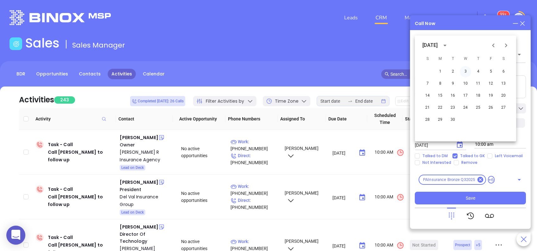
click at [463, 71] on button "3" at bounding box center [464, 71] width 11 height 11
type input "09/03/2025"
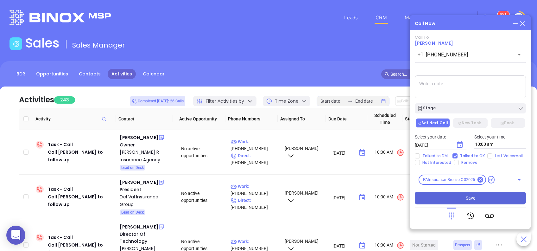
click at [463, 198] on button "Save" at bounding box center [469, 197] width 111 height 13
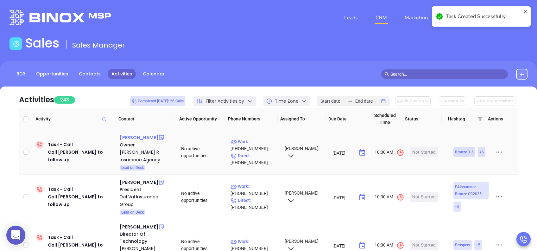
click at [131, 137] on div "Robert Benner" at bounding box center [139, 137] width 38 height 8
click at [258, 140] on p "Work : (724) 942-0413" at bounding box center [254, 145] width 48 height 14
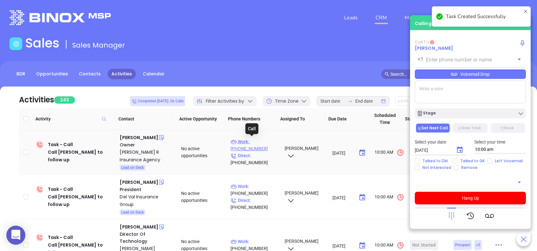
type input "(724) 942-0413"
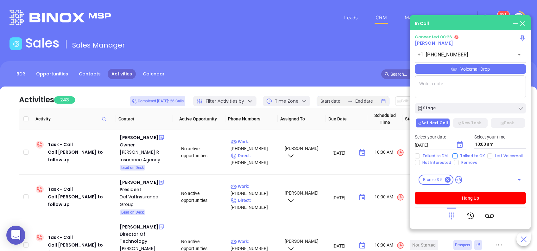
click at [467, 155] on span "Talked to GK" at bounding box center [472, 155] width 30 height 5
click at [457, 155] on input "Talked to GK" at bounding box center [454, 155] width 5 height 5
checkbox input "true"
click at [459, 145] on icon "Choose date, selected date is Aug 30, 2025" at bounding box center [459, 144] width 6 height 6
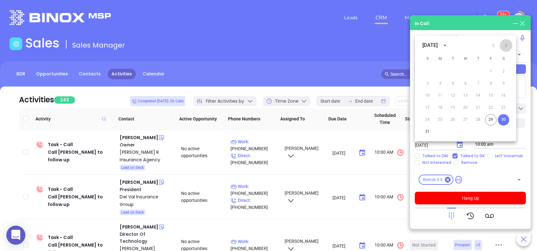
click at [506, 46] on icon "Next month" at bounding box center [506, 45] width 2 height 4
click at [462, 71] on button "3" at bounding box center [464, 71] width 11 height 11
type input "09/03/2025"
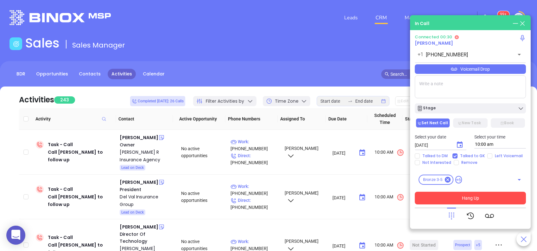
click at [472, 200] on button "Hang Up" at bounding box center [469, 197] width 111 height 13
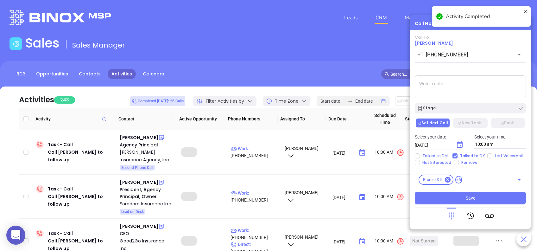
click at [475, 195] on button "Save" at bounding box center [469, 197] width 111 height 13
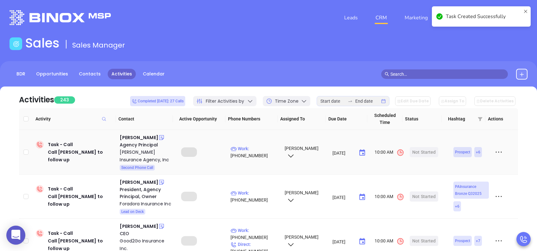
drag, startPoint x: 136, startPoint y: 140, endPoint x: 103, endPoint y: 0, distance: 143.4
click at [136, 140] on div "Mandi Strenko" at bounding box center [139, 137] width 38 height 8
click at [266, 146] on p "Work : (814) 535-8649" at bounding box center [254, 152] width 48 height 14
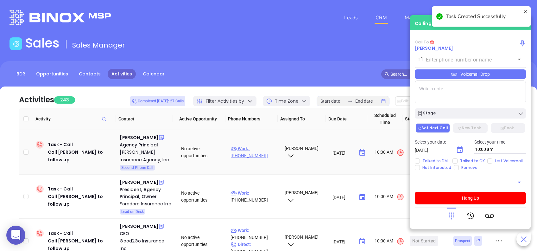
type input "(814) 535-8649"
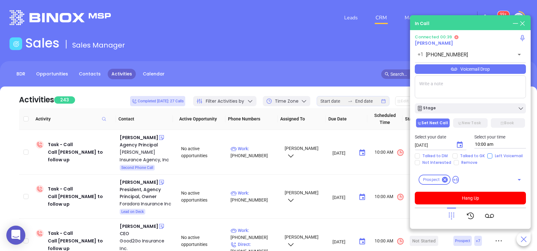
click at [487, 157] on input "Left Voicemail" at bounding box center [489, 155] width 5 height 5
checkbox input "true"
click at [477, 196] on button "Hang Up" at bounding box center [469, 197] width 111 height 13
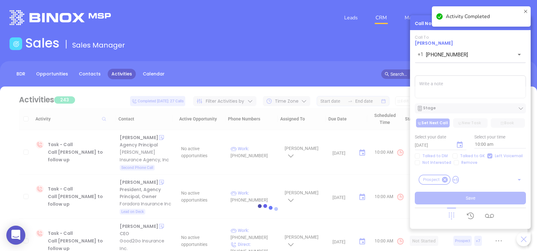
click at [459, 143] on div at bounding box center [268, 210] width 518 height 248
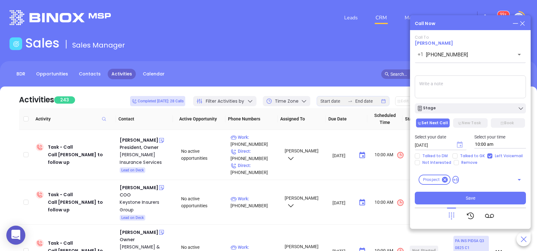
click at [461, 145] on icon "Choose date, selected date is Aug 30, 2025" at bounding box center [459, 144] width 6 height 6
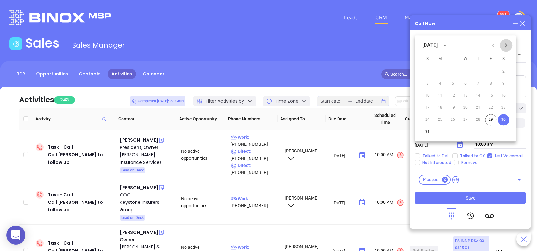
click at [509, 45] on button "Next month" at bounding box center [505, 45] width 13 height 13
click at [464, 72] on button "3" at bounding box center [464, 71] width 11 height 11
type input "09/03/2025"
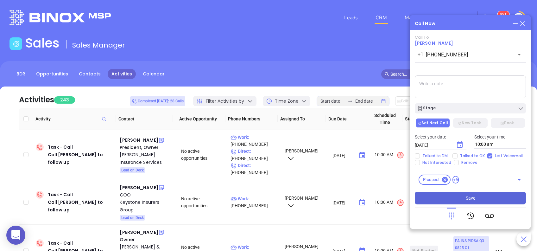
click at [468, 198] on span "Save" at bounding box center [469, 197] width 9 height 7
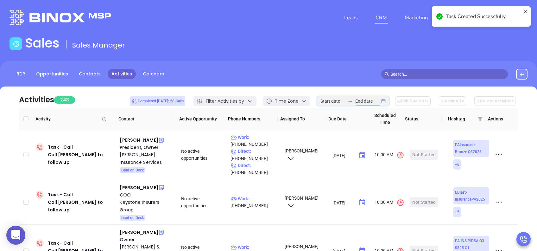
click at [375, 102] on input at bounding box center [367, 100] width 25 height 7
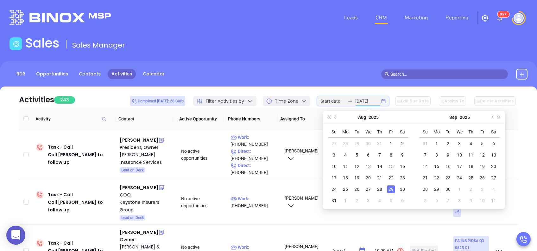
type input "2025-08-17"
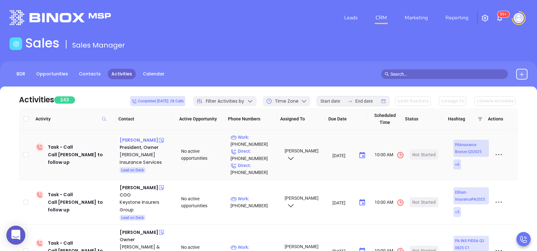
click at [139, 142] on div "Mike Amsler" at bounding box center [139, 140] width 38 height 8
click at [261, 137] on p "Work : (717) 792-0914" at bounding box center [254, 140] width 48 height 14
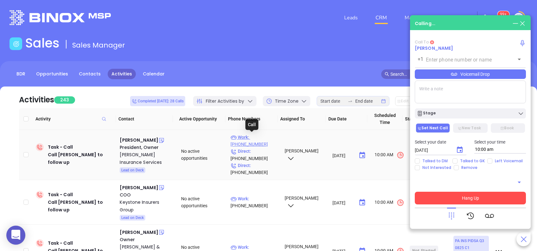
type input "(717) 792-0914"
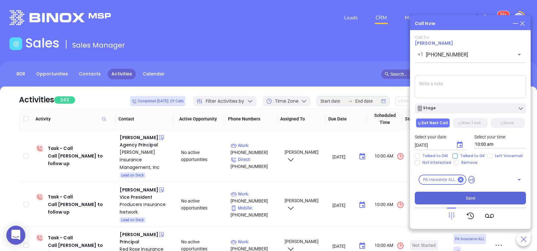
click at [454, 155] on input "Talked to GK" at bounding box center [454, 155] width 5 height 5
checkbox input "true"
click at [460, 146] on icon "Choose date, selected date is Aug 30, 2025" at bounding box center [460, 145] width 8 height 8
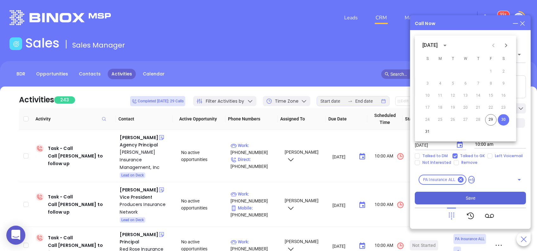
click at [507, 47] on icon "Next month" at bounding box center [506, 45] width 8 height 8
click at [467, 71] on button "3" at bounding box center [464, 71] width 11 height 11
type input "09/03/2025"
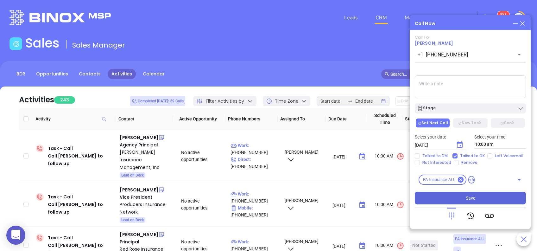
click at [487, 197] on button "Save" at bounding box center [469, 197] width 111 height 13
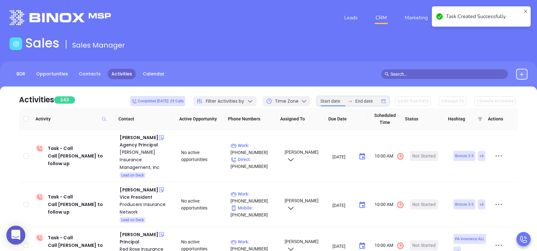
click at [345, 100] on input at bounding box center [332, 100] width 25 height 7
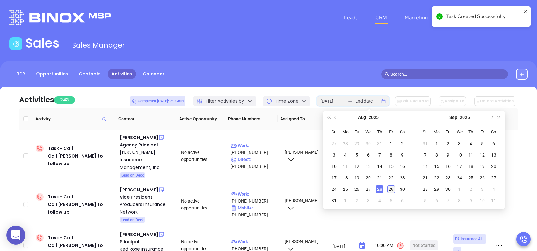
type input "2025-08-29"
click at [391, 186] on div "29" at bounding box center [391, 189] width 8 height 8
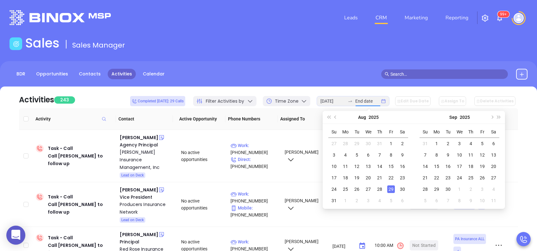
click at [391, 187] on div "29" at bounding box center [391, 189] width 8 height 8
type input "2025-08-29"
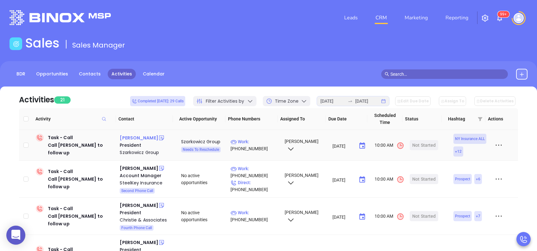
click at [147, 139] on div "Richie Szarkowicz" at bounding box center [139, 138] width 38 height 8
click at [26, 117] on input "Select all" at bounding box center [25, 118] width 5 height 5
checkbox input "true"
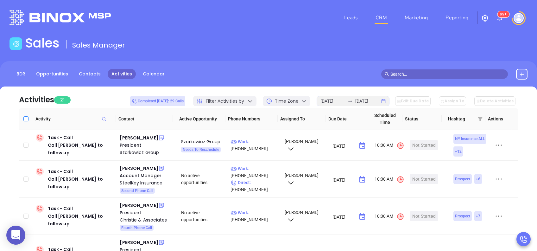
checkbox input "true"
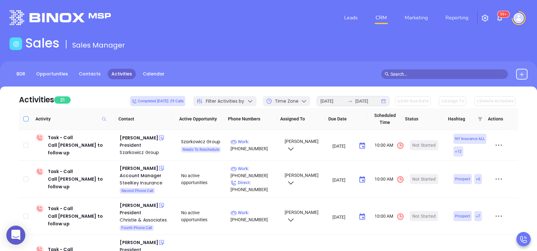
checkbox input "true"
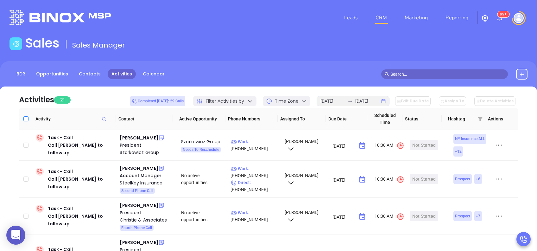
checkbox input "true"
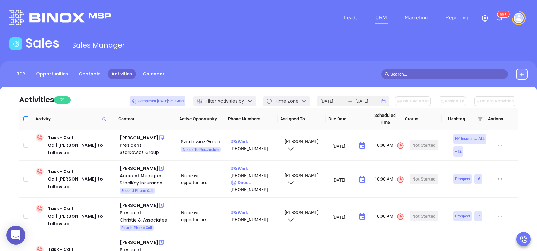
checkbox input "true"
click at [429, 104] on button "Edit Due Date" at bounding box center [412, 100] width 35 height 9
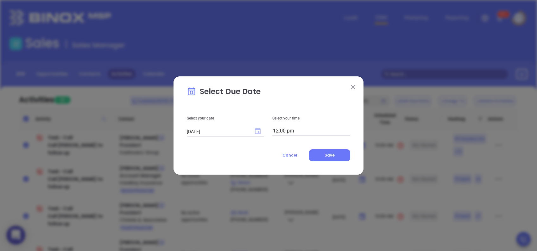
click at [258, 131] on icon "Choose date, selected date is Aug 29, 2025" at bounding box center [258, 130] width 6 height 6
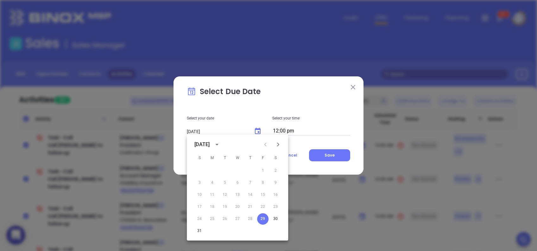
click at [279, 143] on icon "Next month" at bounding box center [278, 144] width 8 height 8
click at [223, 171] on button "2" at bounding box center [224, 170] width 11 height 11
type input "09/02/2025"
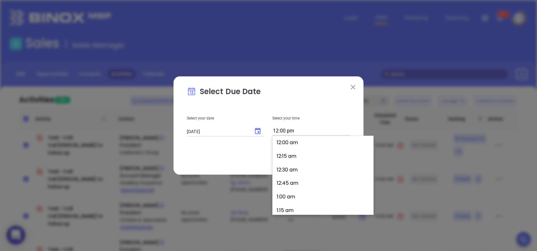
click at [299, 133] on input "12:00 pm" at bounding box center [311, 131] width 78 height 9
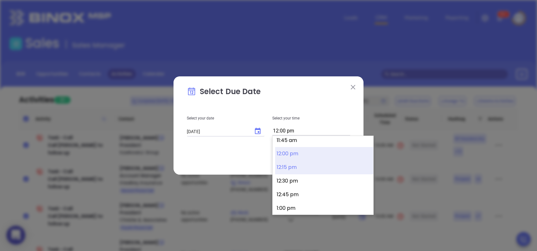
scroll to position [555, 0]
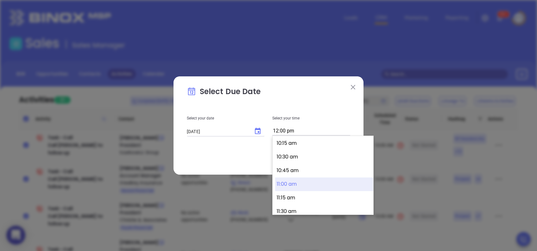
click at [311, 181] on button "11:00 am" at bounding box center [324, 184] width 98 height 14
type input "11:00 am"
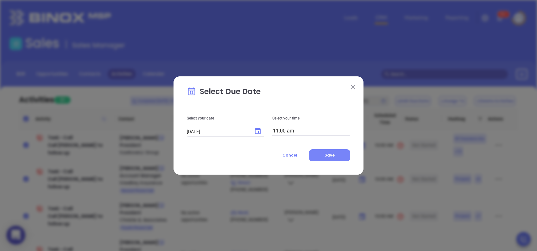
click at [333, 155] on span "Save" at bounding box center [329, 154] width 10 height 5
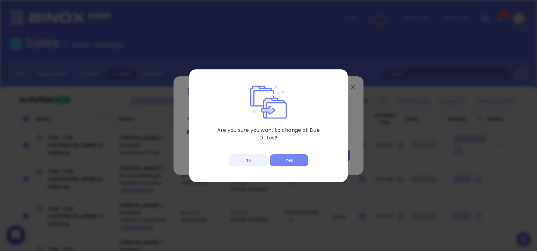
click at [292, 156] on button "Yes" at bounding box center [289, 160] width 38 height 12
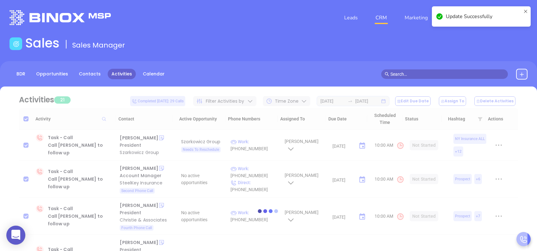
checkbox input "false"
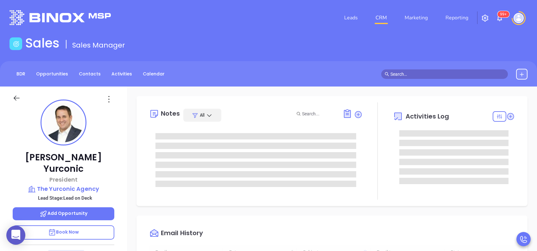
type input "[DATE]"
type input "[PERSON_NAME]"
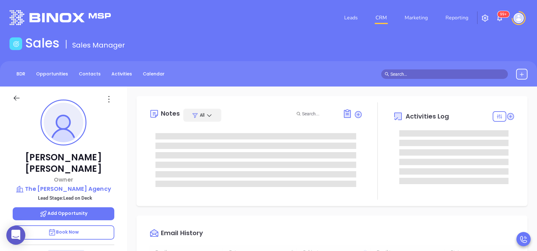
scroll to position [184, 0]
type input "[PERSON_NAME]"
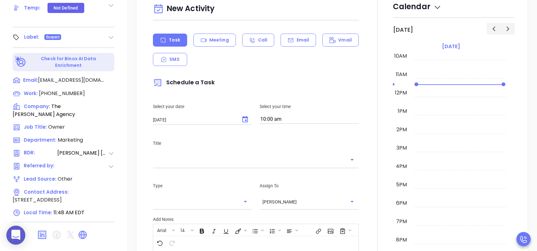
scroll to position [278, 0]
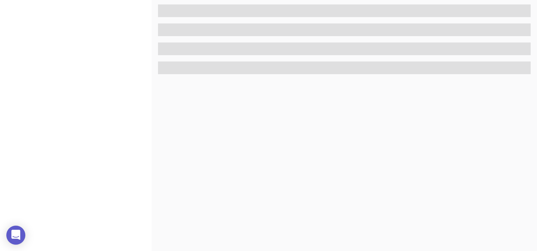
scroll to position [278, 0]
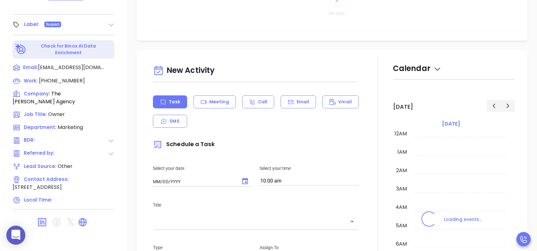
type input "[DATE]"
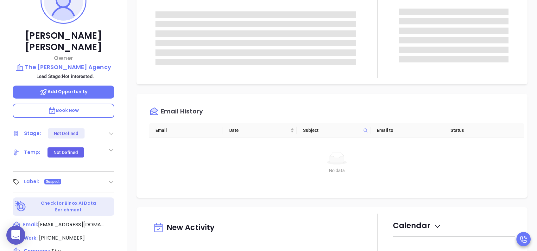
scroll to position [68, 0]
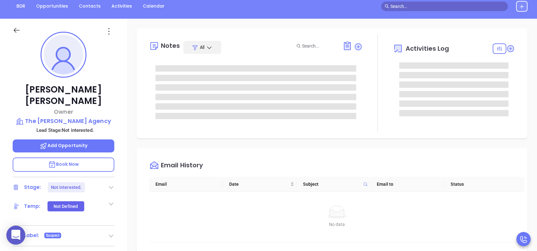
type input "[PERSON_NAME]"
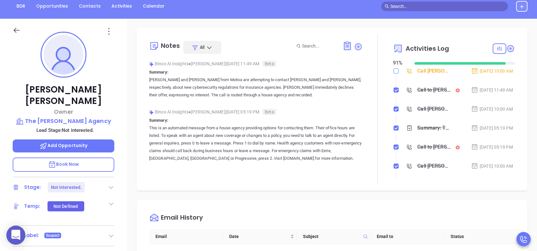
click at [393, 68] on label at bounding box center [395, 70] width 5 height 7
click at [393, 69] on input "checkbox" at bounding box center [395, 70] width 5 height 5
checkbox input "true"
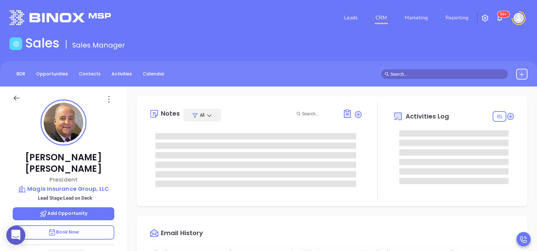
type input "[DATE]"
type input "[PERSON_NAME]"
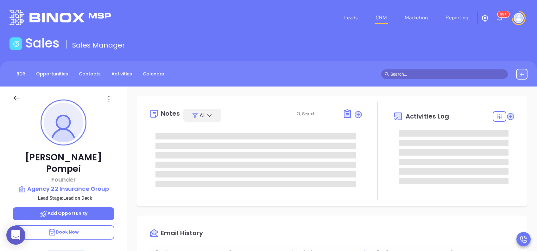
type input "[DATE]"
type input "[PERSON_NAME]"
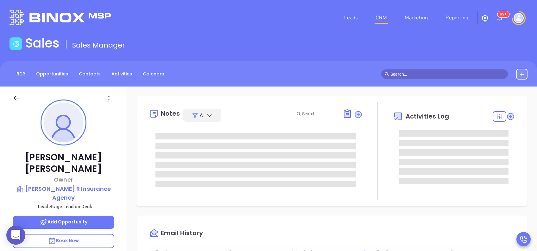
type input "[DATE]"
type input "[PERSON_NAME]"
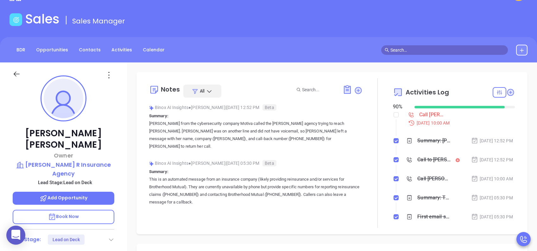
scroll to position [0, 0]
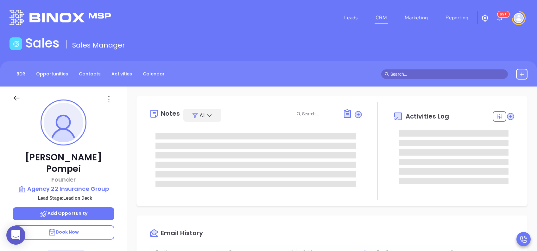
scroll to position [184, 0]
type input "[PERSON_NAME]"
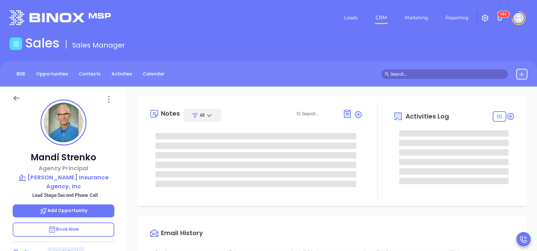
type input "[DATE]"
type input "[PERSON_NAME]"
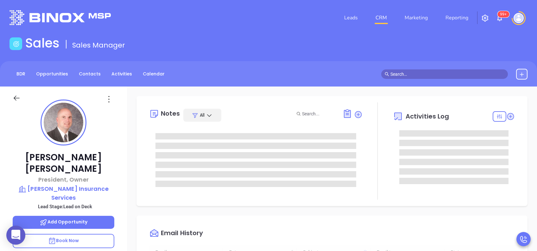
scroll to position [184, 0]
type input "[PERSON_NAME]"
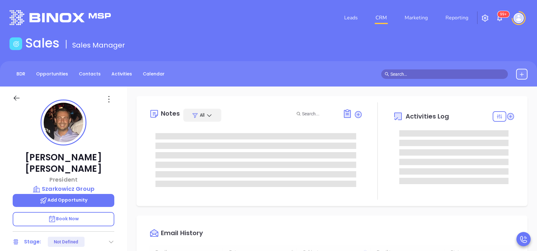
type input "[DATE]"
type input "[PERSON_NAME]"
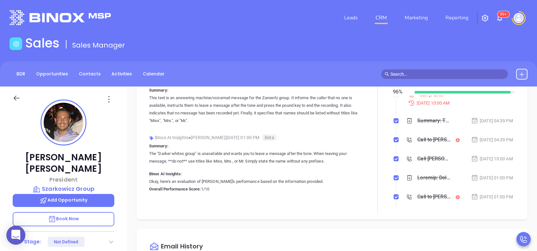
scroll to position [42, 0]
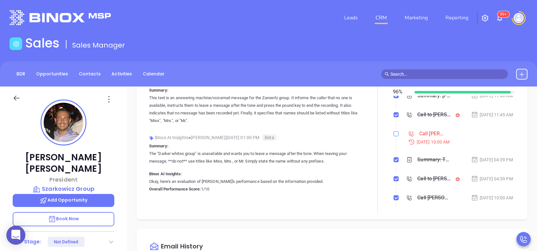
click at [393, 136] on input "checkbox" at bounding box center [395, 133] width 5 height 5
checkbox input "true"
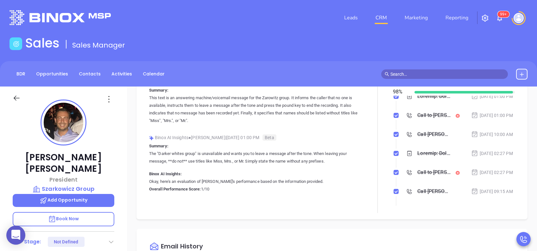
scroll to position [169, 0]
